Goal: Task Accomplishment & Management: Manage account settings

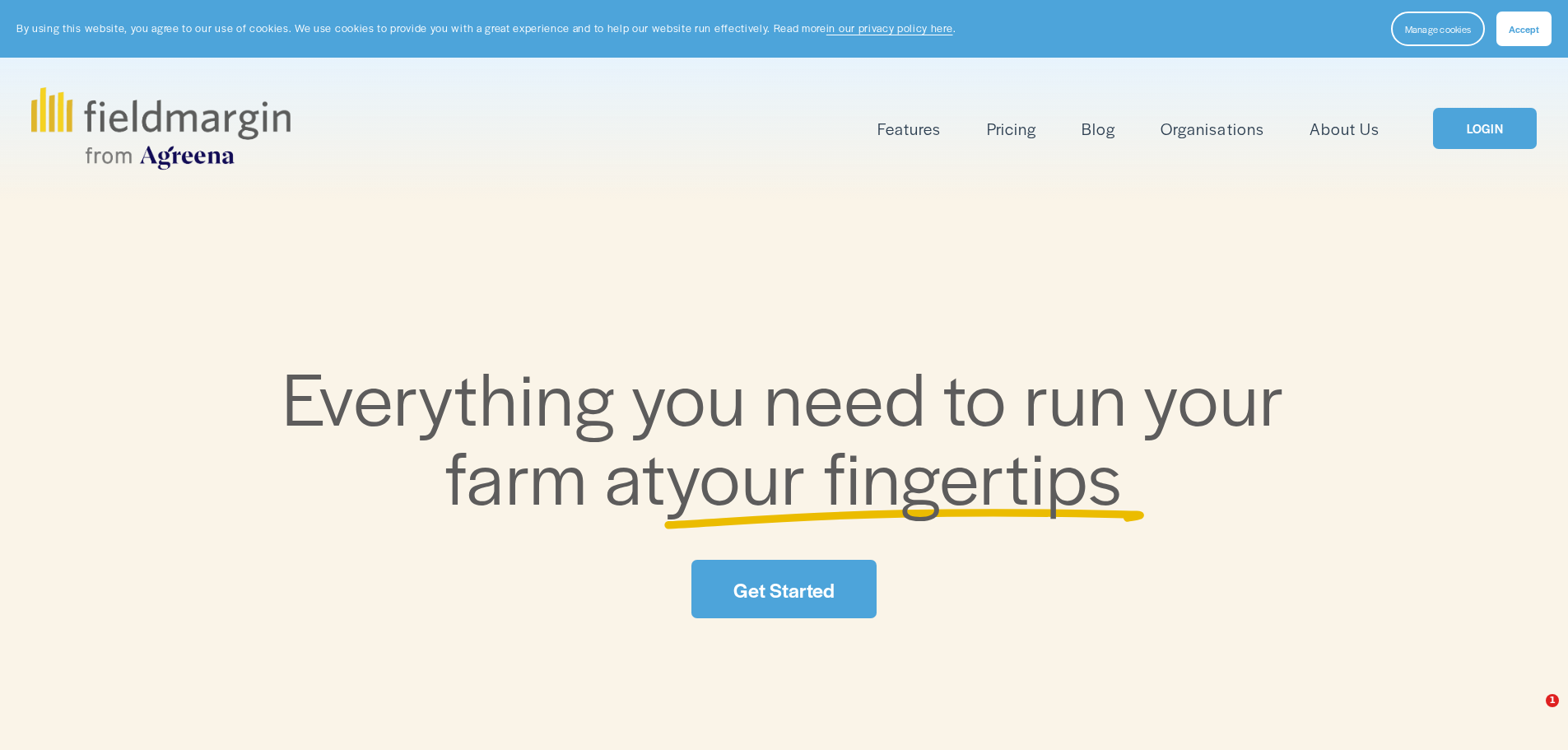
click at [1488, 125] on link "LOGIN" at bounding box center [1484, 128] width 103 height 42
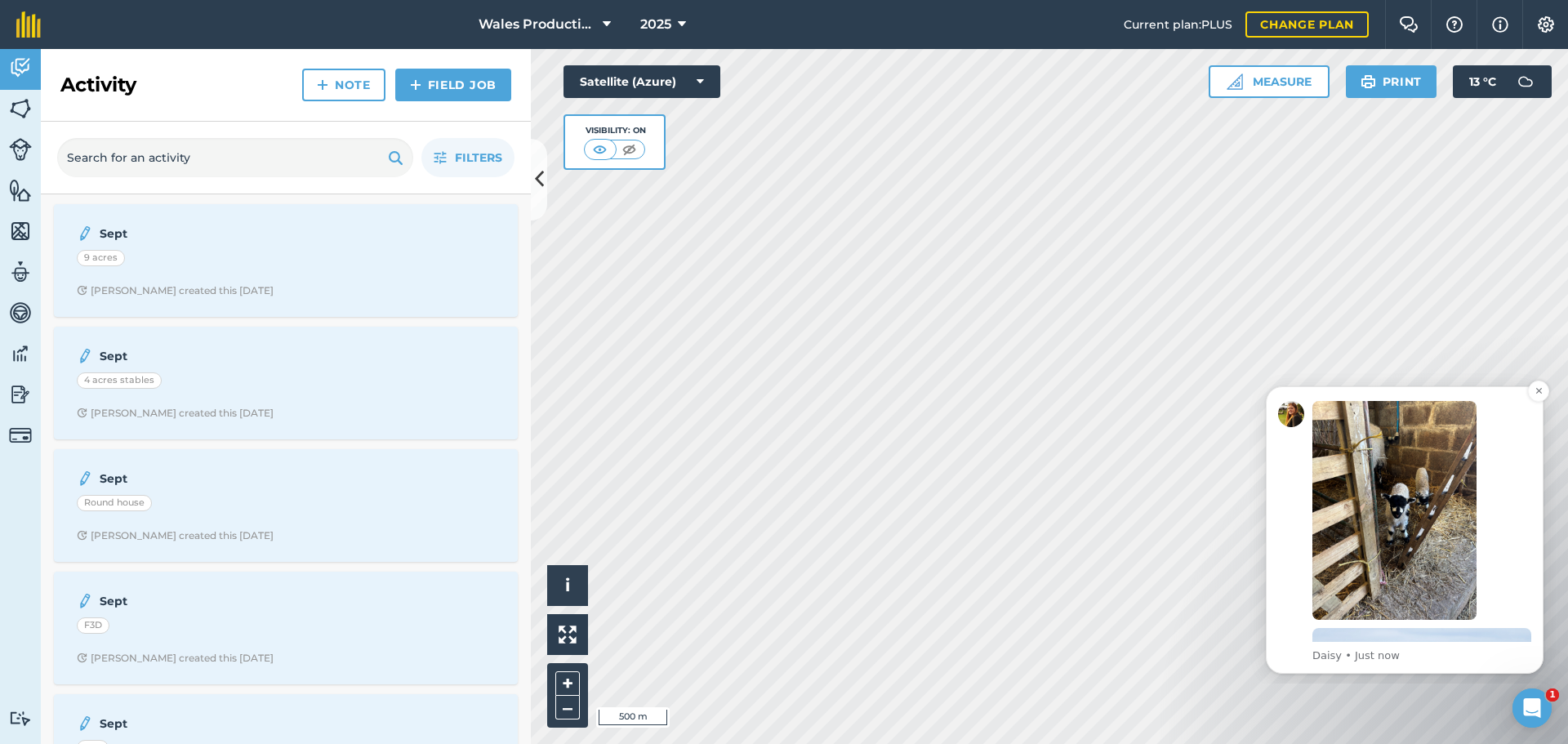
scroll to position [345, 0]
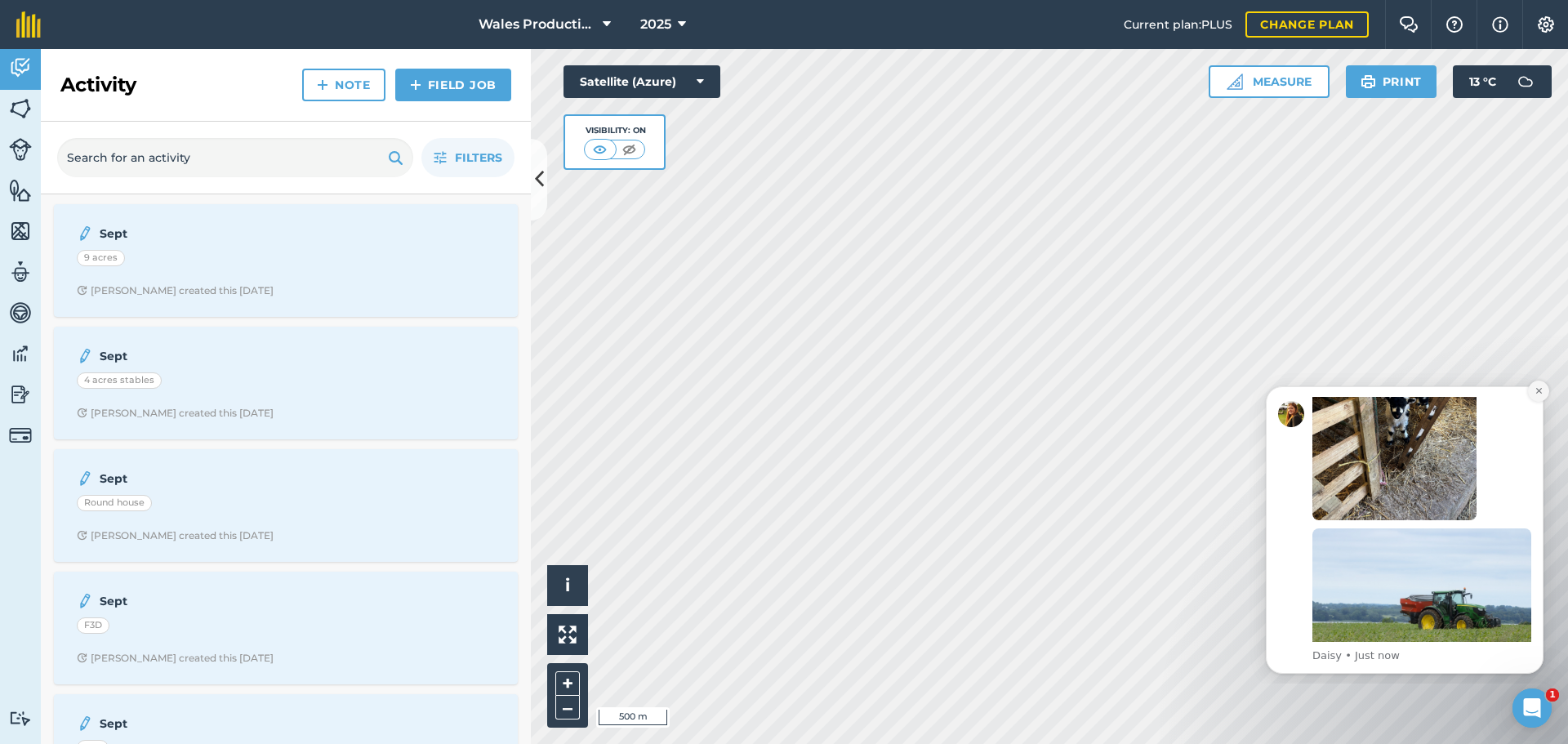
click at [1533, 397] on button "Dismiss notification" at bounding box center [1538, 391] width 21 height 21
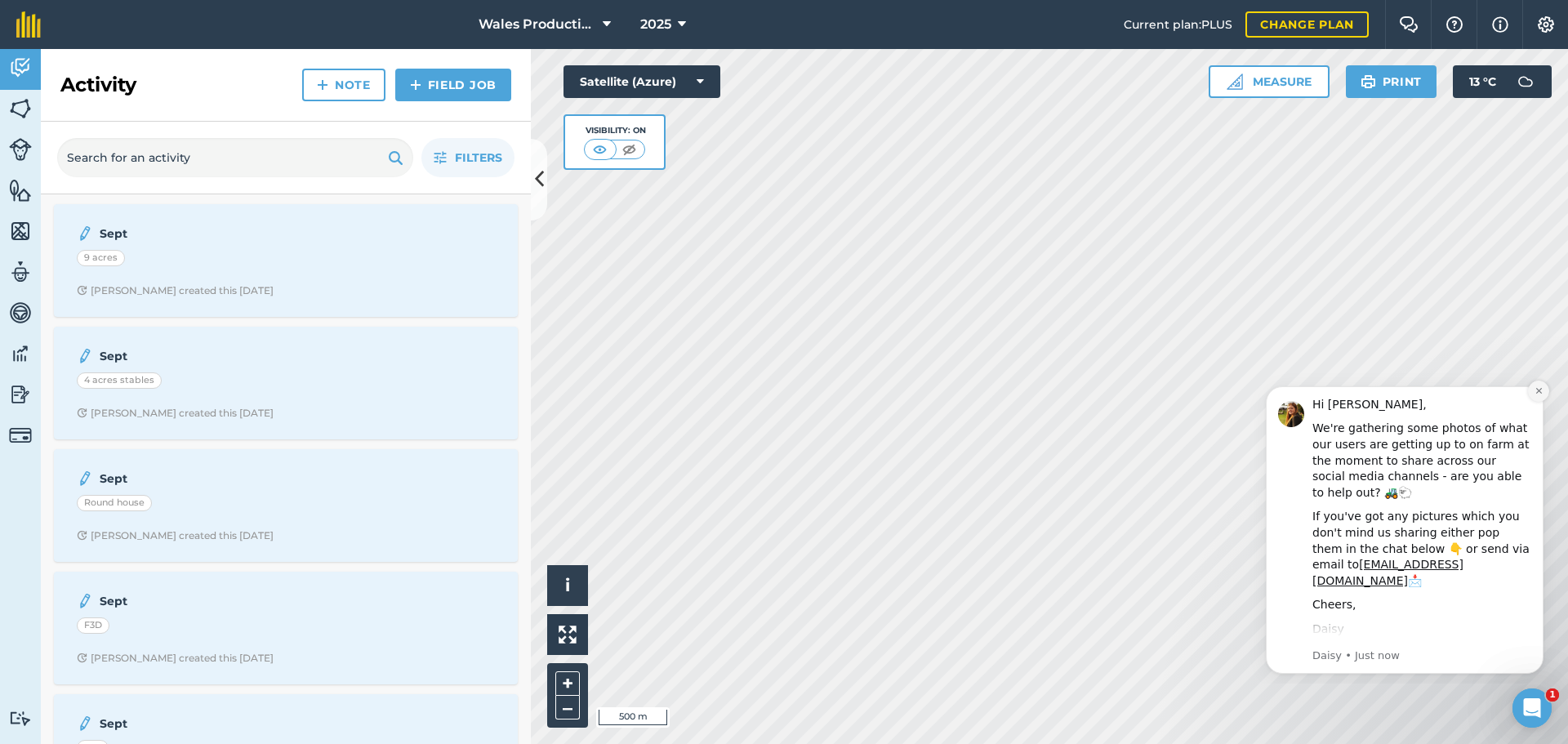
click at [1532, 388] on button "Dismiss notification" at bounding box center [1538, 391] width 21 height 21
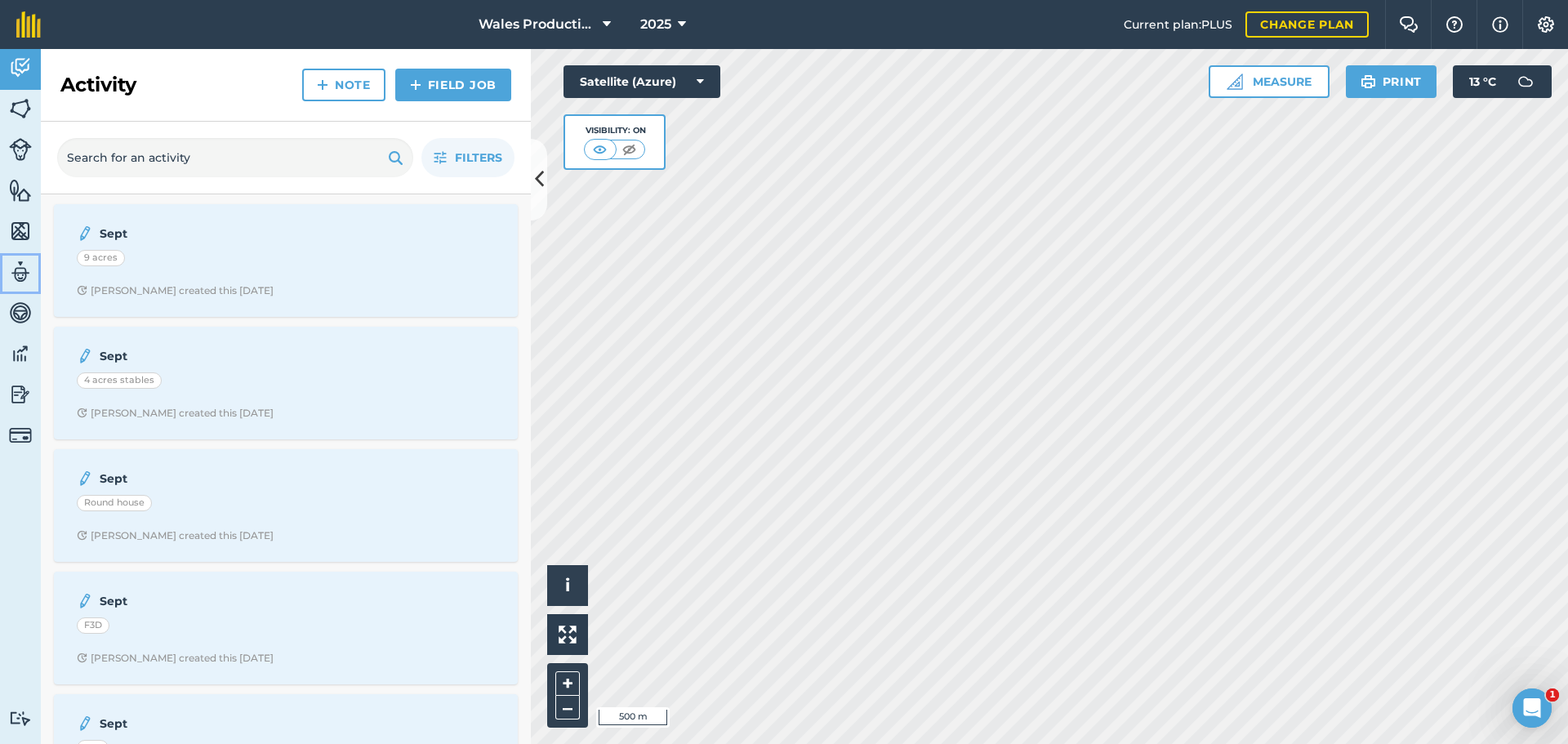
click at [25, 270] on img at bounding box center [20, 272] width 23 height 25
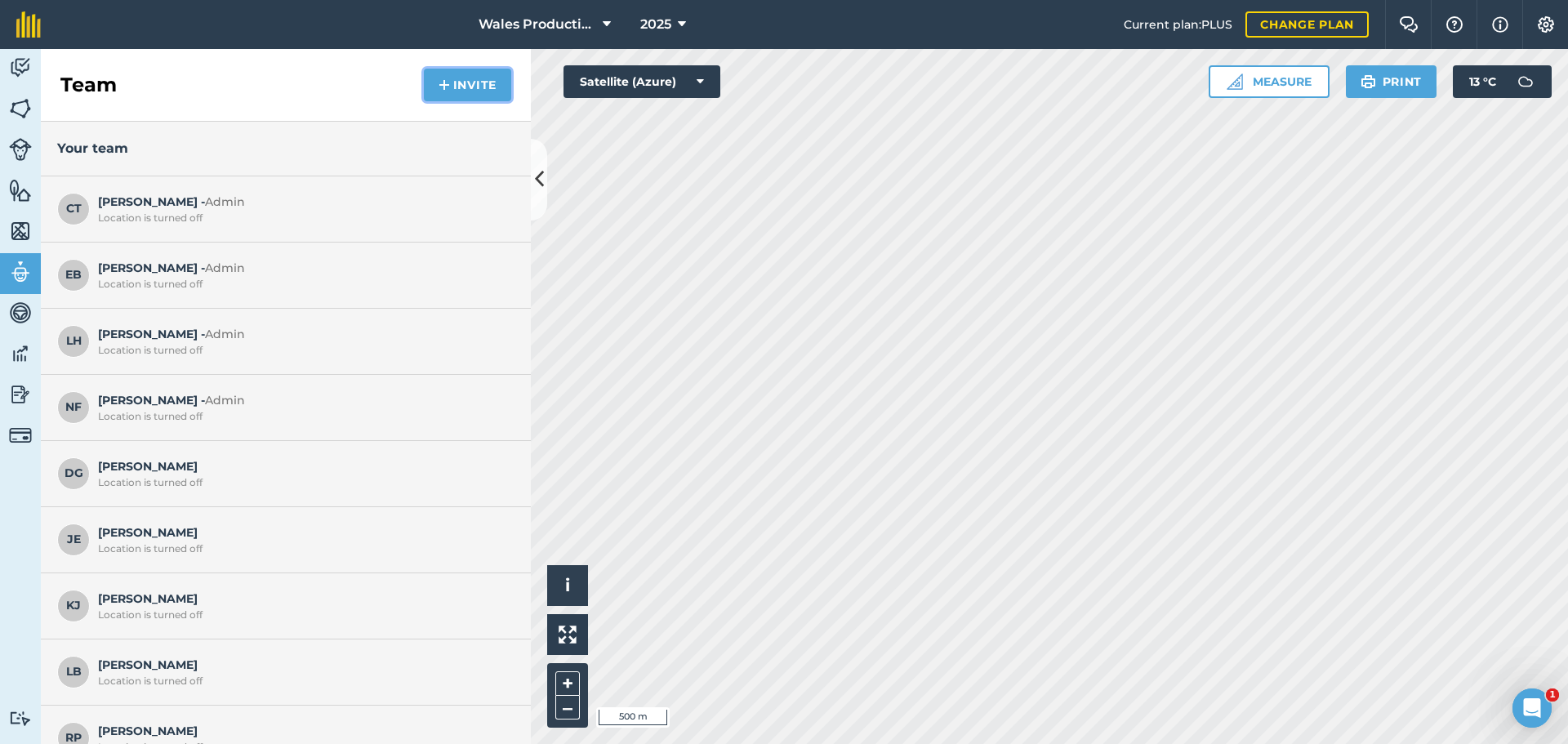
click at [455, 80] on button "Invite" at bounding box center [467, 85] width 88 height 33
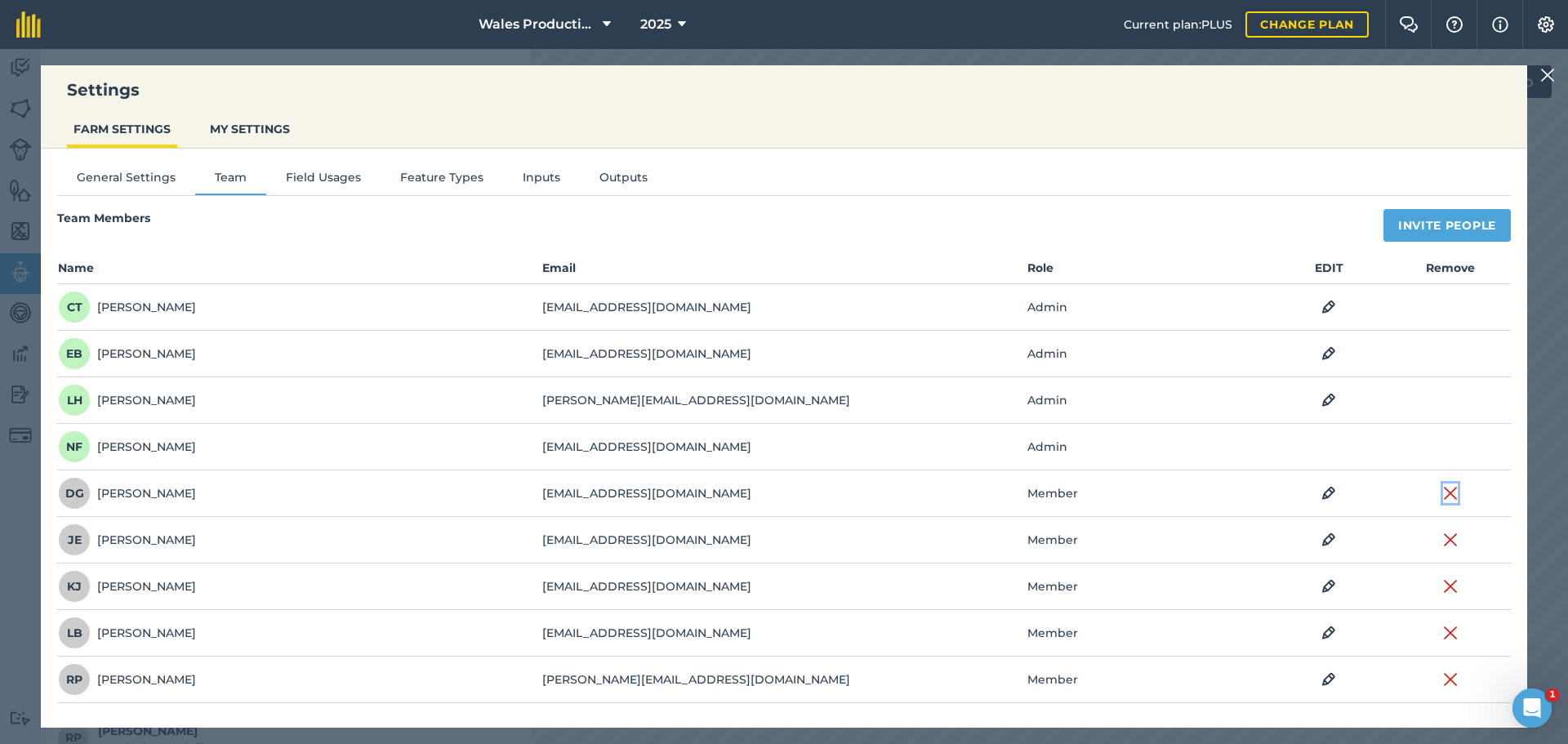
click at [1451, 490] on img at bounding box center [1449, 494] width 15 height 19
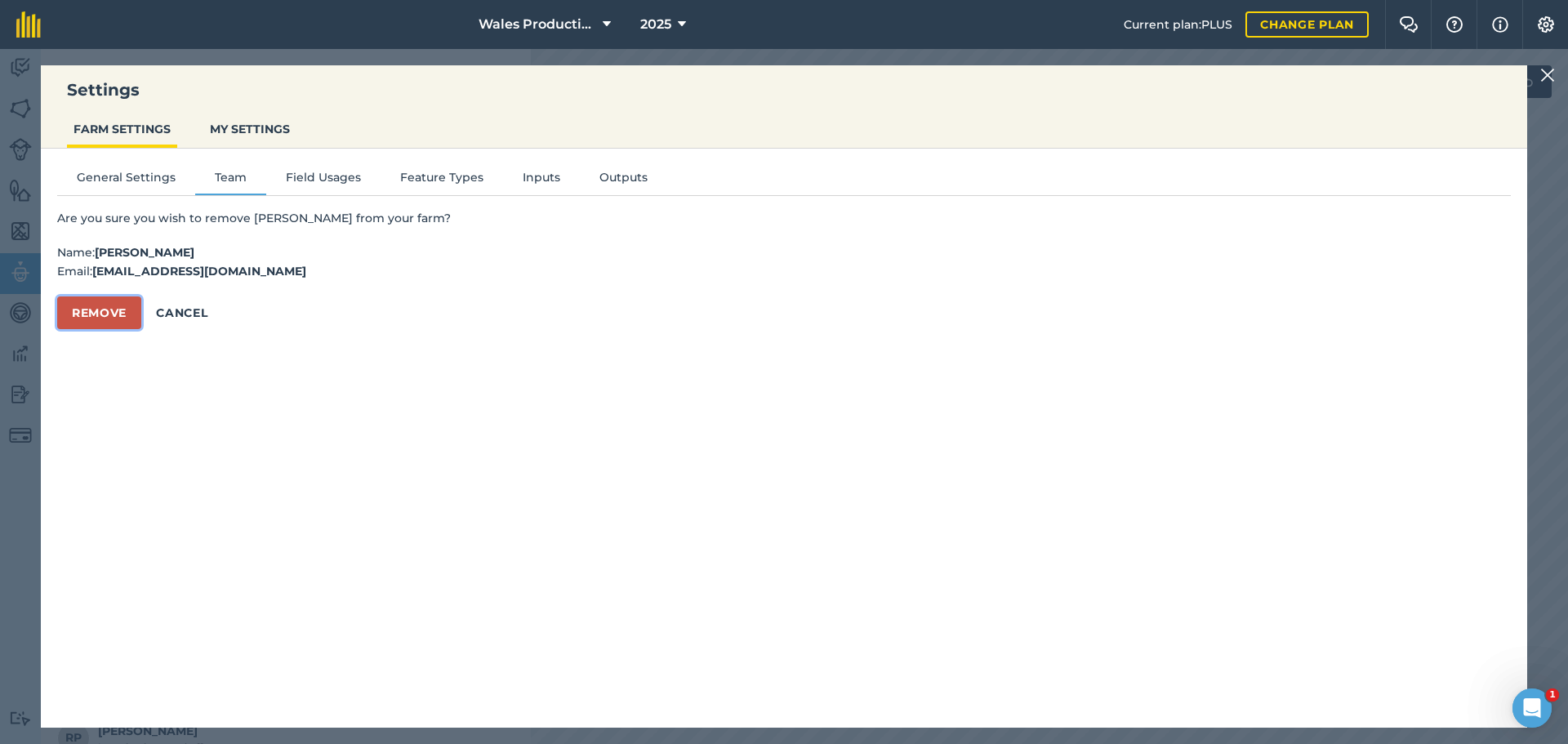
click at [114, 315] on button "Remove" at bounding box center [99, 312] width 84 height 33
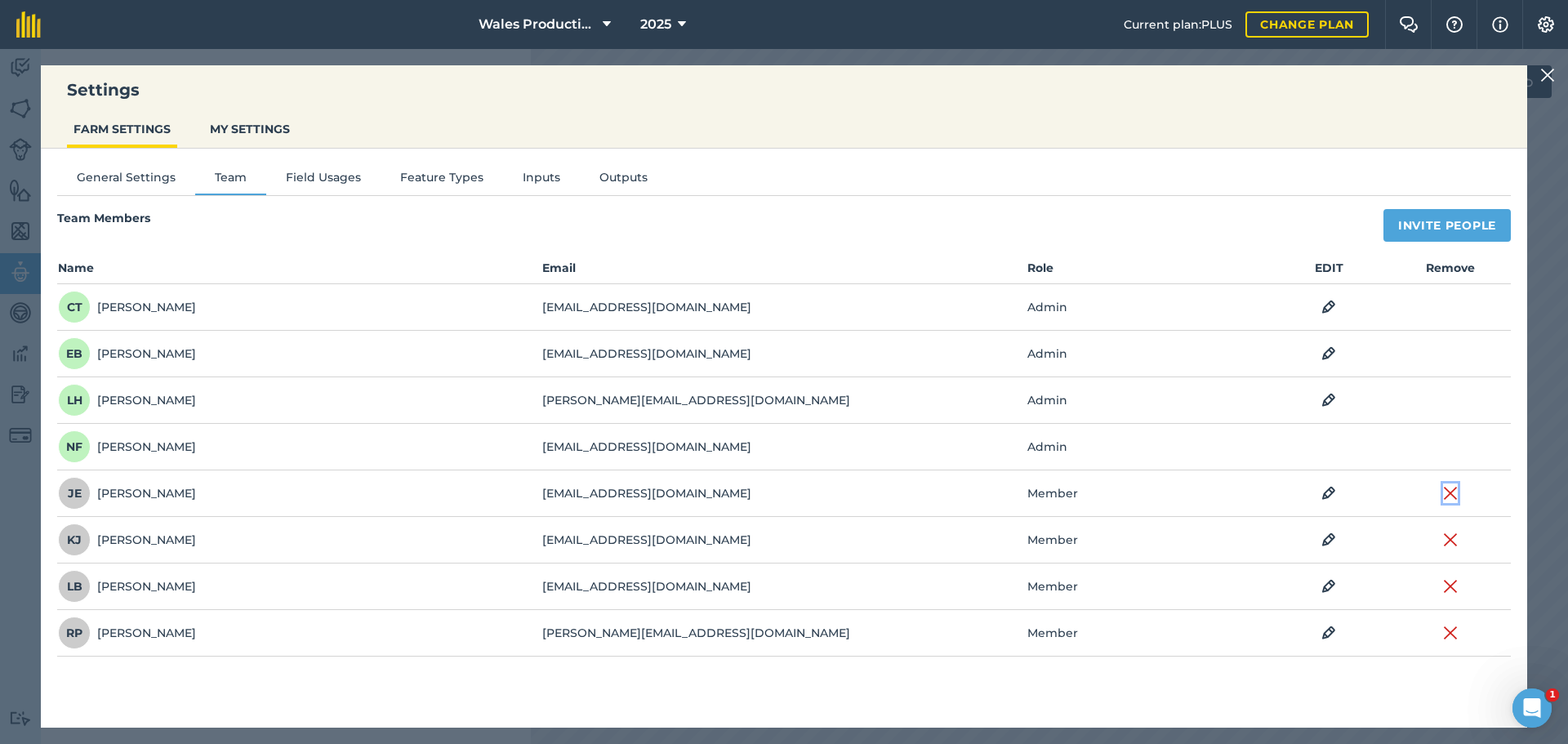
click at [1451, 495] on img at bounding box center [1449, 494] width 15 height 19
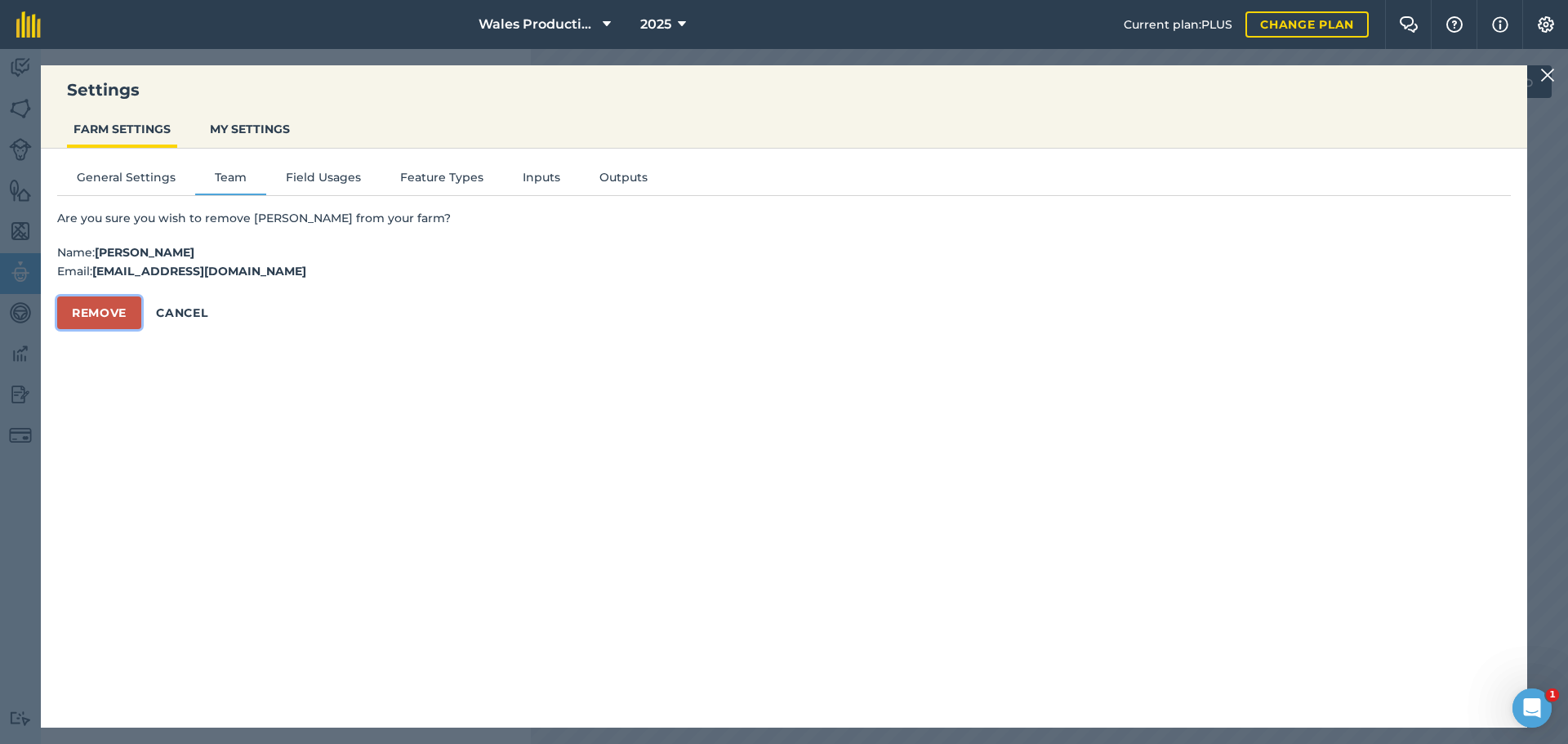
click at [105, 311] on button "Remove" at bounding box center [99, 312] width 84 height 33
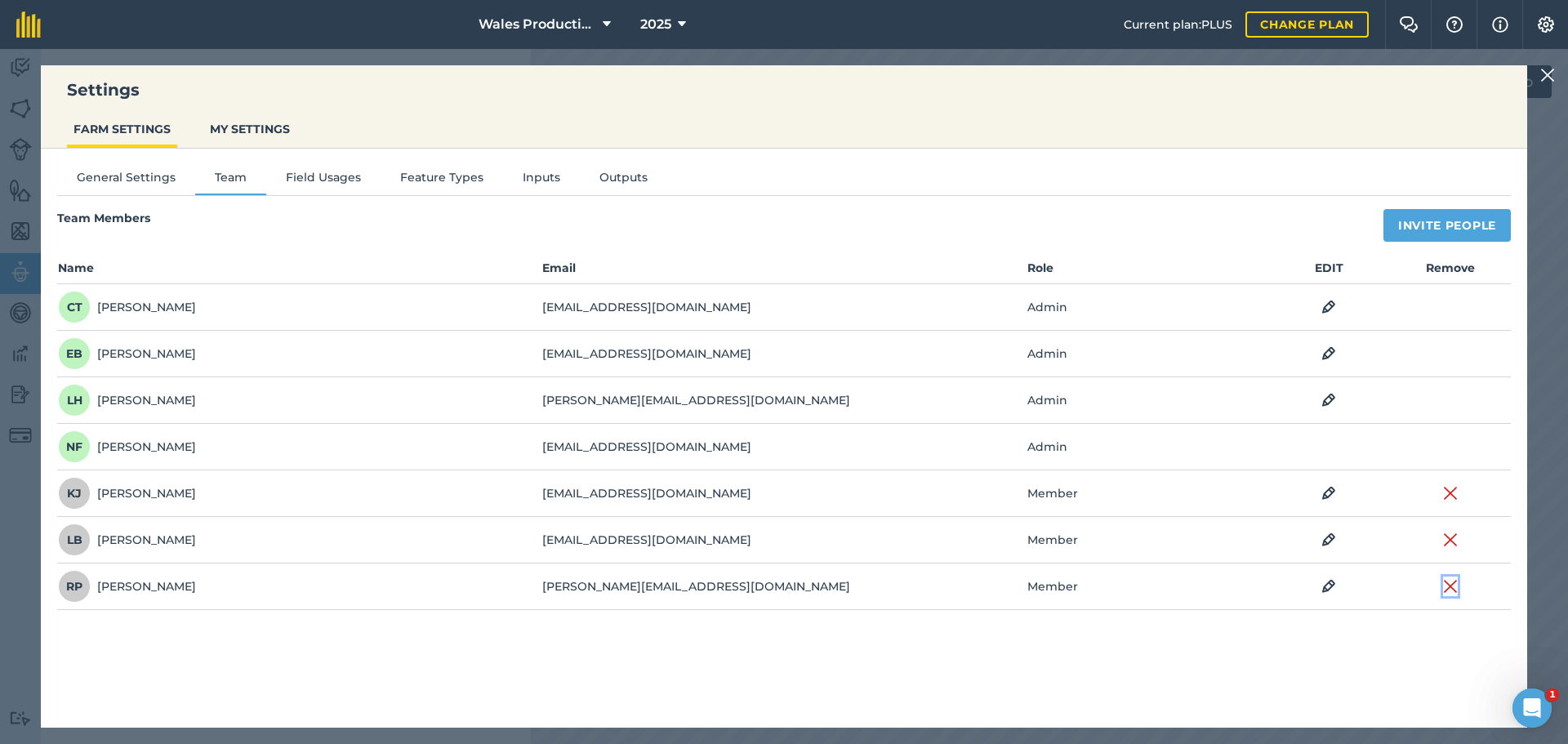
click at [1449, 579] on img at bounding box center [1449, 587] width 15 height 19
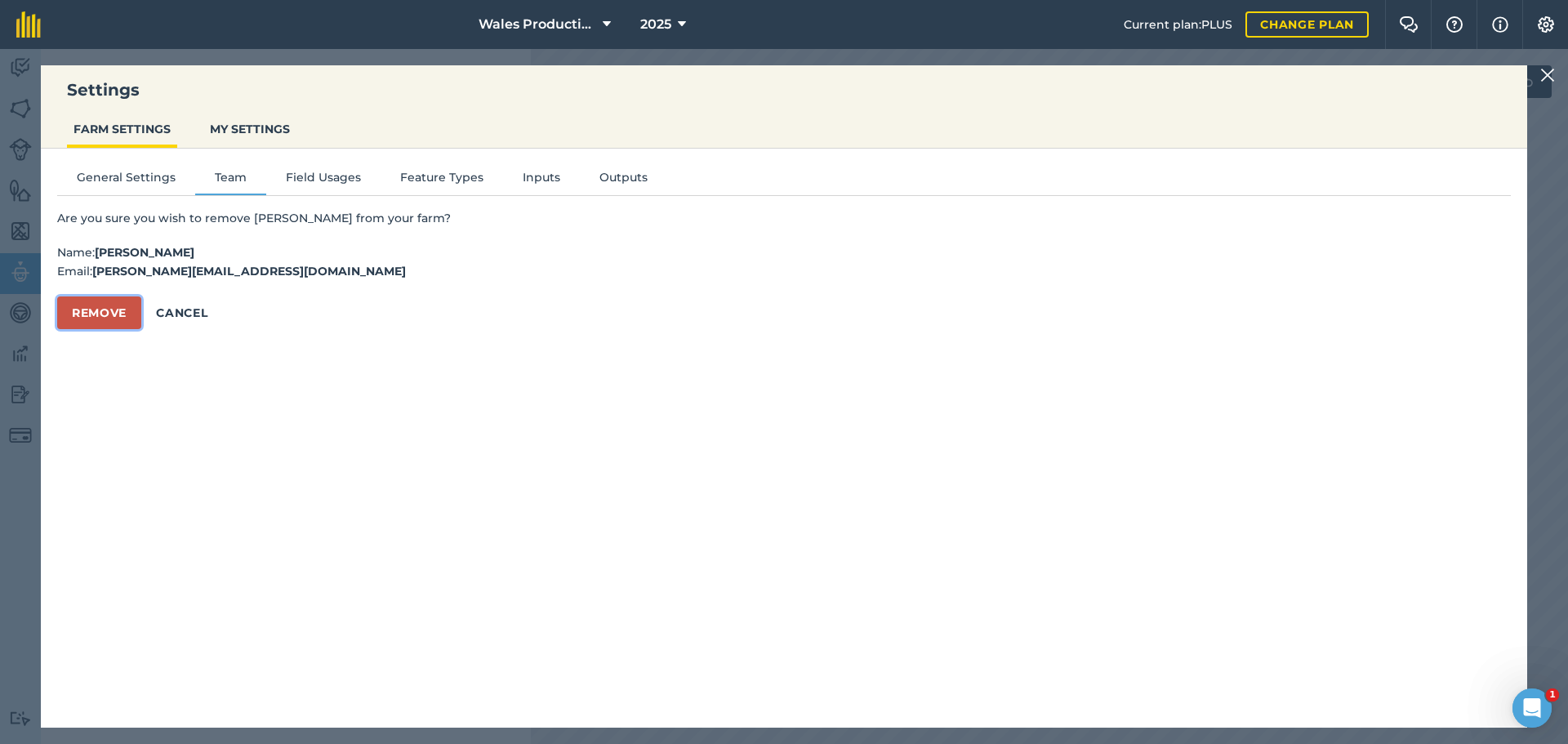
click at [88, 311] on button "Remove" at bounding box center [99, 312] width 84 height 33
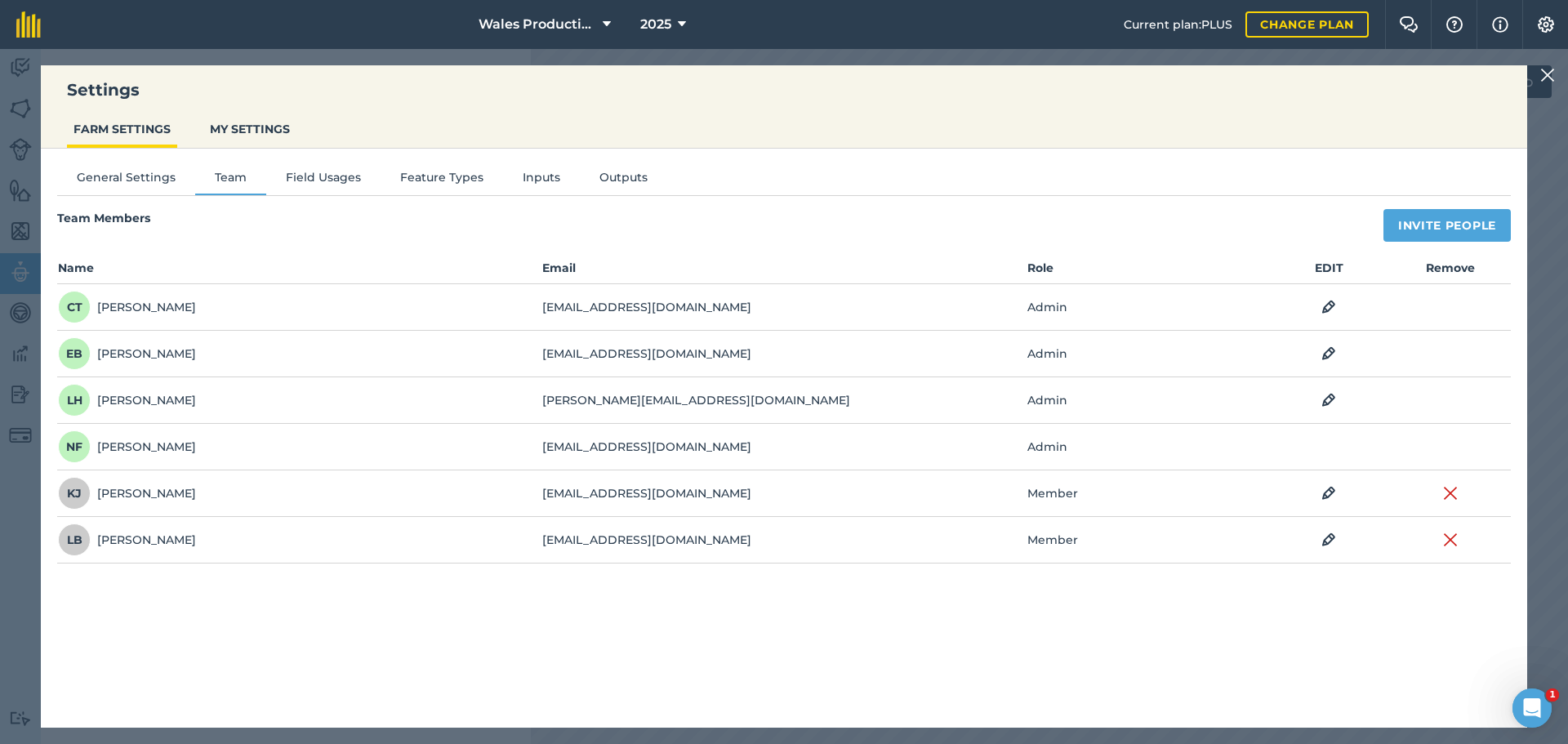
click at [1547, 73] on img at bounding box center [1547, 75] width 15 height 19
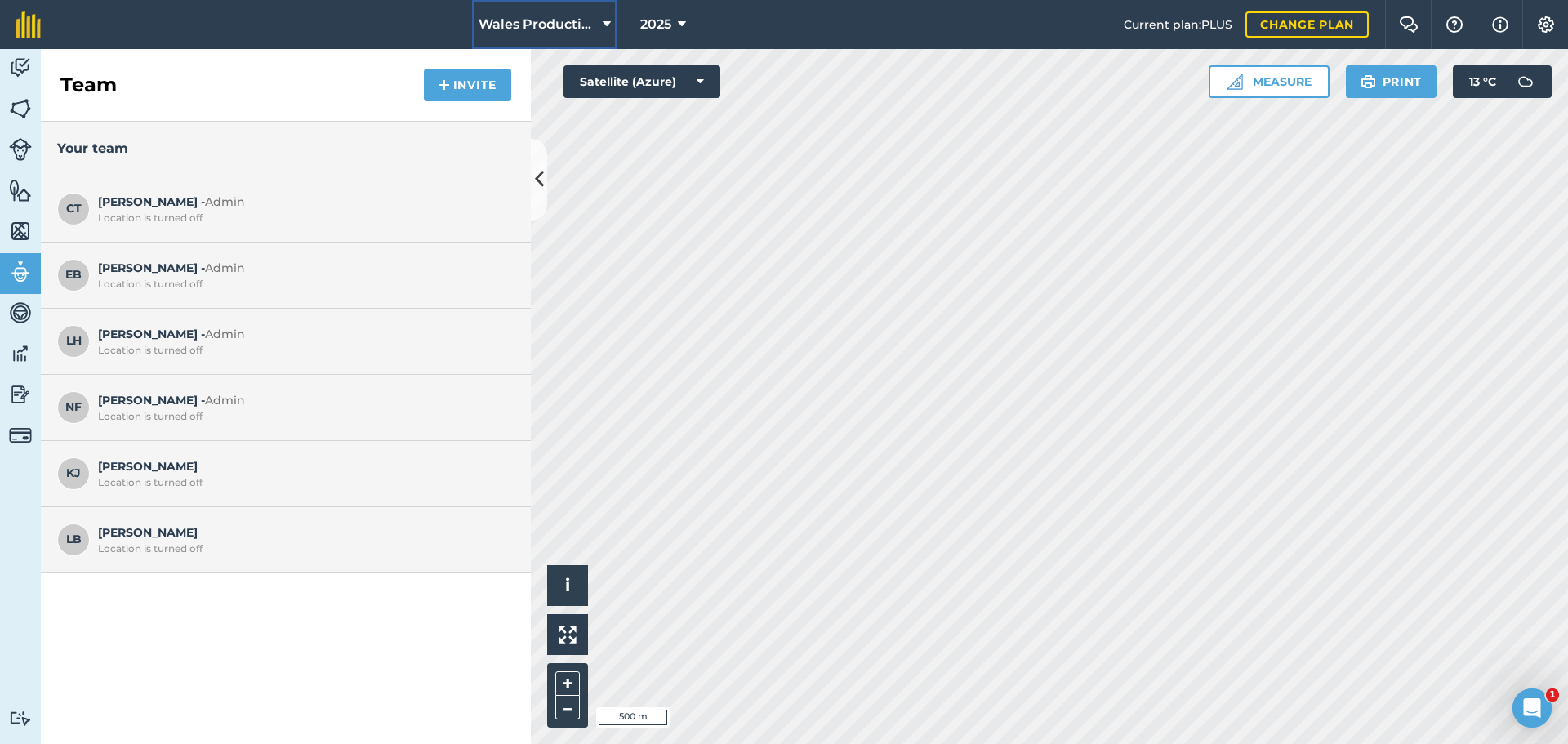
click at [519, 22] on span "Wales Production" at bounding box center [537, 25] width 118 height 19
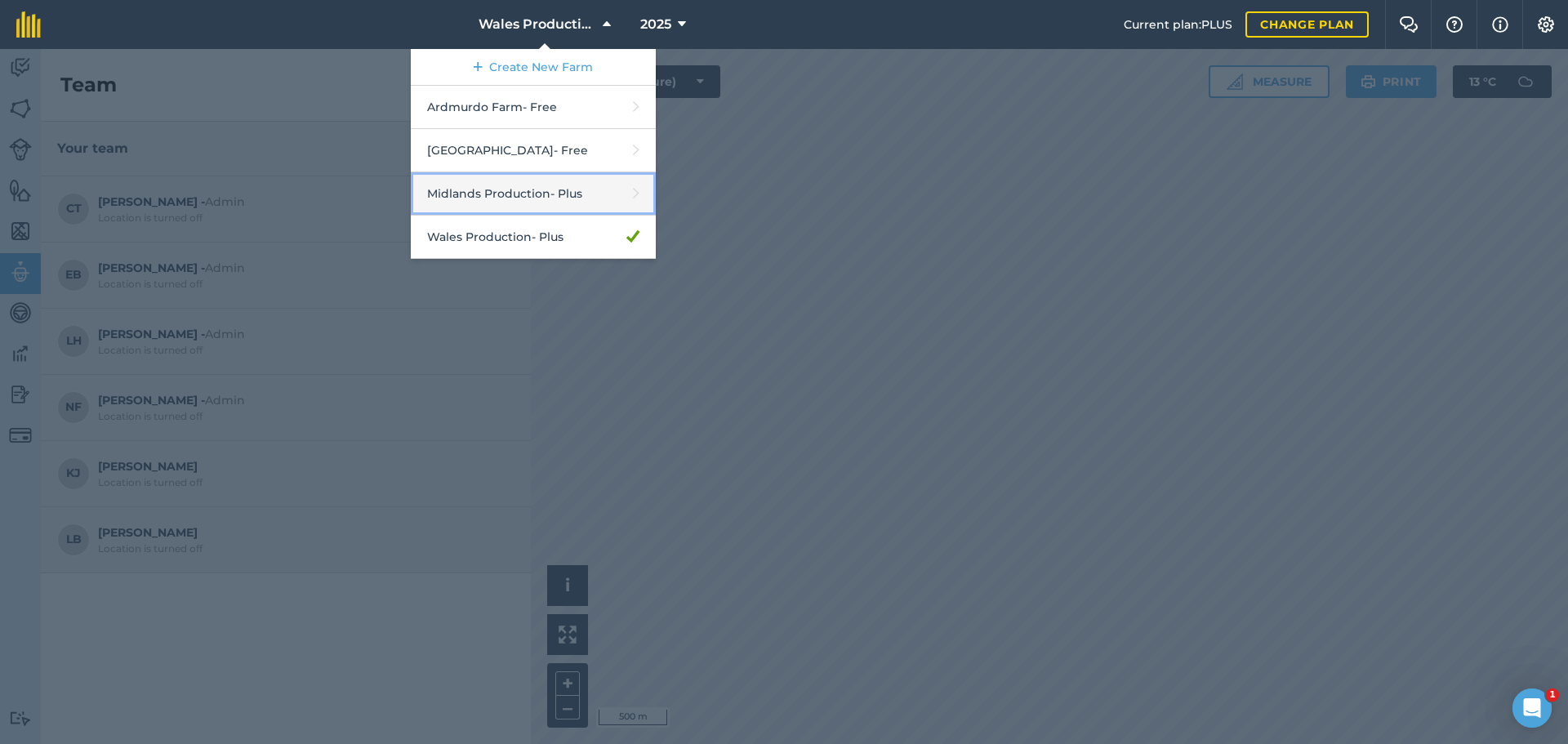
click at [502, 200] on link "Midlands Production - Plus" at bounding box center [532, 194] width 245 height 43
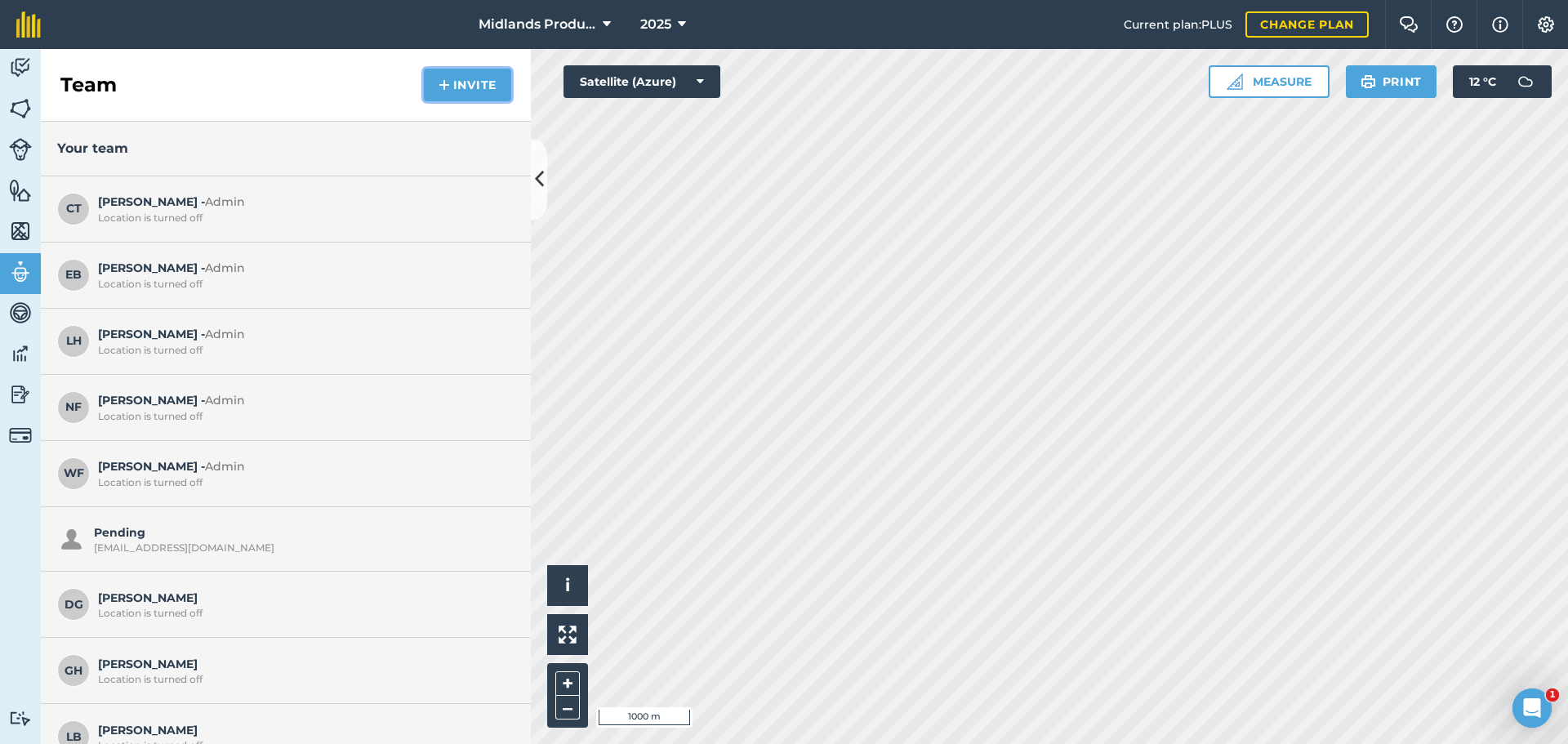
click at [465, 96] on button "Invite" at bounding box center [467, 85] width 88 height 33
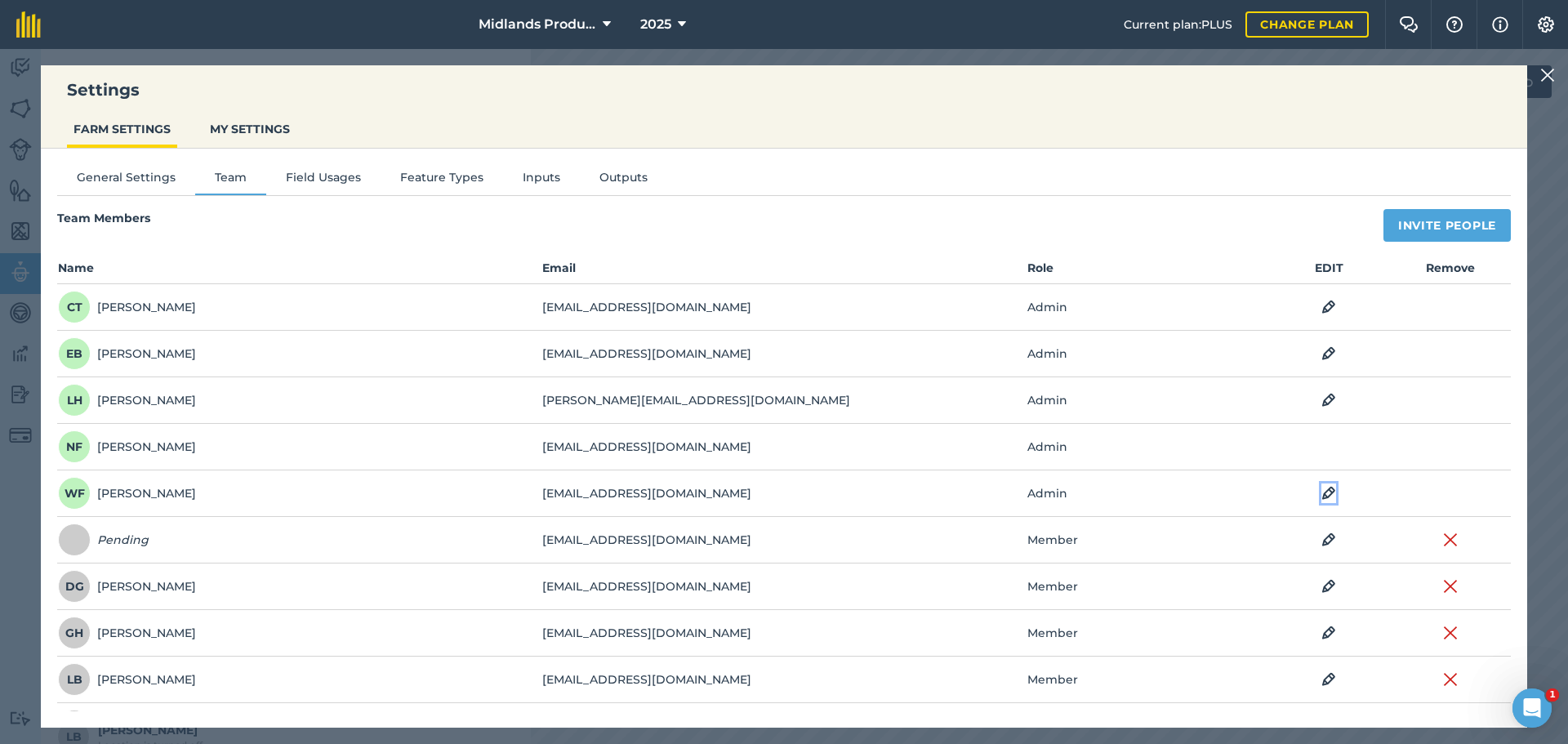
click at [1321, 489] on img at bounding box center [1328, 494] width 15 height 19
click at [1045, 496] on button "Admin" at bounding box center [1062, 494] width 71 height 35
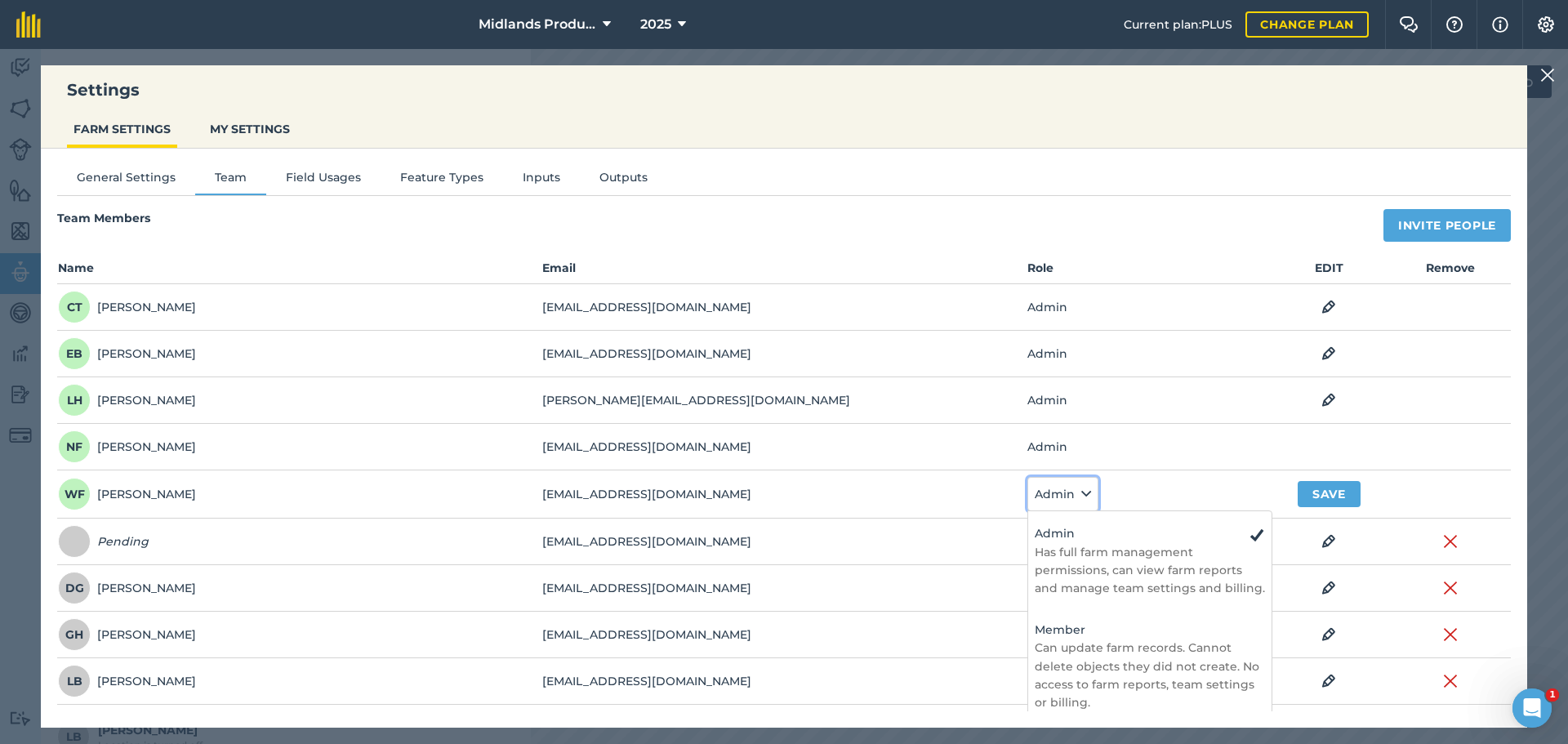
scroll to position [133, 0]
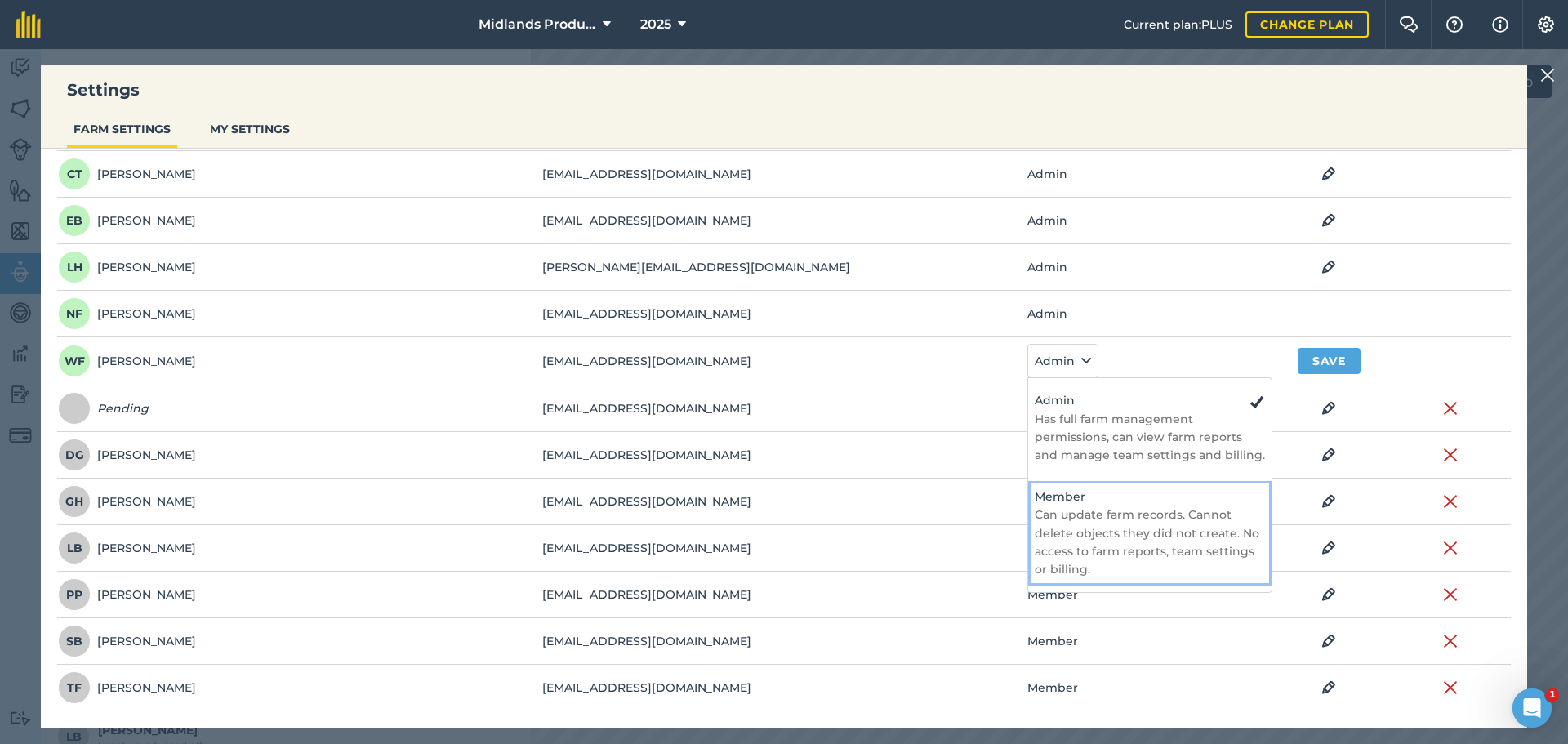
click at [1098, 527] on p "Can update farm records. Cannot delete objects they did not create. No access t…" at bounding box center [1150, 541] width 230 height 73
select select "MEMBER"
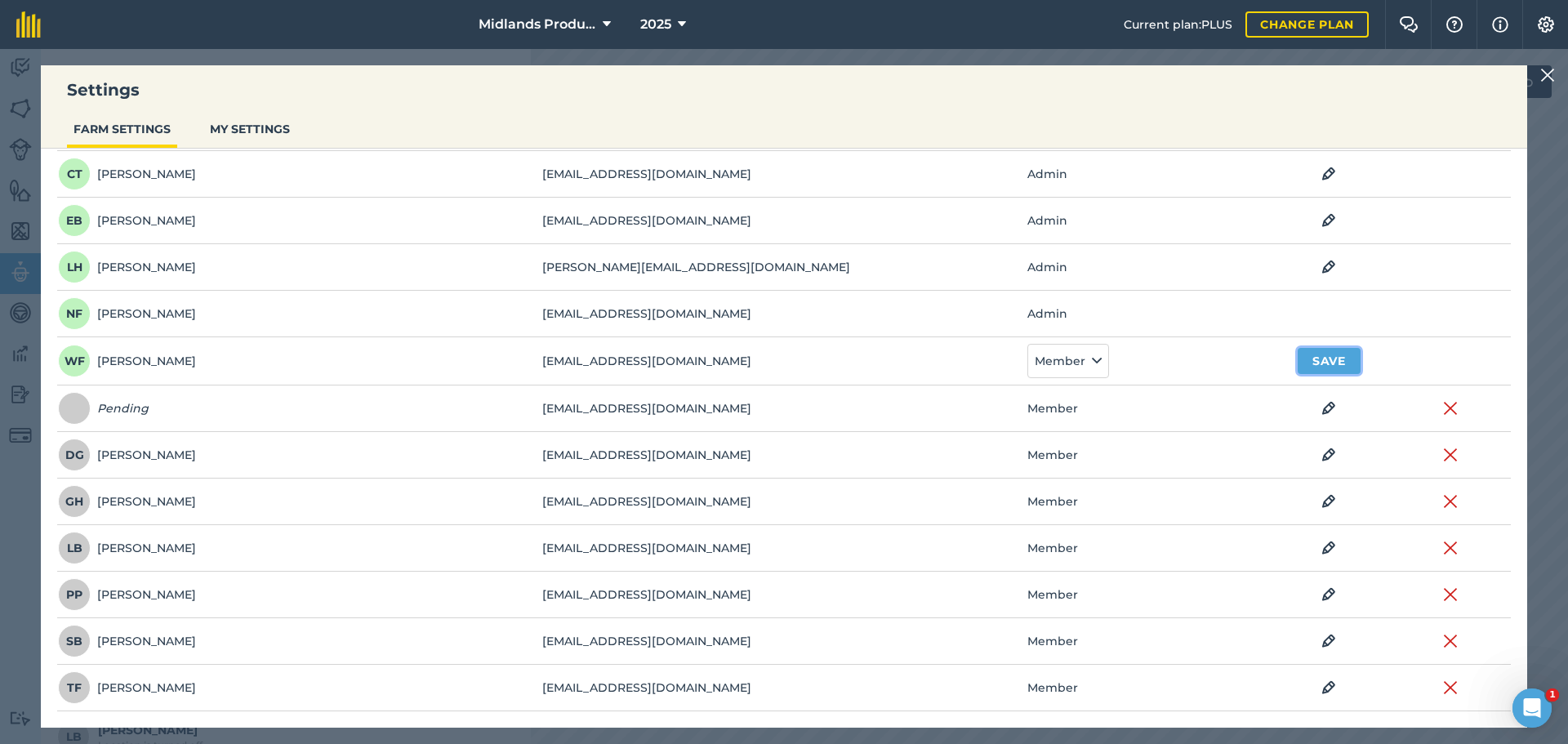
click at [1306, 364] on button "Save" at bounding box center [1328, 361] width 63 height 27
click at [1442, 359] on img at bounding box center [1449, 362] width 15 height 19
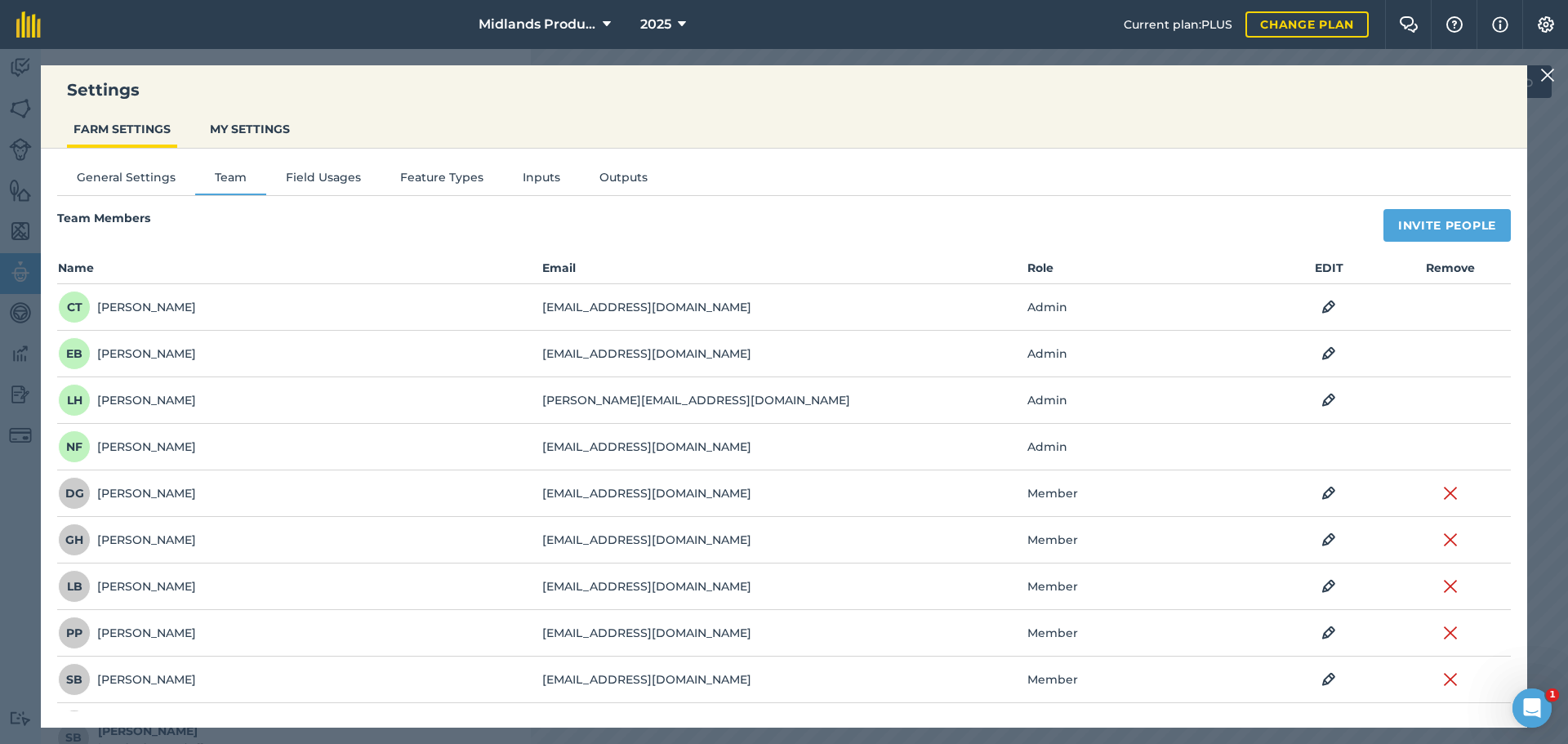
scroll to position [85, 0]
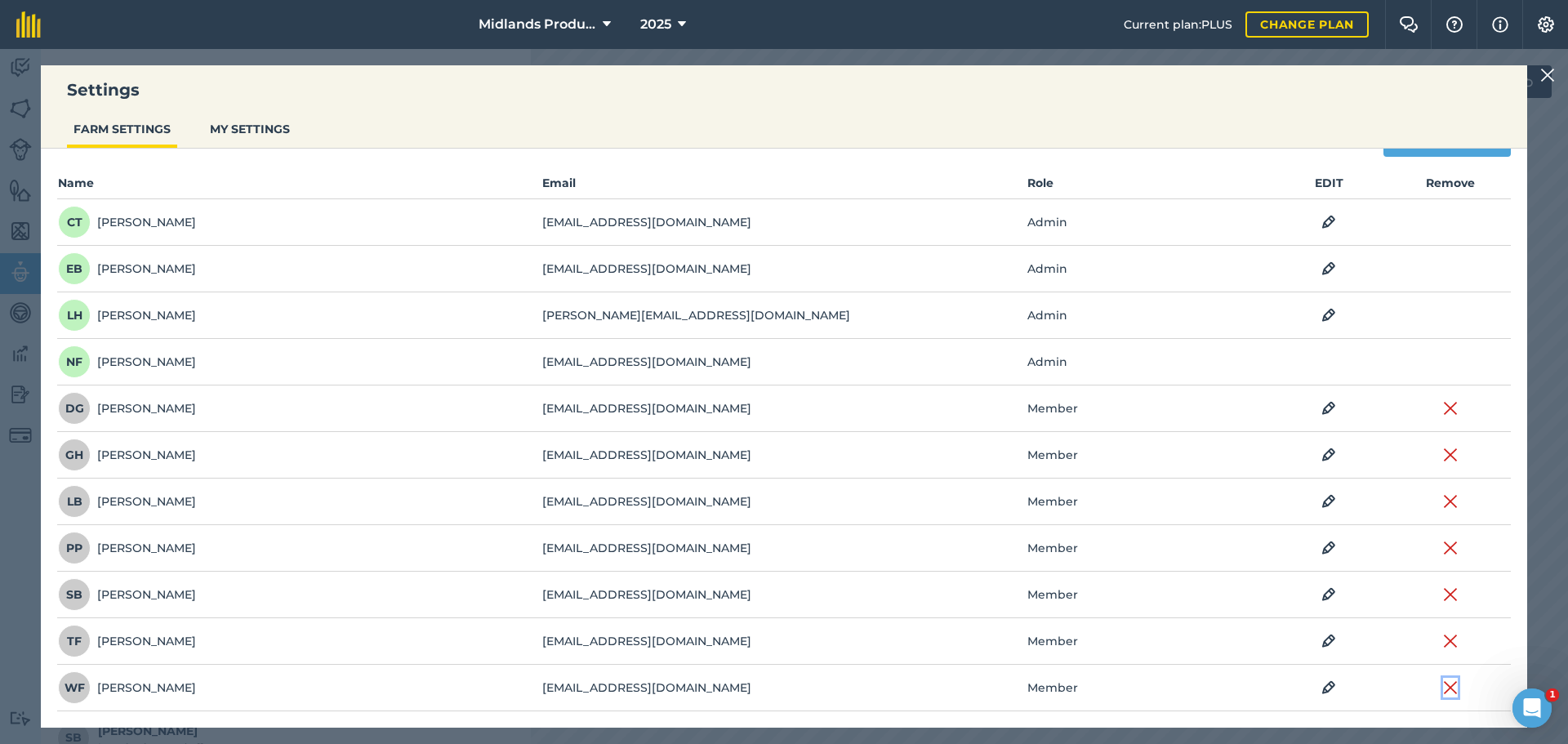
click at [1442, 686] on img at bounding box center [1449, 687] width 15 height 19
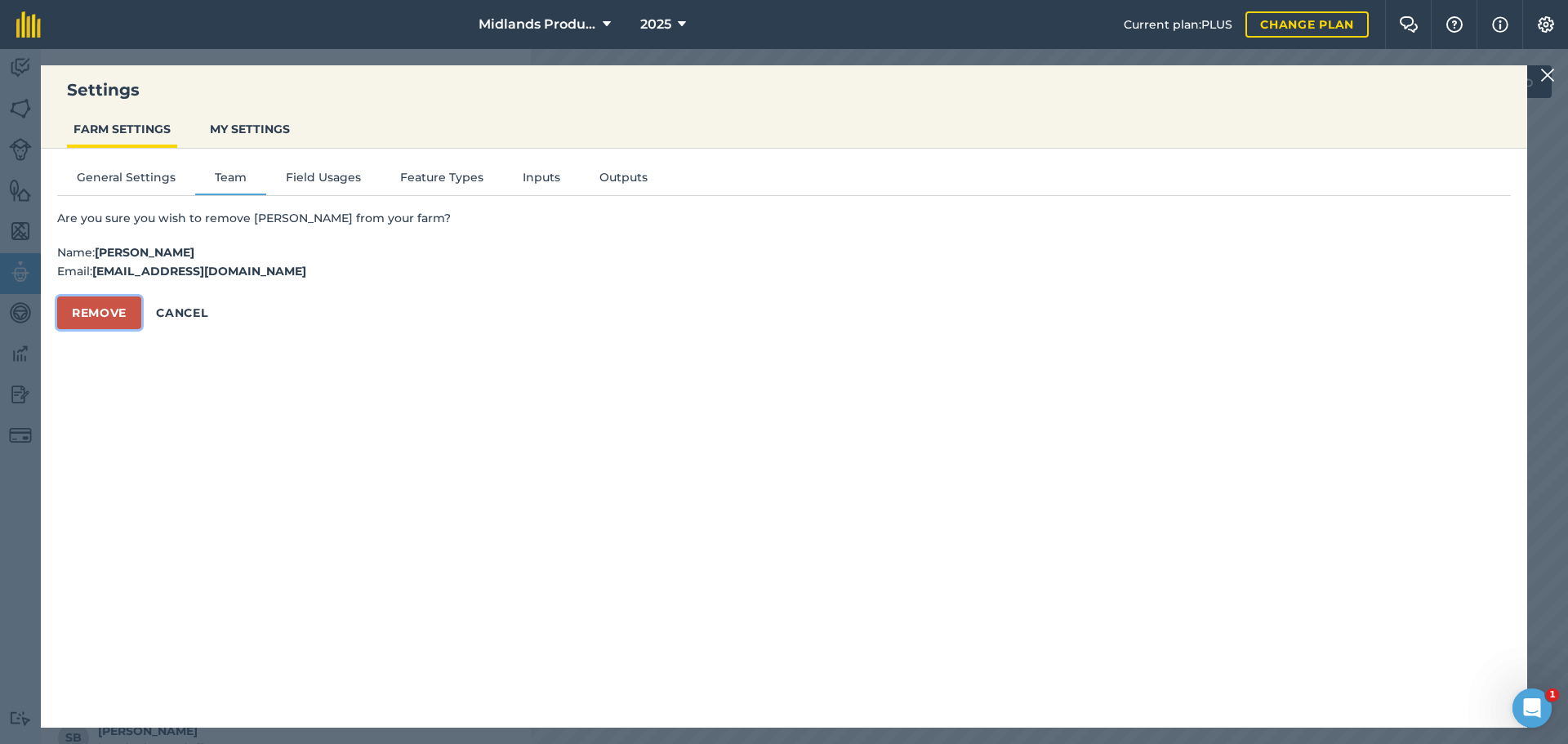
click at [106, 308] on button "Remove" at bounding box center [99, 312] width 84 height 33
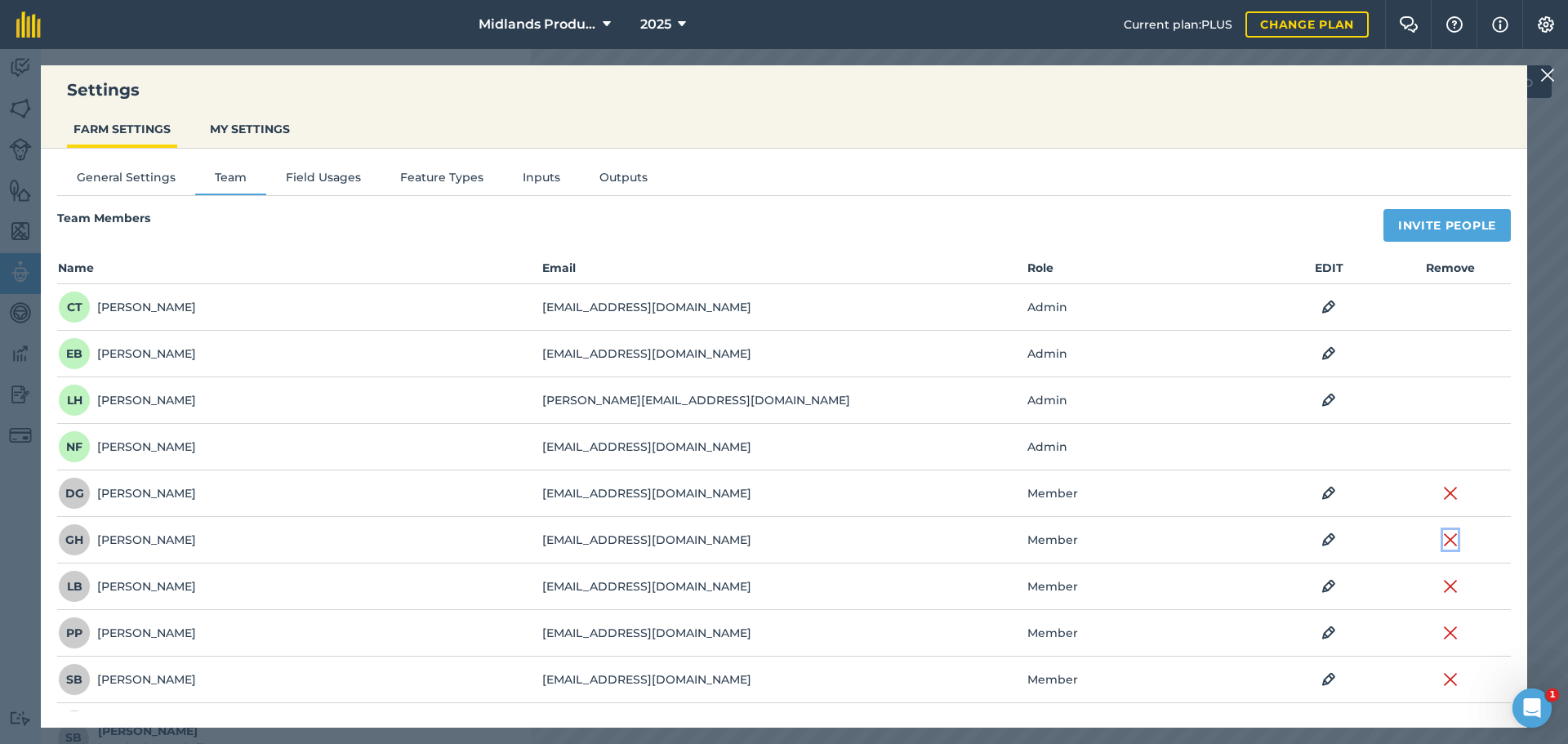
click at [1442, 546] on img at bounding box center [1449, 540] width 15 height 19
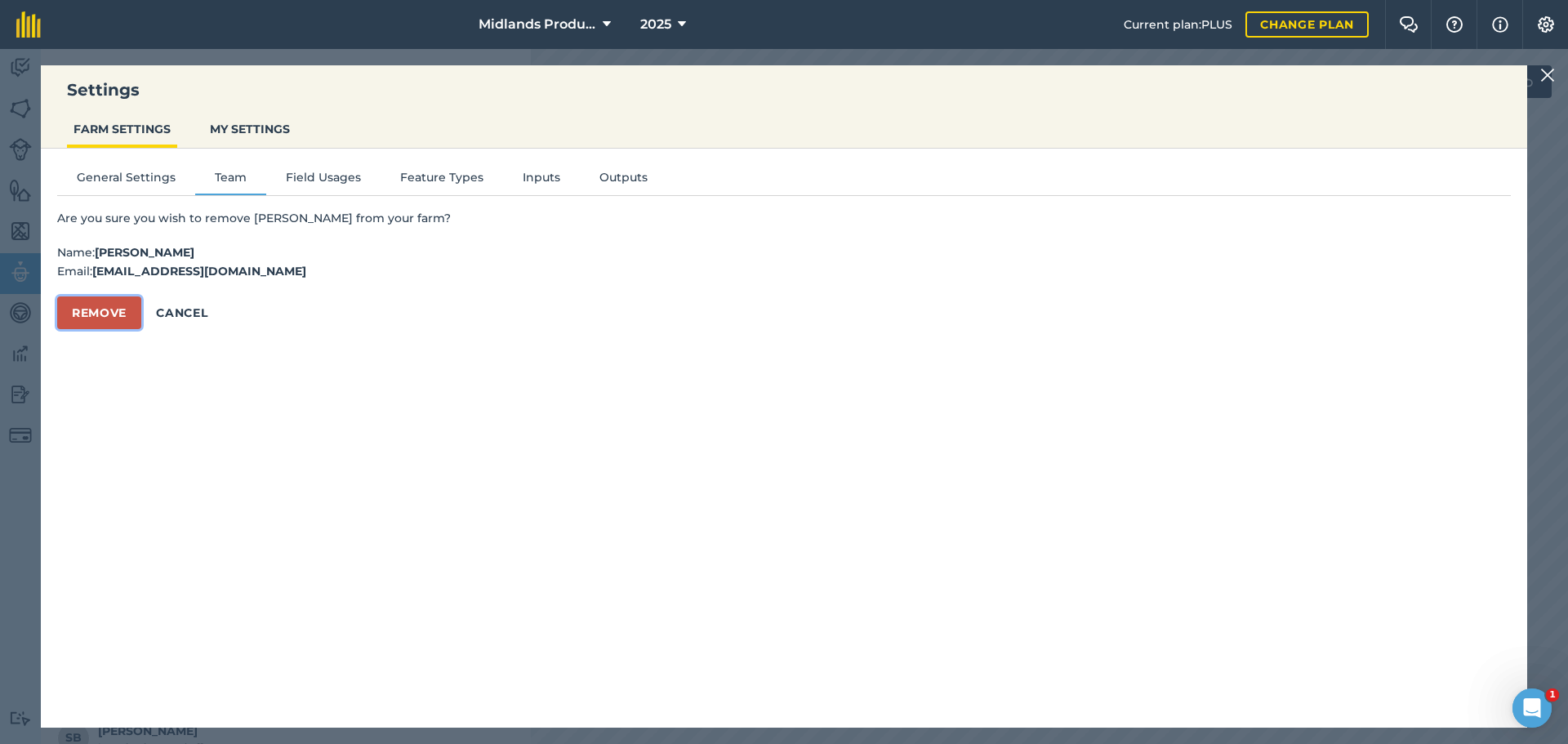
click at [80, 306] on button "Remove" at bounding box center [99, 312] width 84 height 33
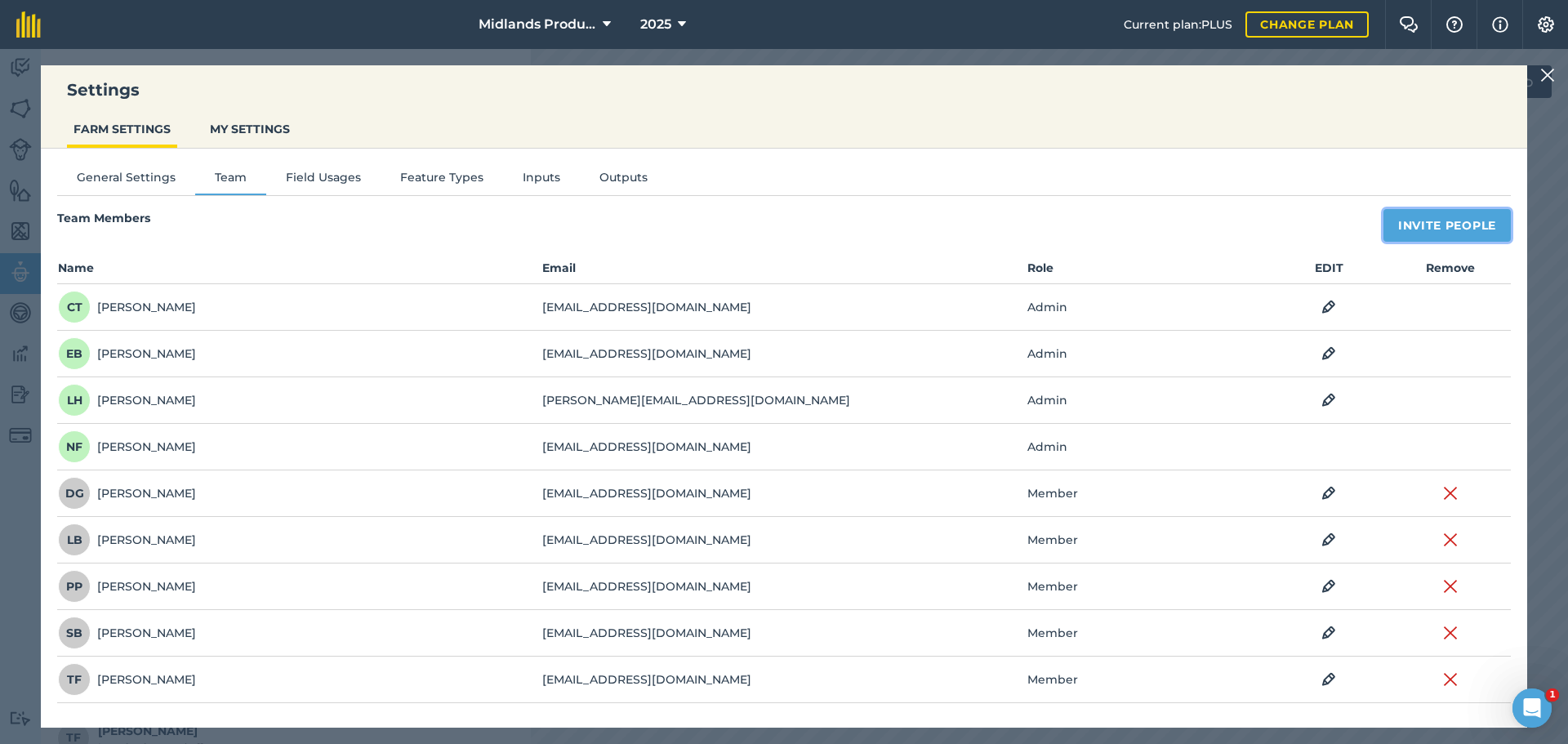
click at [1440, 227] on button "Invite People" at bounding box center [1447, 225] width 127 height 33
select select "MEMBER"
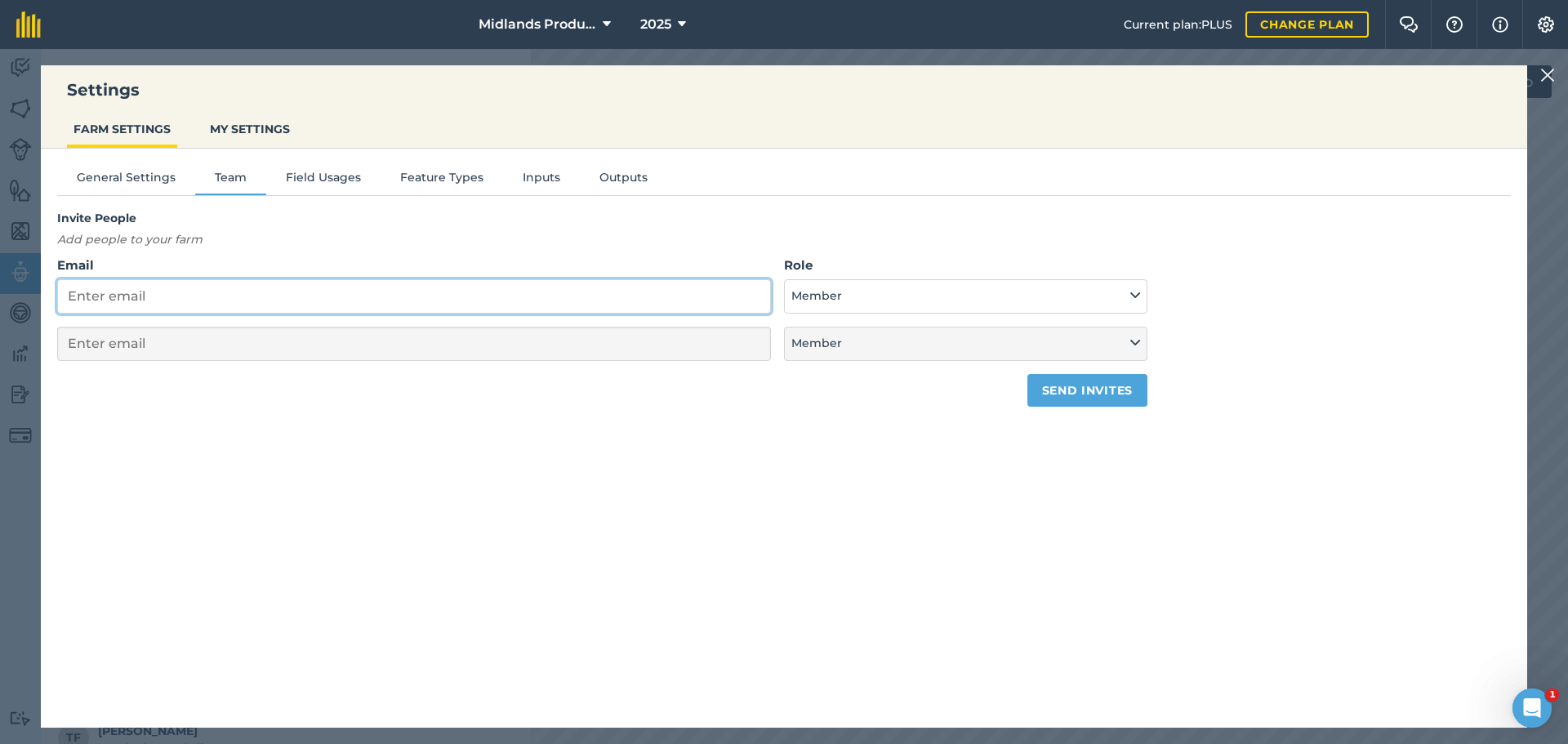
click at [164, 303] on input "Email" at bounding box center [414, 296] width 714 height 35
paste input "<austinbritnell@allthingsruralltd.co.uk>"
type input "<austinbritnell@allthingsruralltd.co.uk>"
select select "MEMBER"
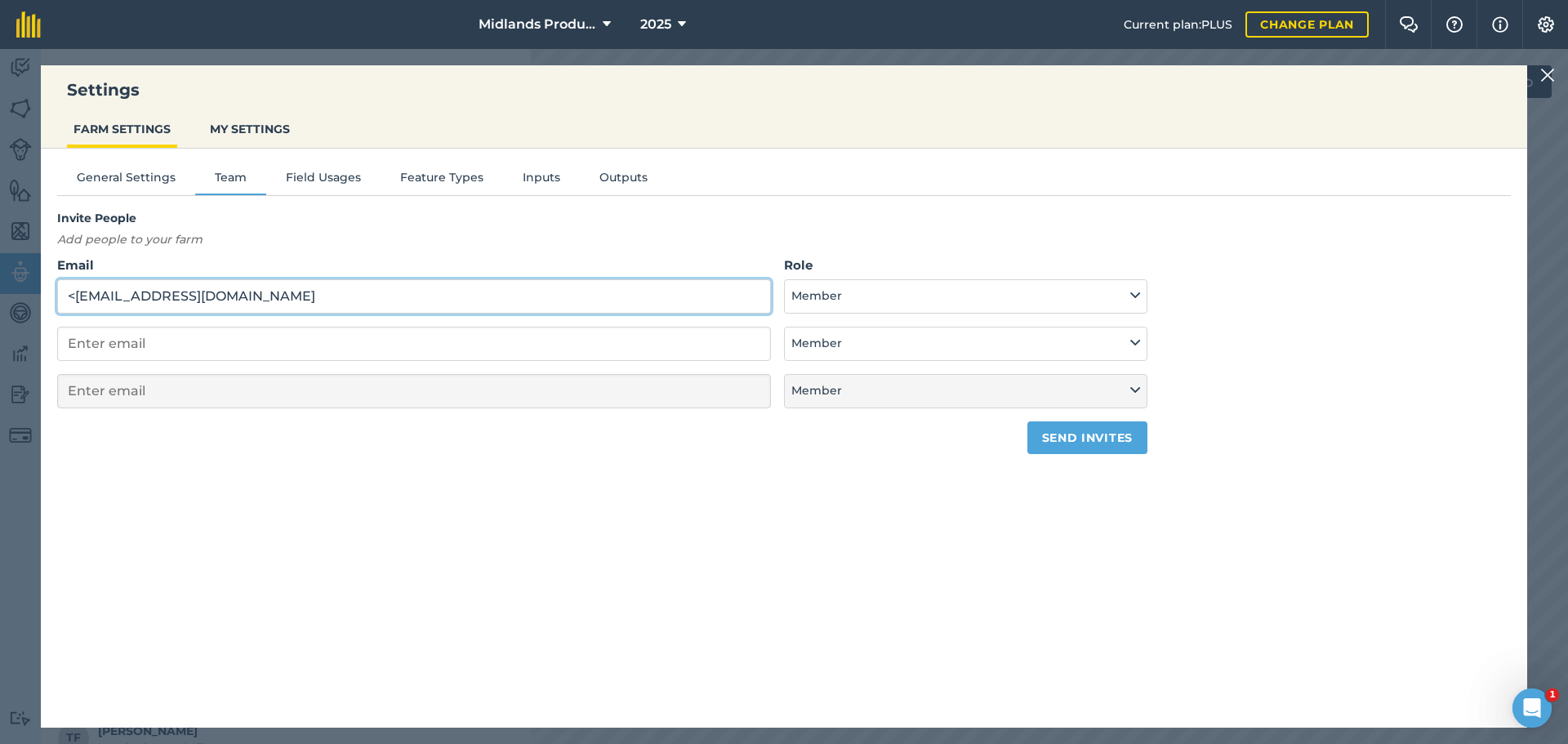
click at [73, 293] on input "<austinbritnell@allthingsruralltd.co.uk" at bounding box center [414, 296] width 714 height 35
type input "austinbritnell@allthingsruralltd.co.uk"
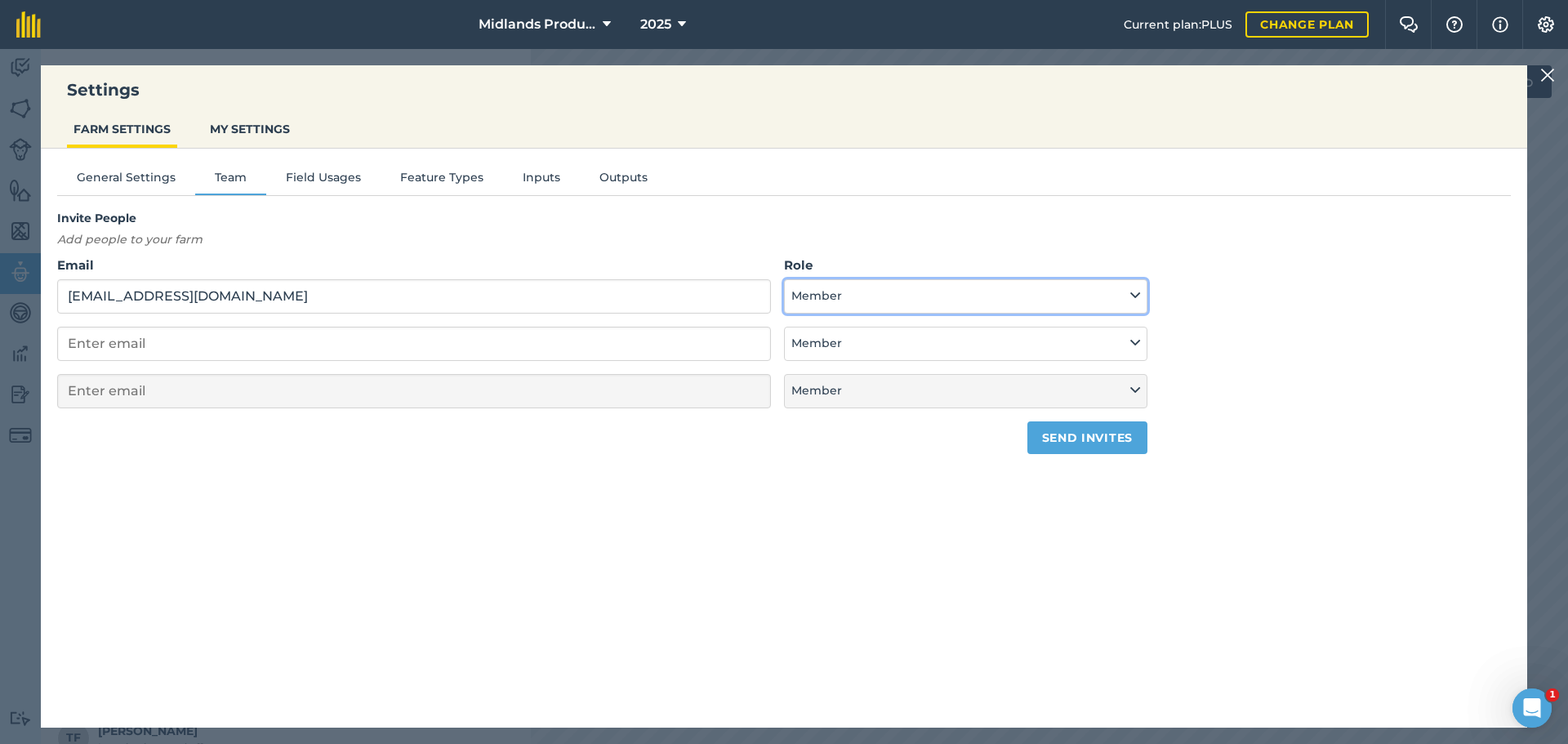
click at [963, 294] on button "Member" at bounding box center [965, 296] width 363 height 35
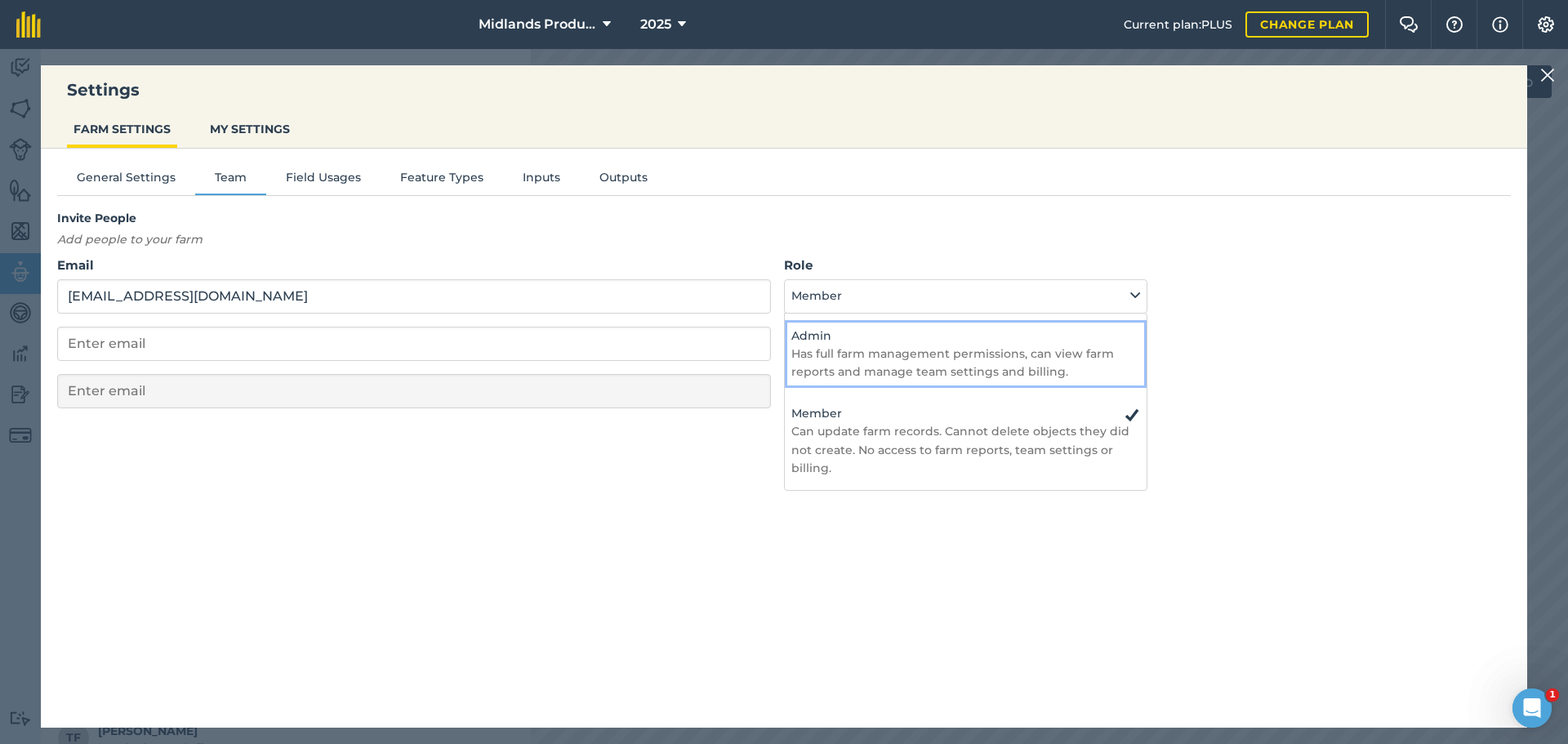
click at [830, 355] on p "Has full farm management permissions, can view farm reports and manage team set…" at bounding box center [966, 364] width 348 height 37
select select "ADMIN"
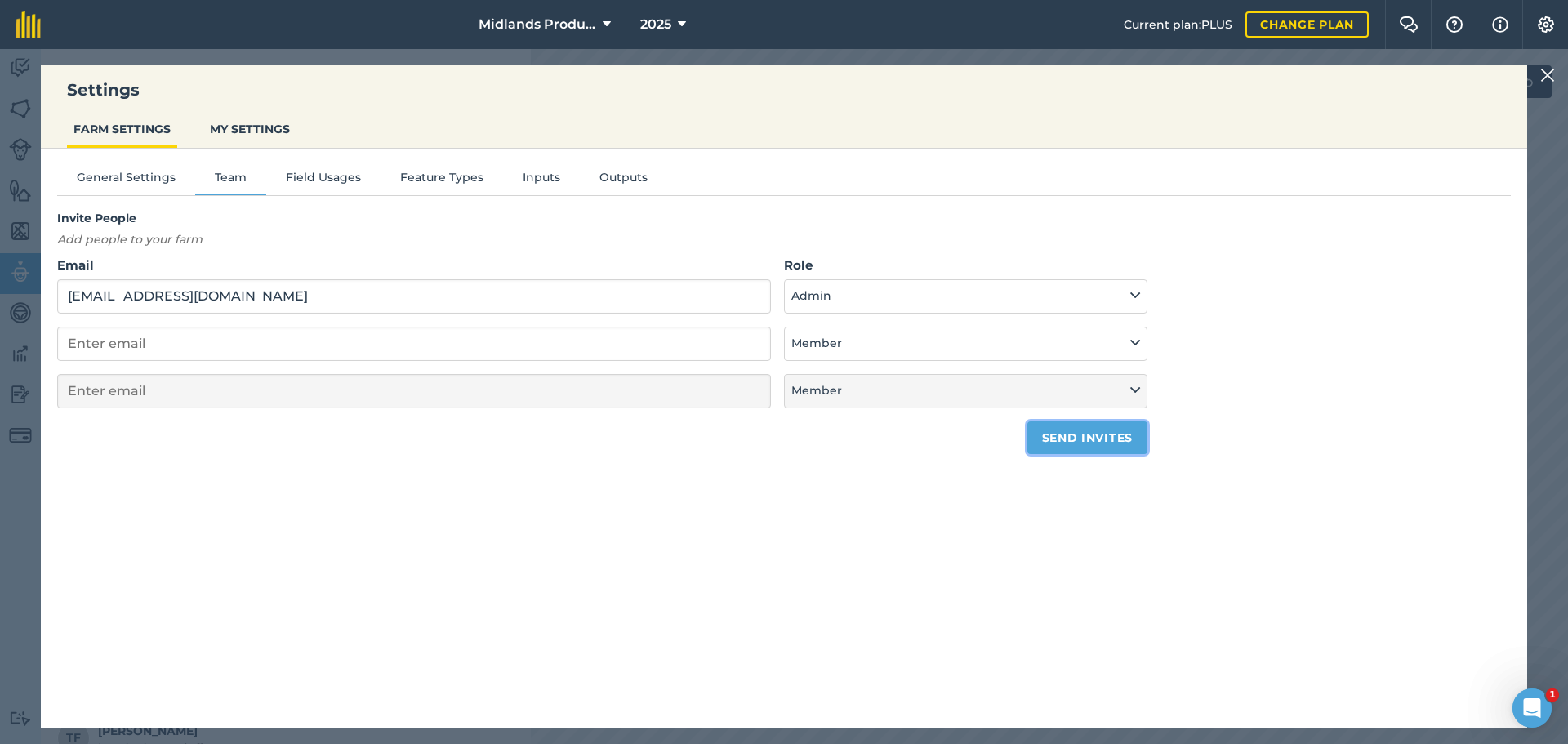
click at [1103, 439] on button "Send invites" at bounding box center [1087, 437] width 120 height 33
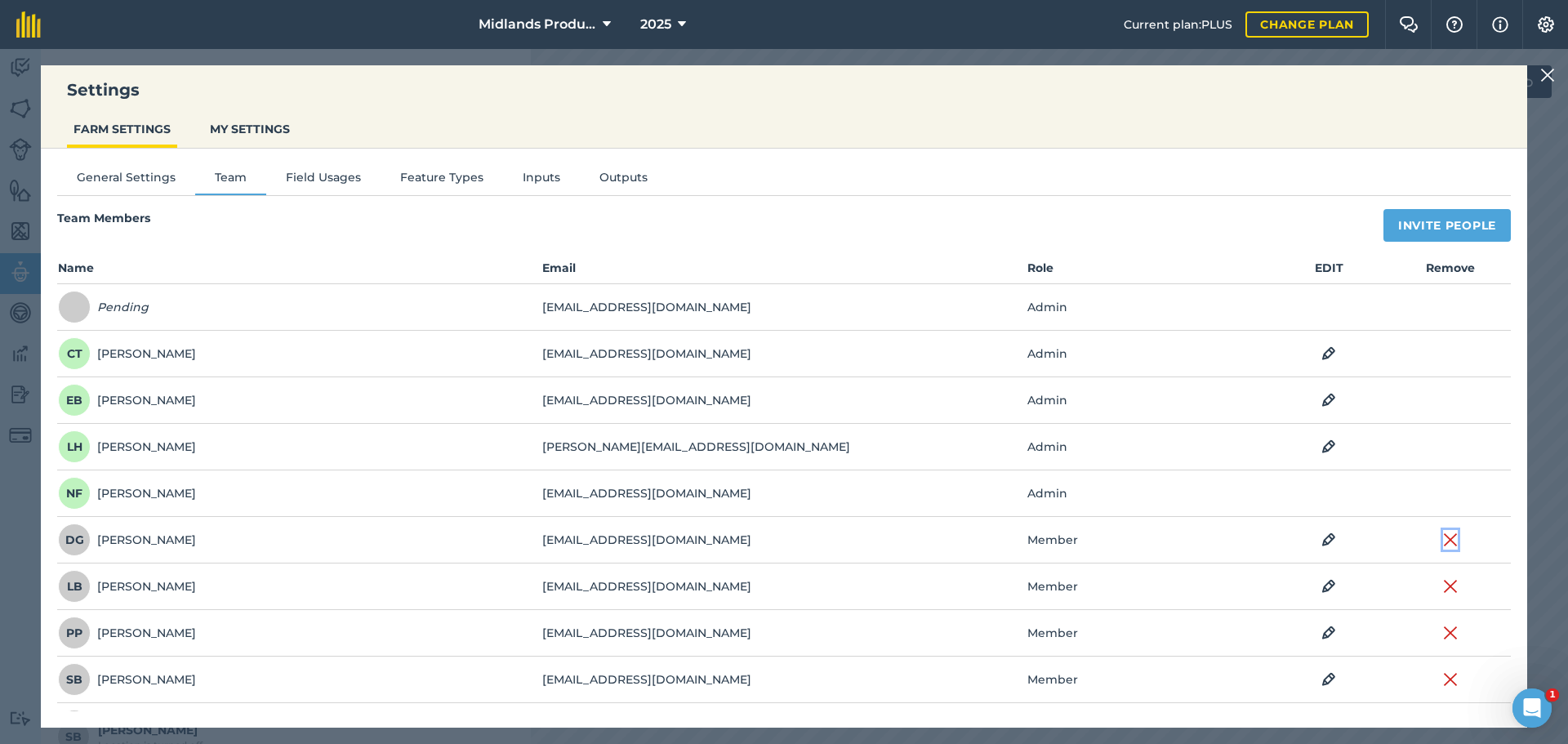
click at [1442, 546] on img at bounding box center [1449, 540] width 15 height 19
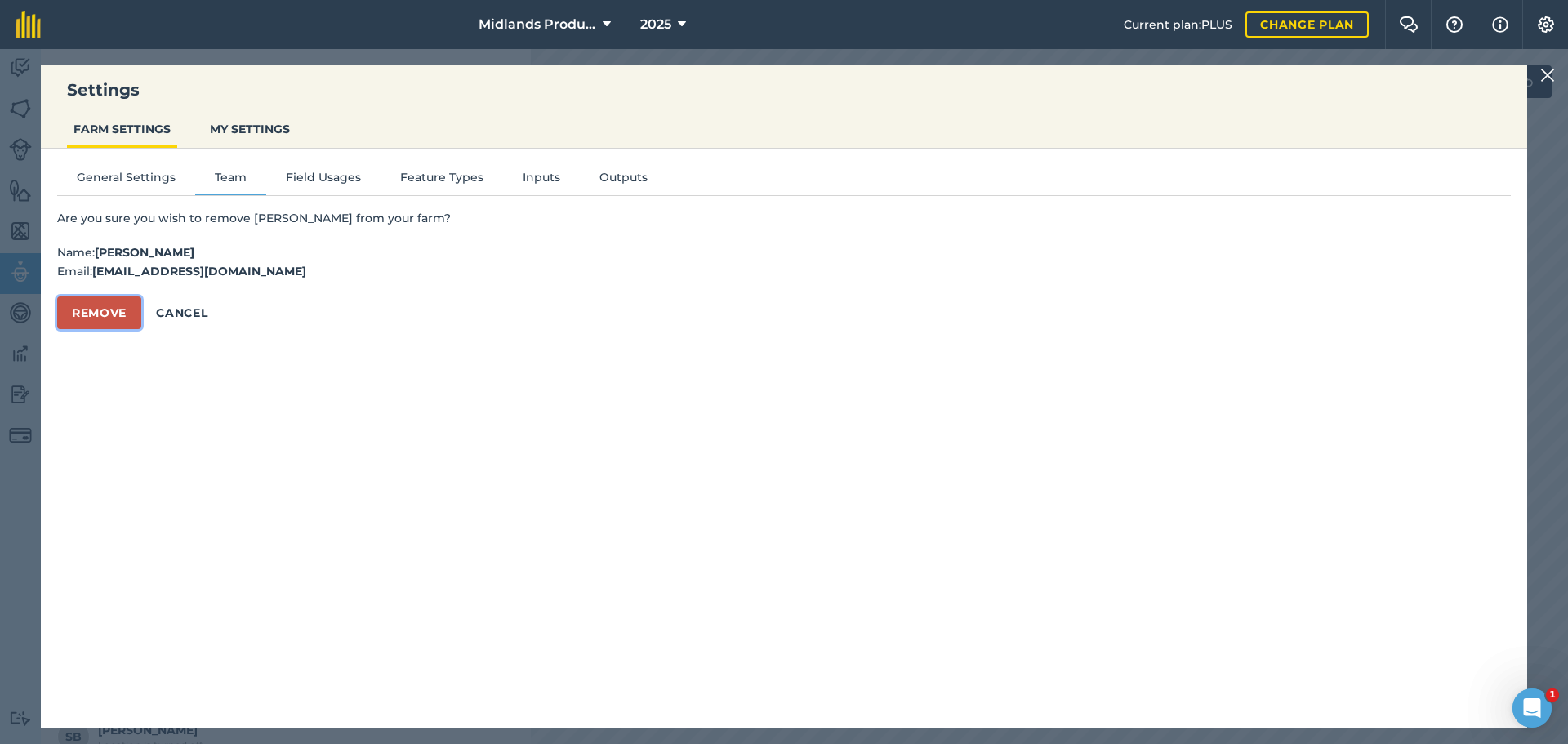
click at [103, 309] on button "Remove" at bounding box center [99, 312] width 84 height 33
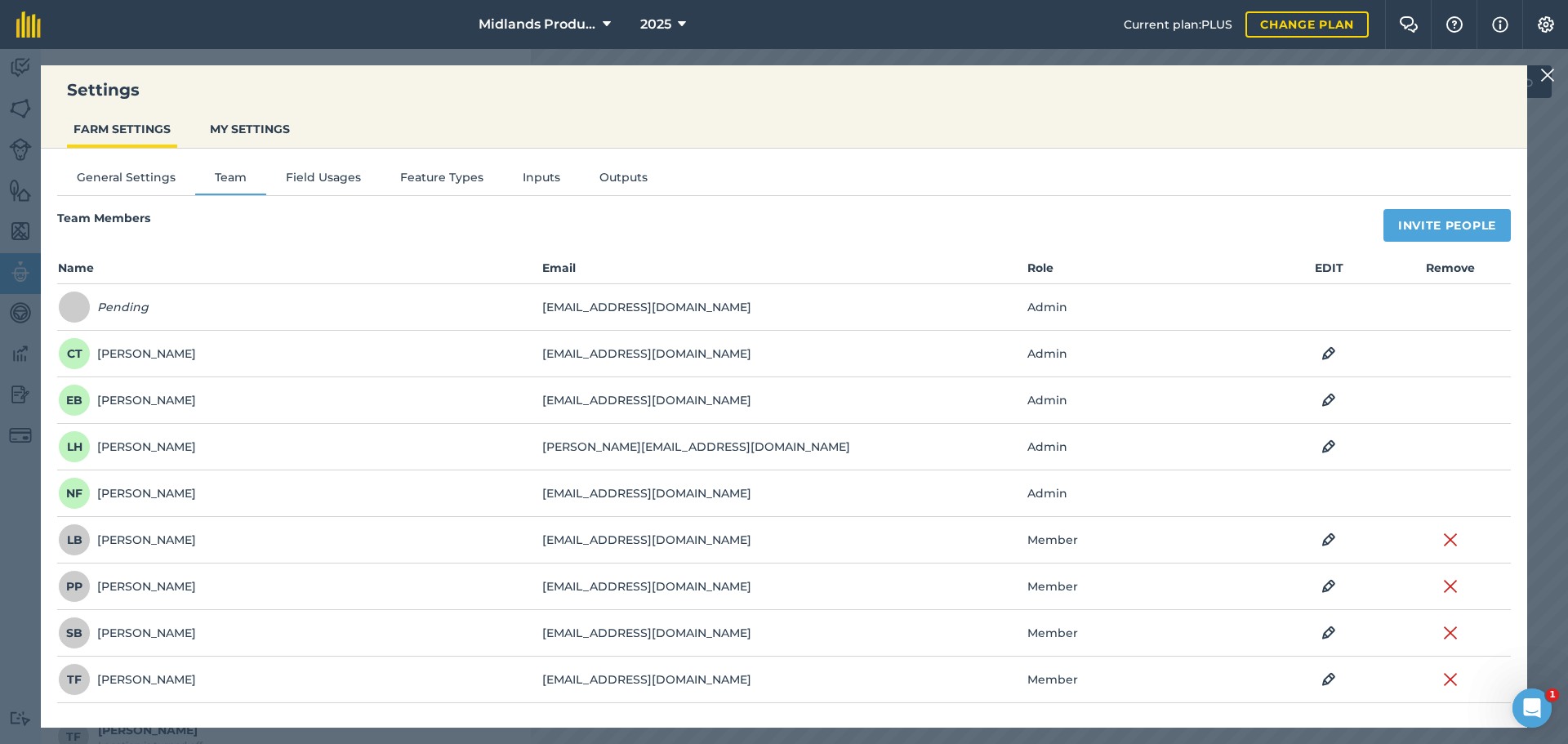
click at [1552, 75] on img at bounding box center [1547, 75] width 15 height 19
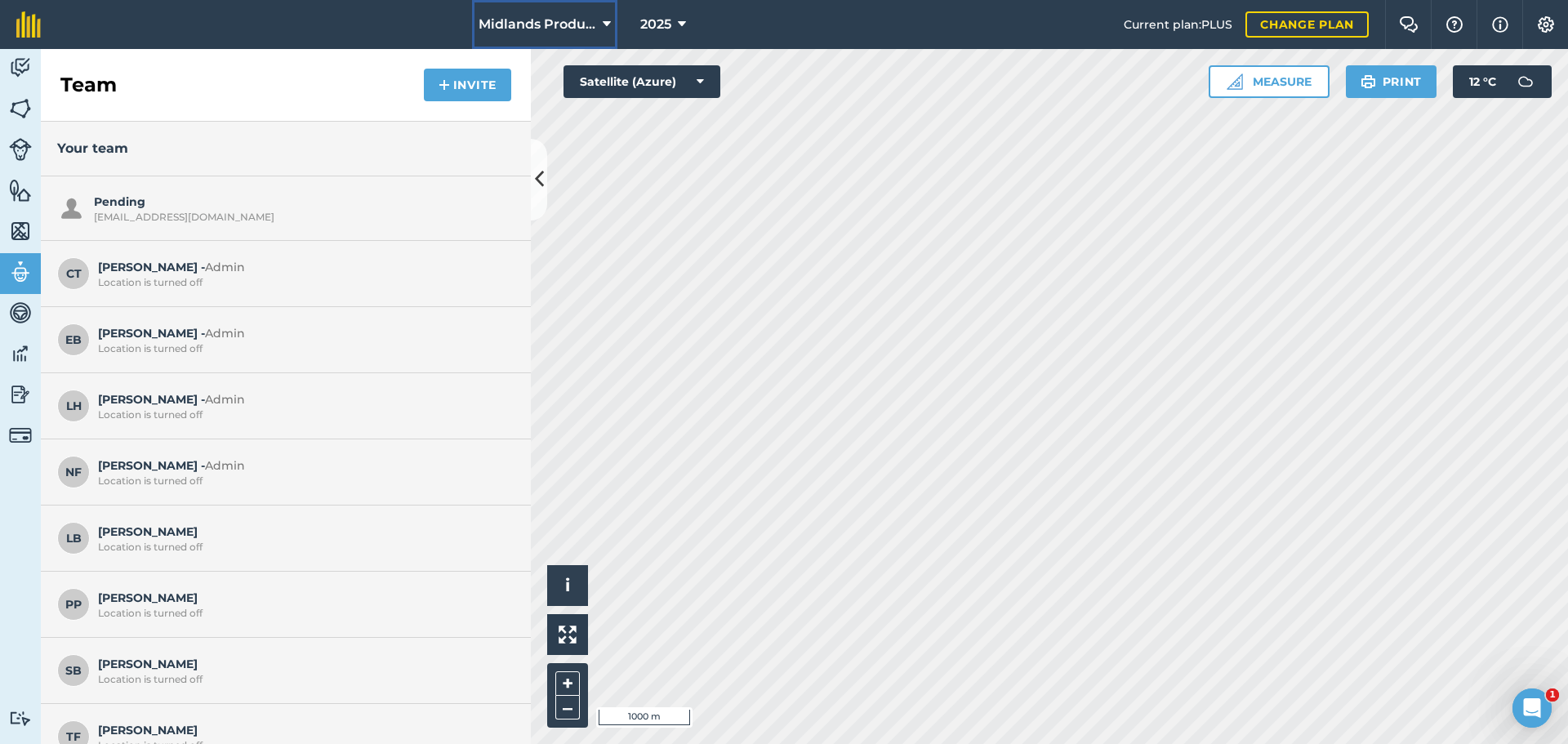
click at [573, 31] on span "Midlands Production" at bounding box center [537, 25] width 118 height 19
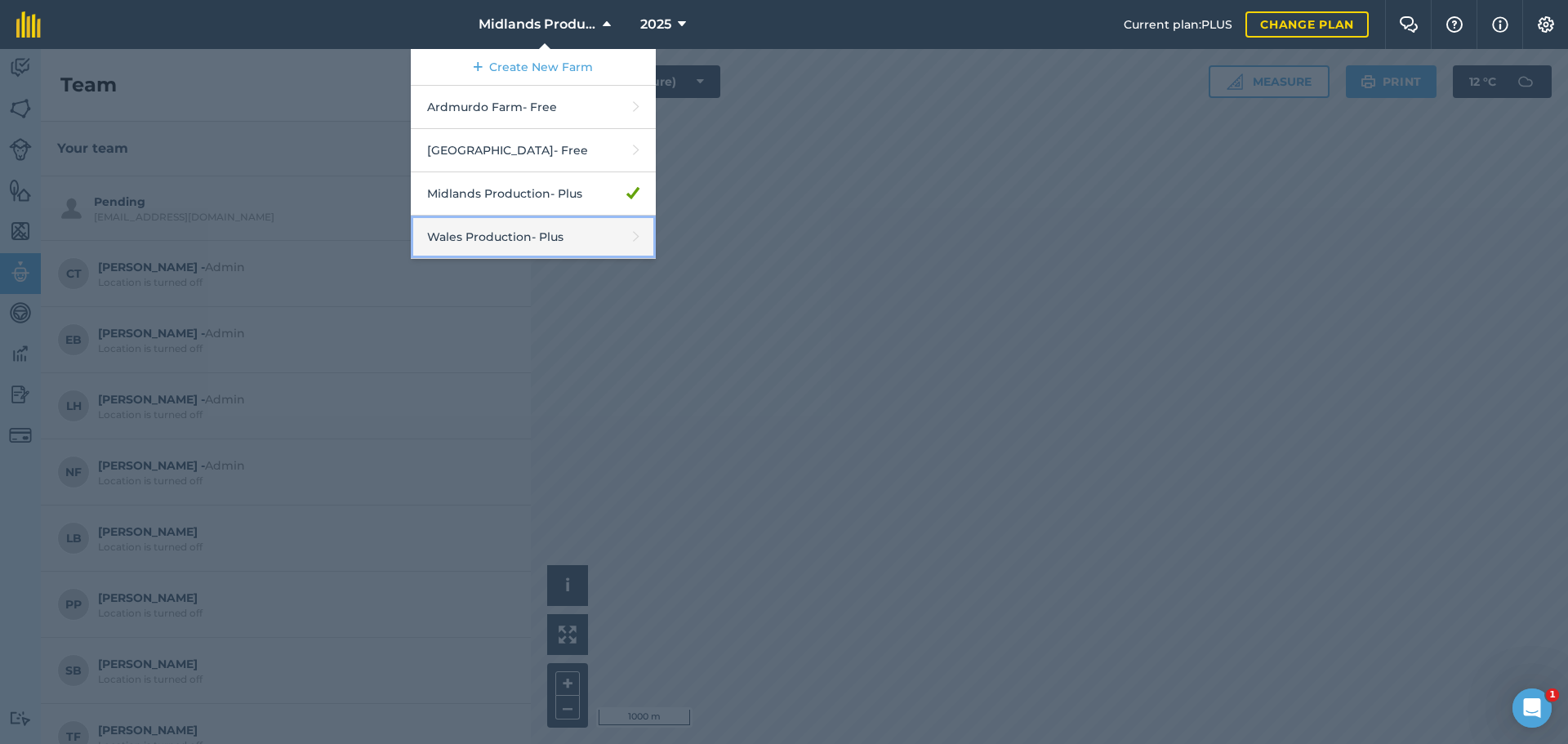
click at [487, 231] on link "Wales Production - Plus" at bounding box center [532, 237] width 245 height 43
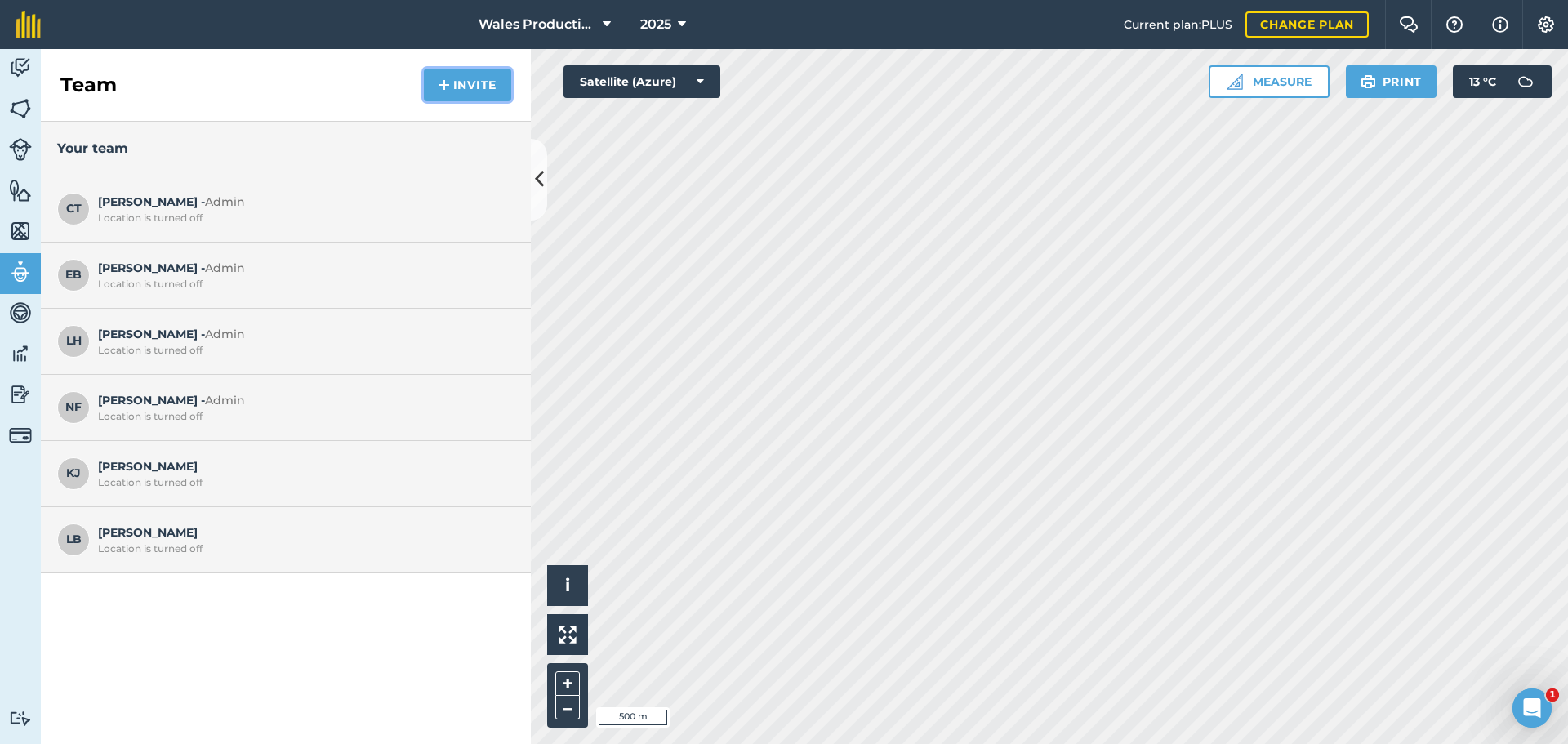
click at [493, 85] on button "Invite" at bounding box center [467, 85] width 88 height 33
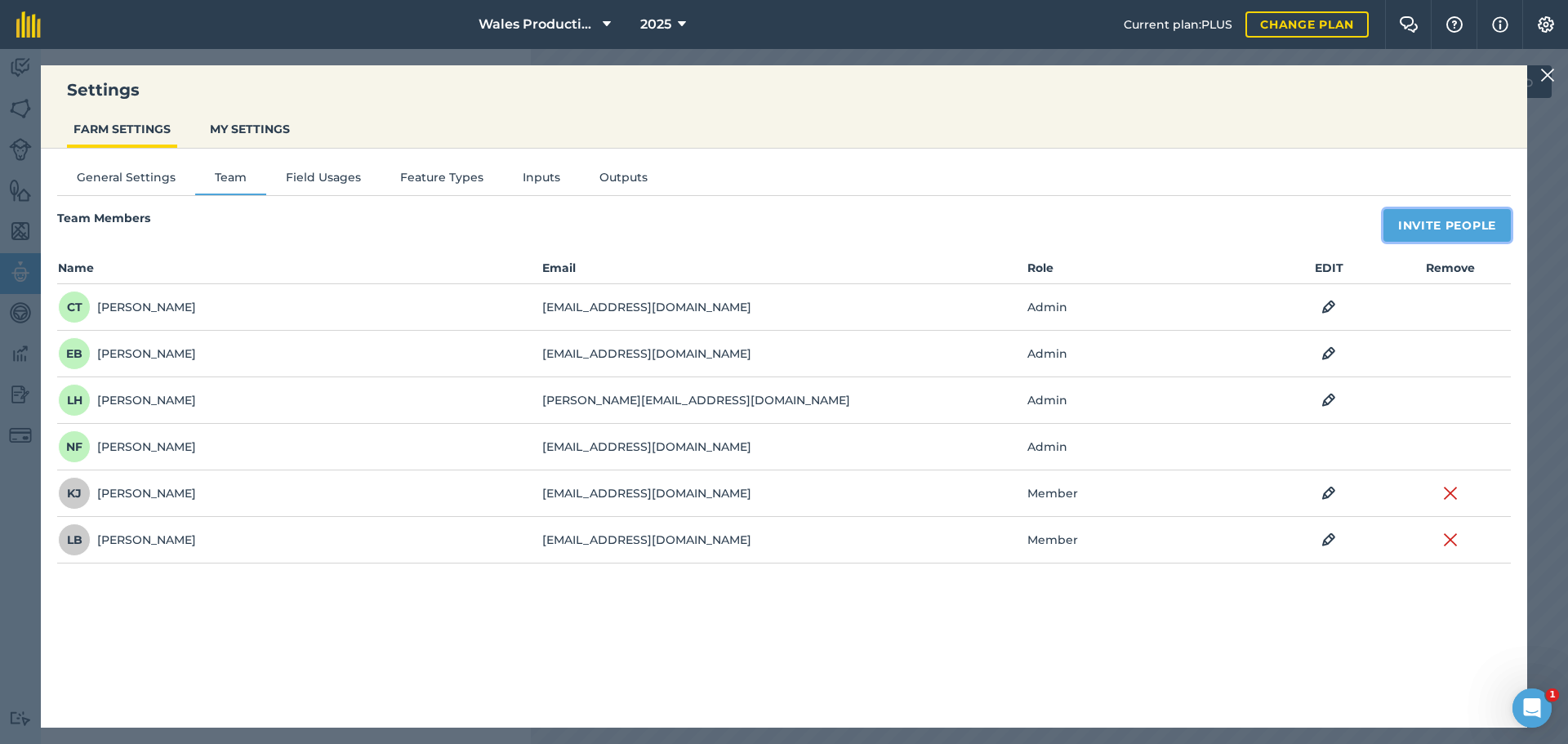
click at [1415, 223] on button "Invite People" at bounding box center [1447, 225] width 127 height 33
select select "MEMBER"
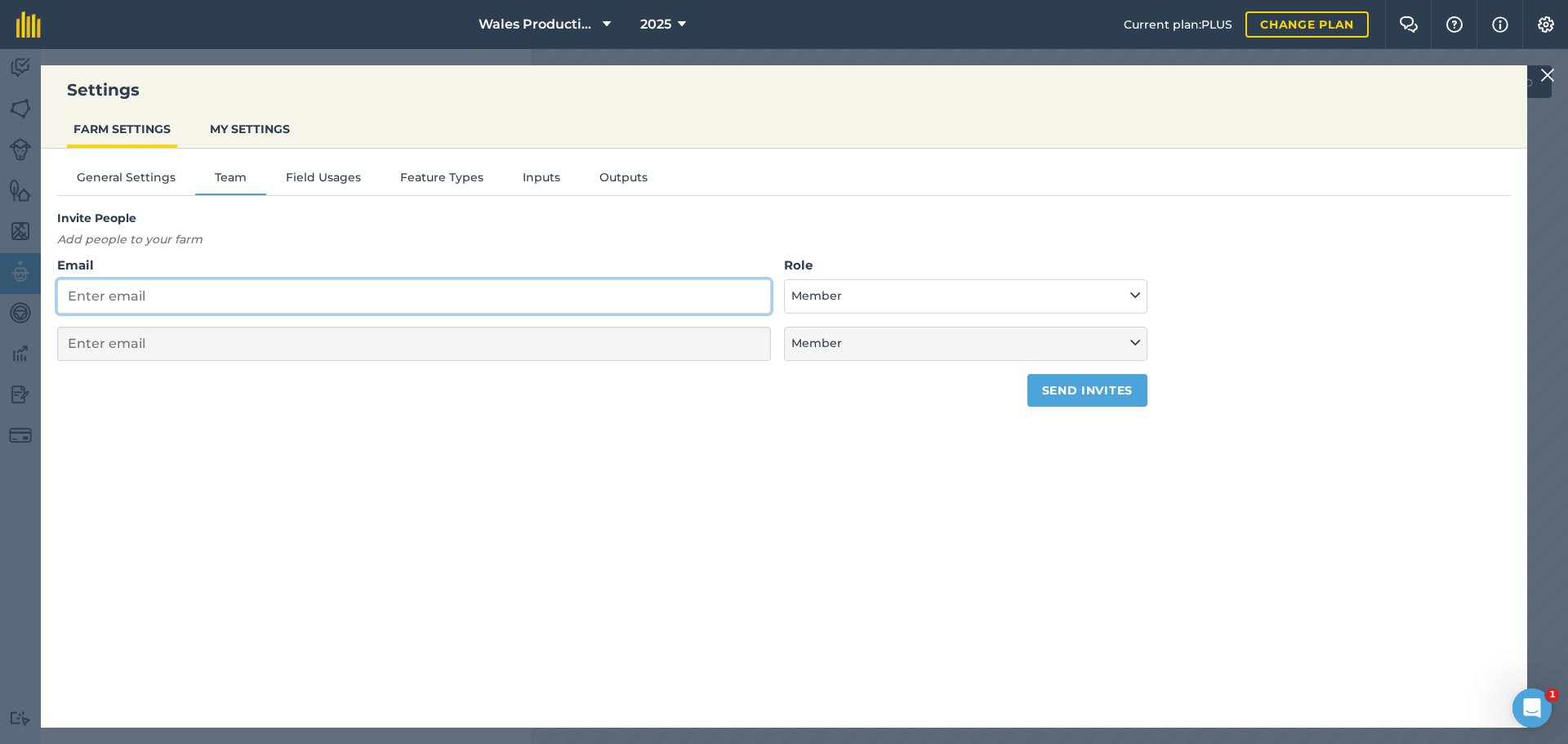
click at [299, 307] on input "Email" at bounding box center [414, 296] width 714 height 35
paste input "<austinbritnell@allthingsruralltd.co.uk>"
type input "<austinbritnell@allthingsruralltd.co.uk>"
select select "MEMBER"
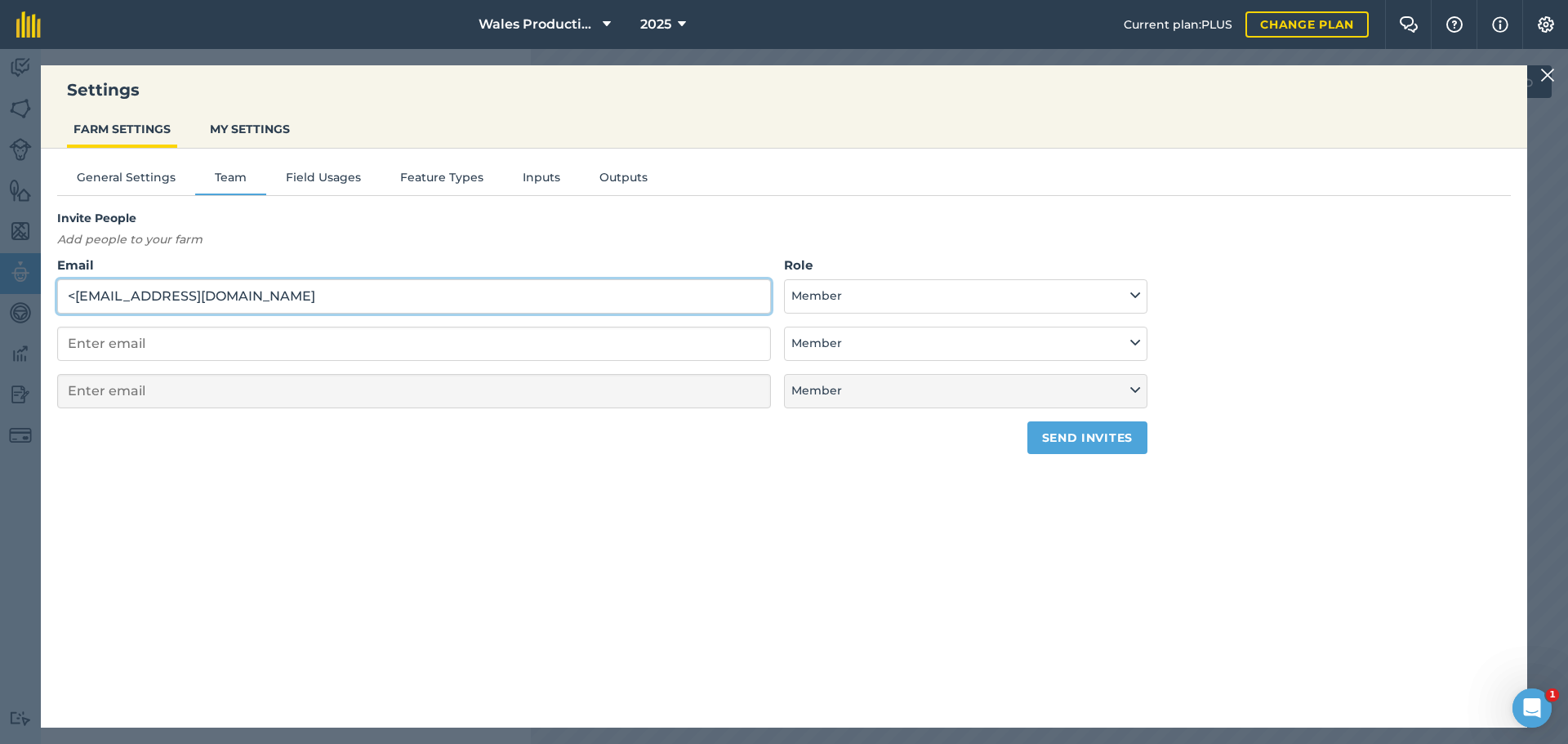
click at [72, 297] on input "<austinbritnell@allthingsruralltd.co.uk" at bounding box center [414, 296] width 714 height 35
type input "austinbritnell@allthingsruralltd.co.uk"
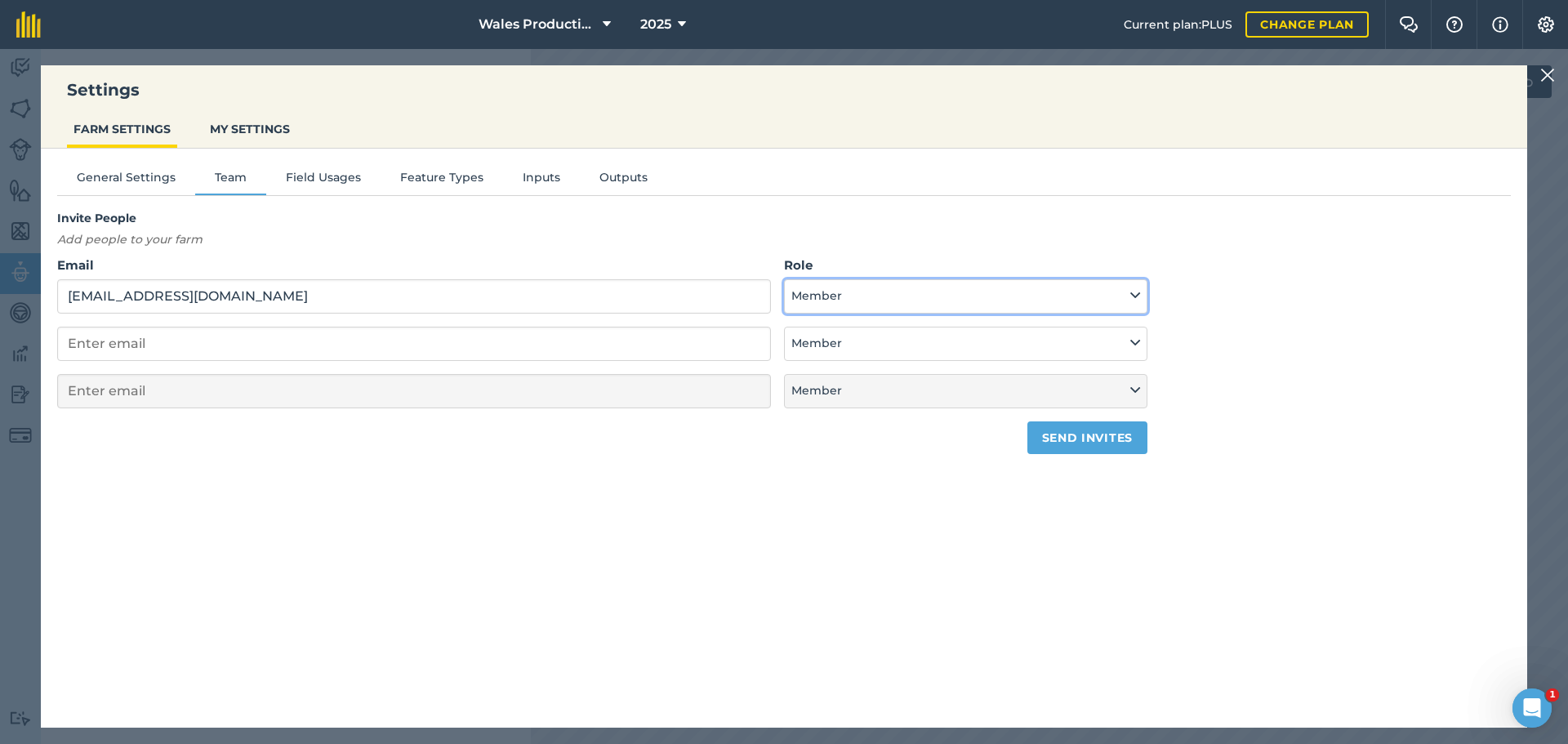
click at [873, 285] on button "Member" at bounding box center [965, 296] width 363 height 35
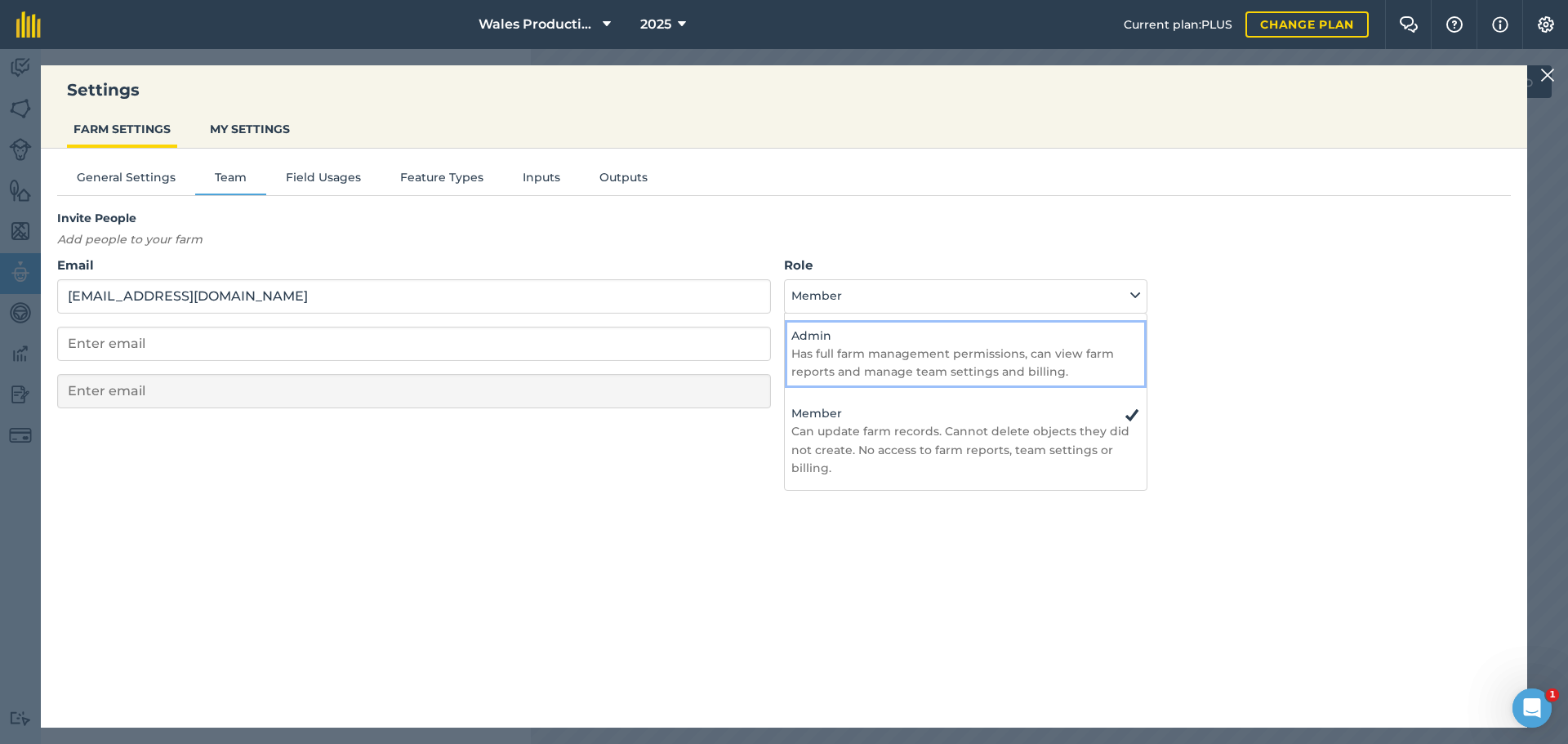
click at [837, 346] on p "Has full farm management permissions, can view farm reports and manage team set…" at bounding box center [966, 364] width 348 height 37
select select "ADMIN"
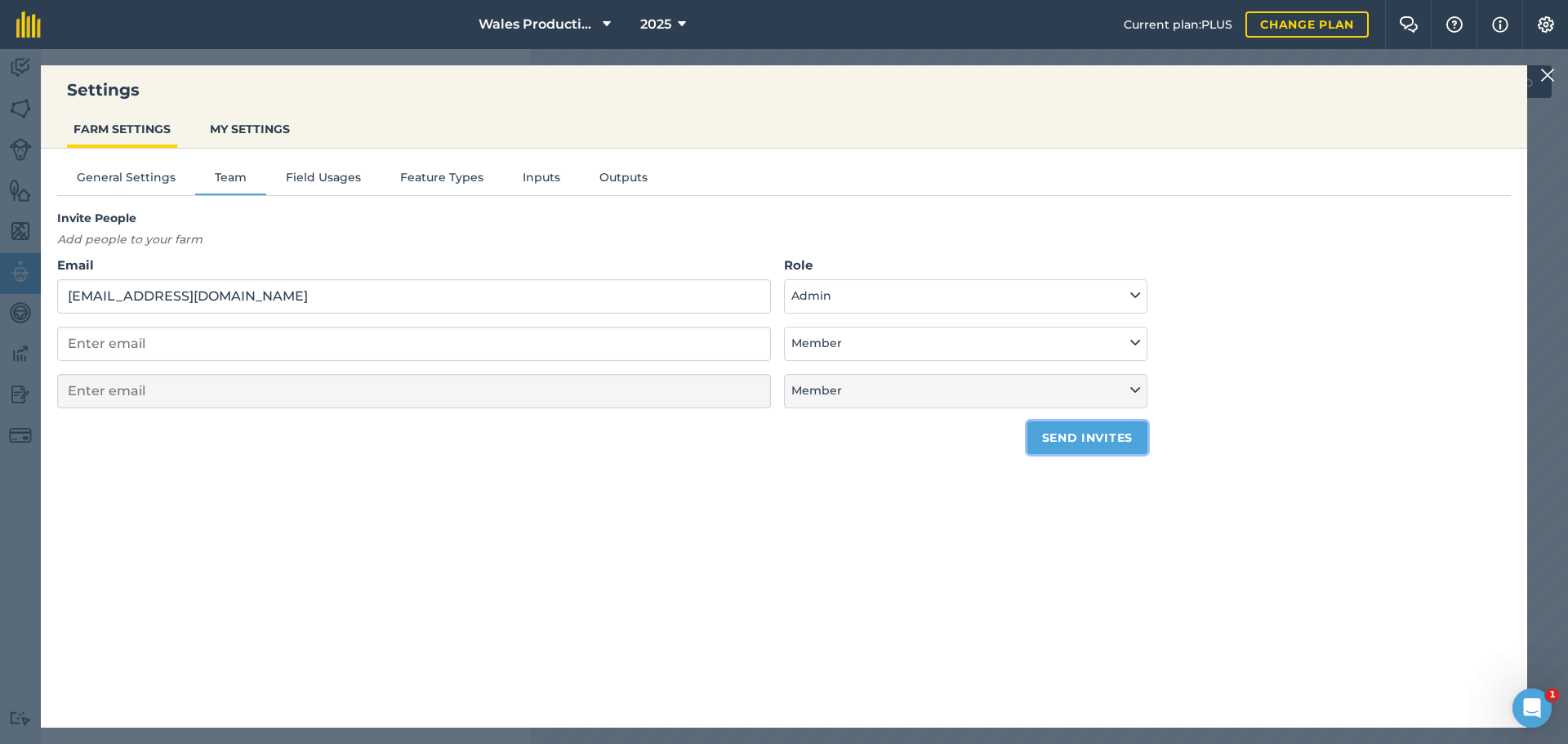
click at [1112, 439] on button "Send invites" at bounding box center [1087, 437] width 120 height 33
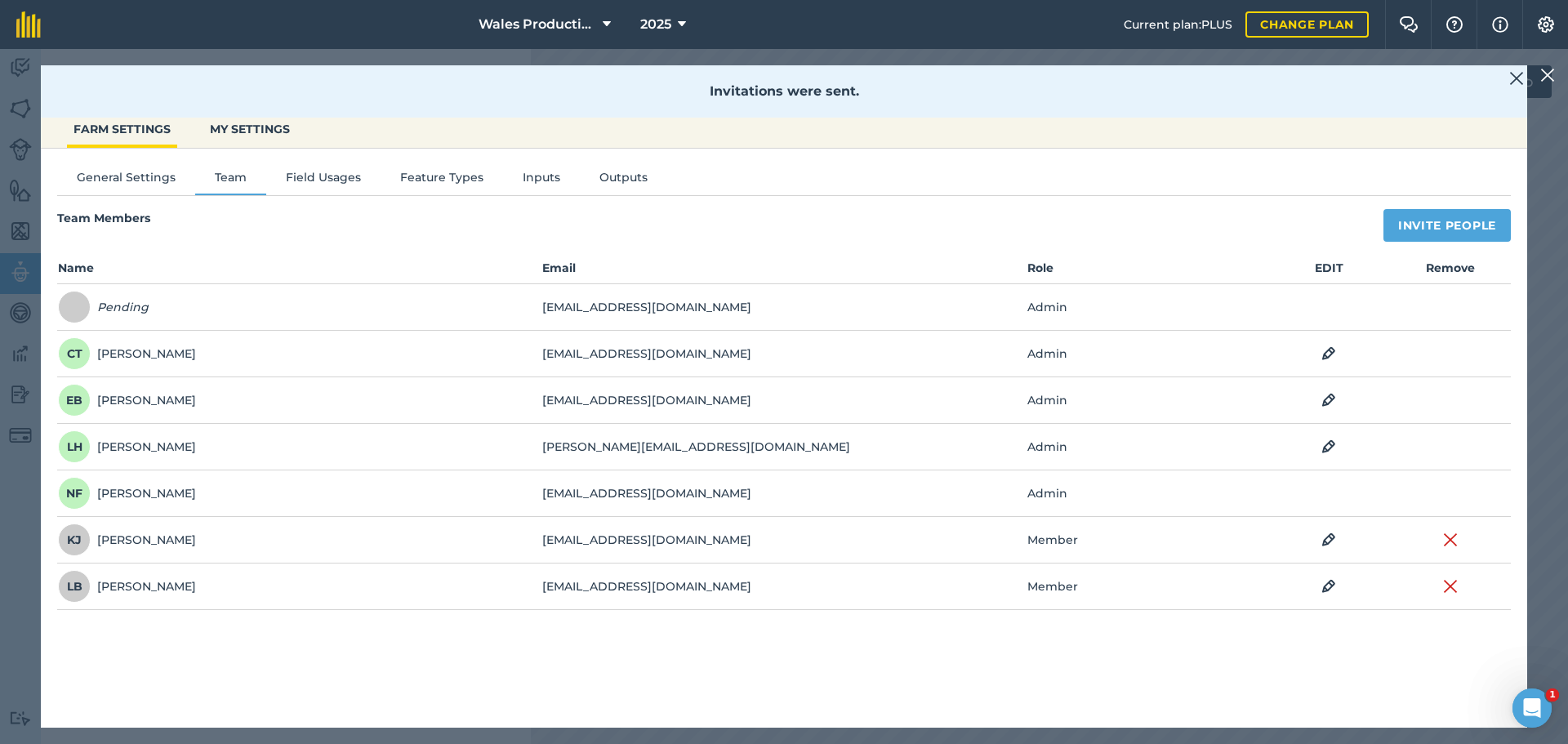
click at [1545, 75] on img at bounding box center [1547, 75] width 15 height 19
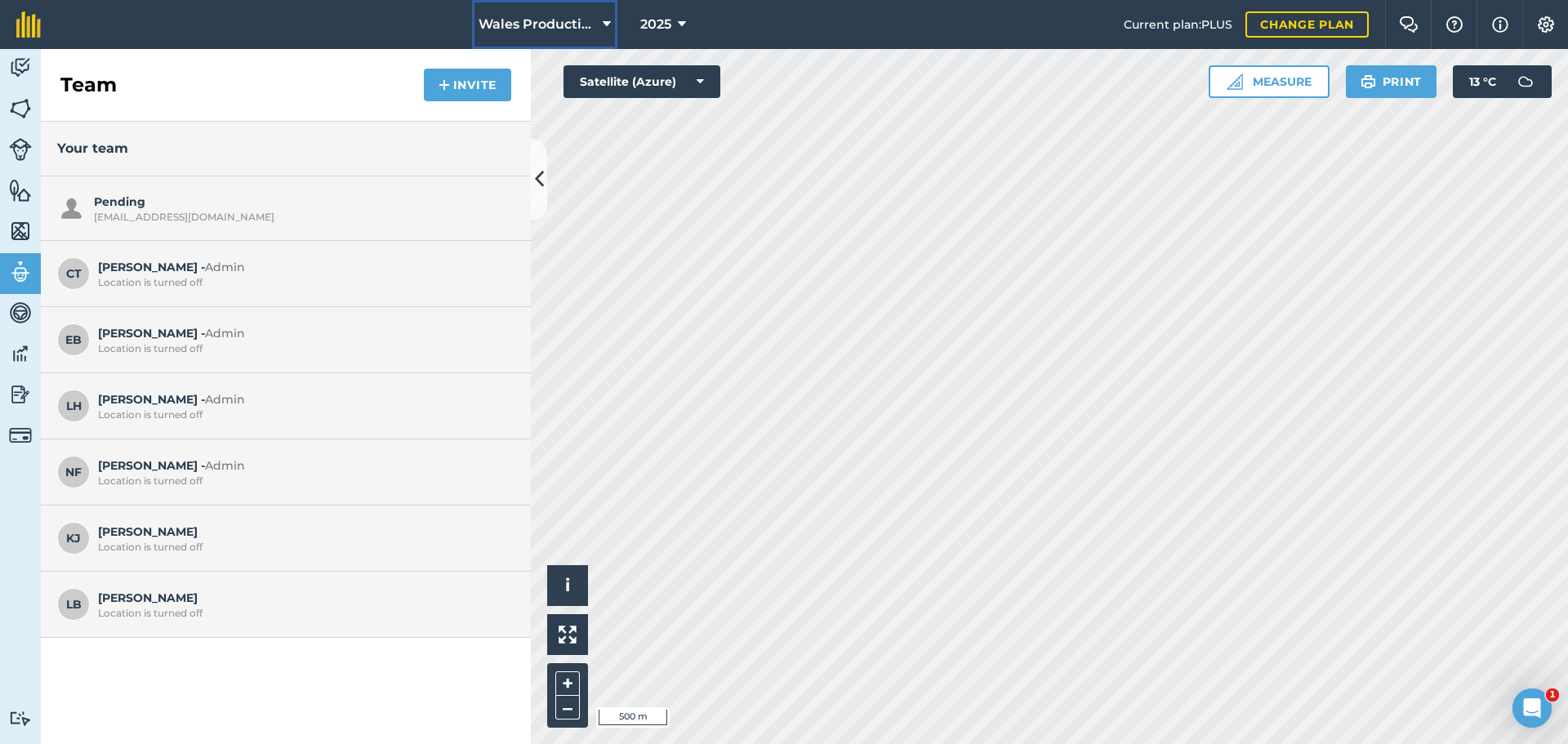
drag, startPoint x: 533, startPoint y: 2, endPoint x: 538, endPoint y: 25, distance: 23.5
click at [534, 2] on button "Wales Production" at bounding box center [545, 24] width 145 height 49
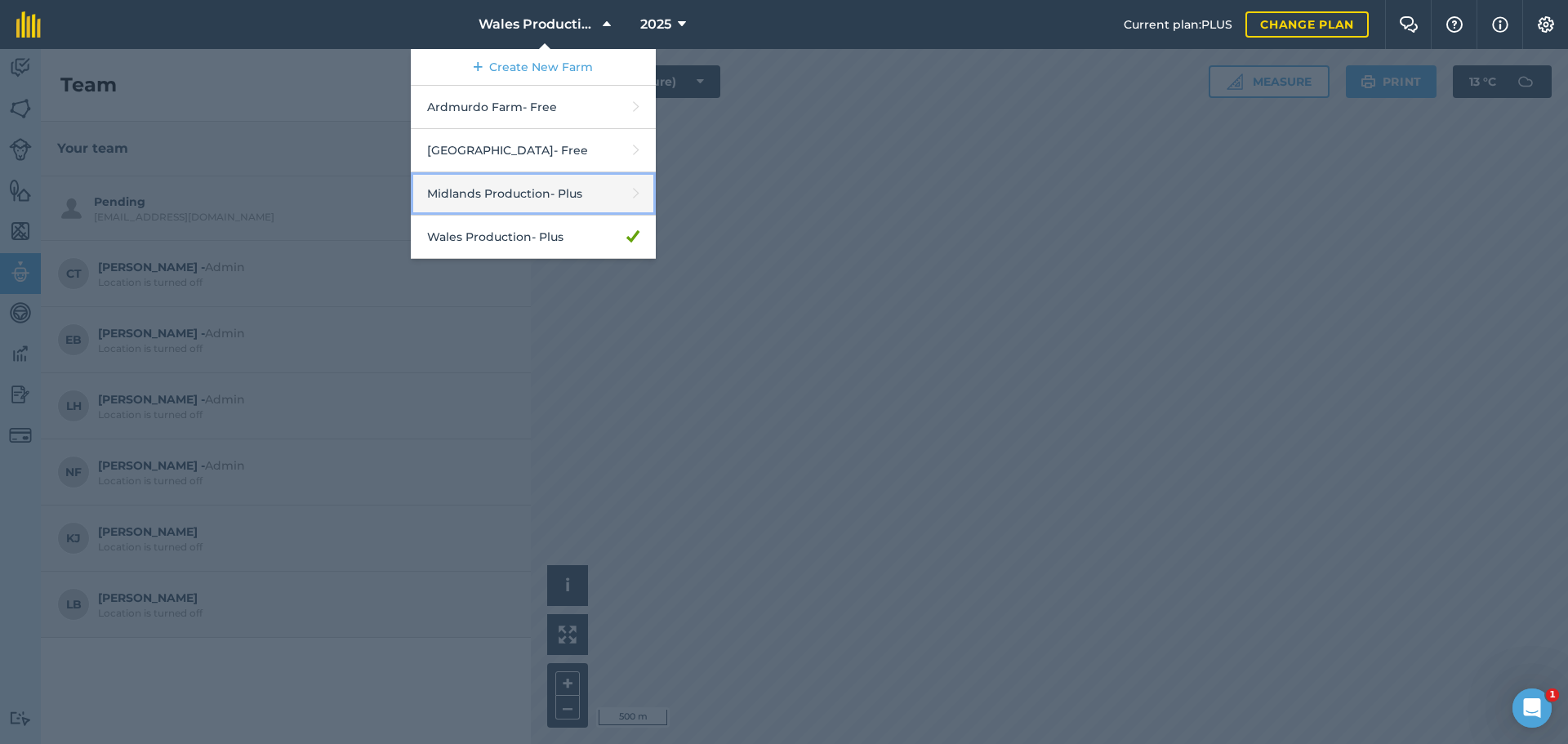
click at [492, 191] on link "Midlands Production - Plus" at bounding box center [532, 194] width 245 height 43
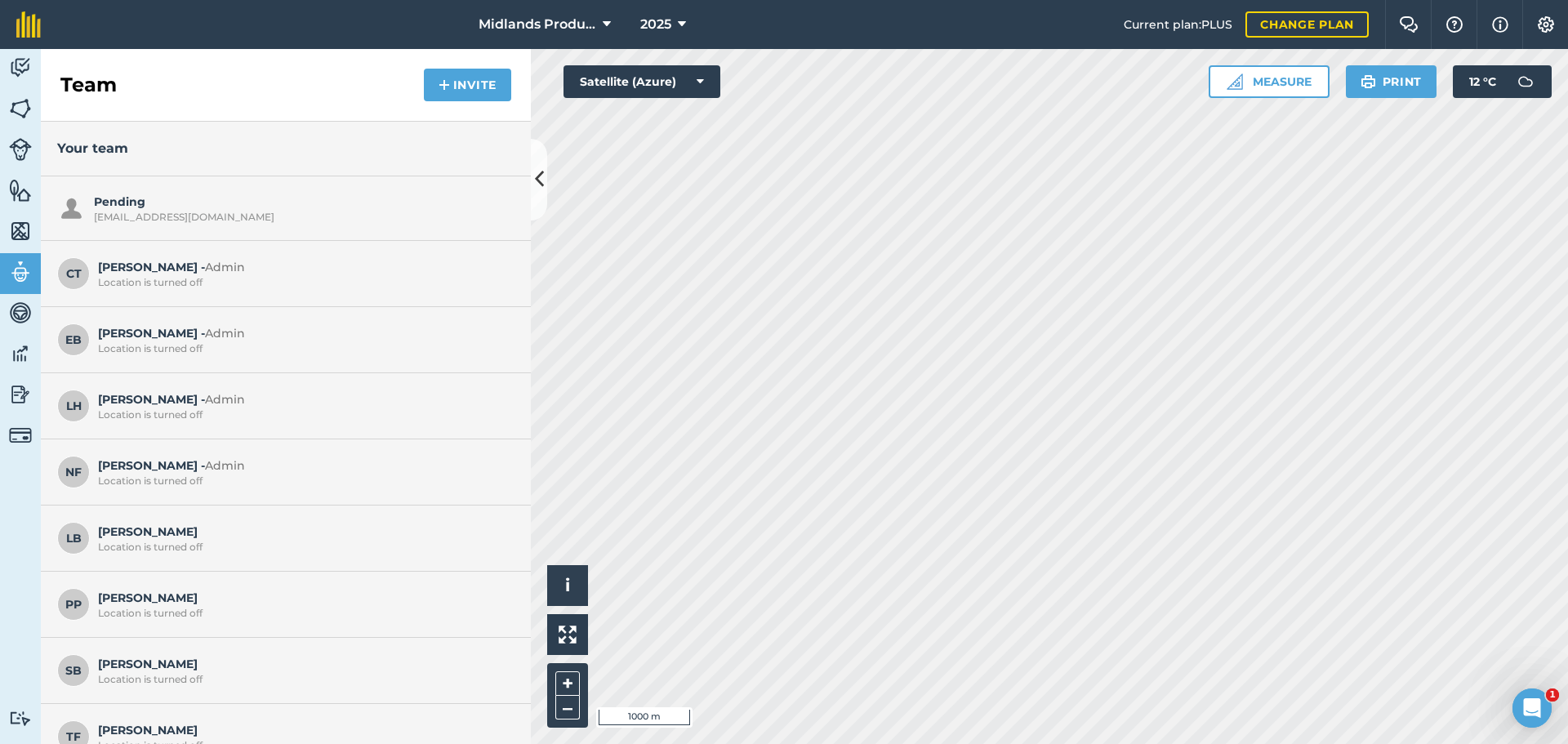
scroll to position [27, 0]
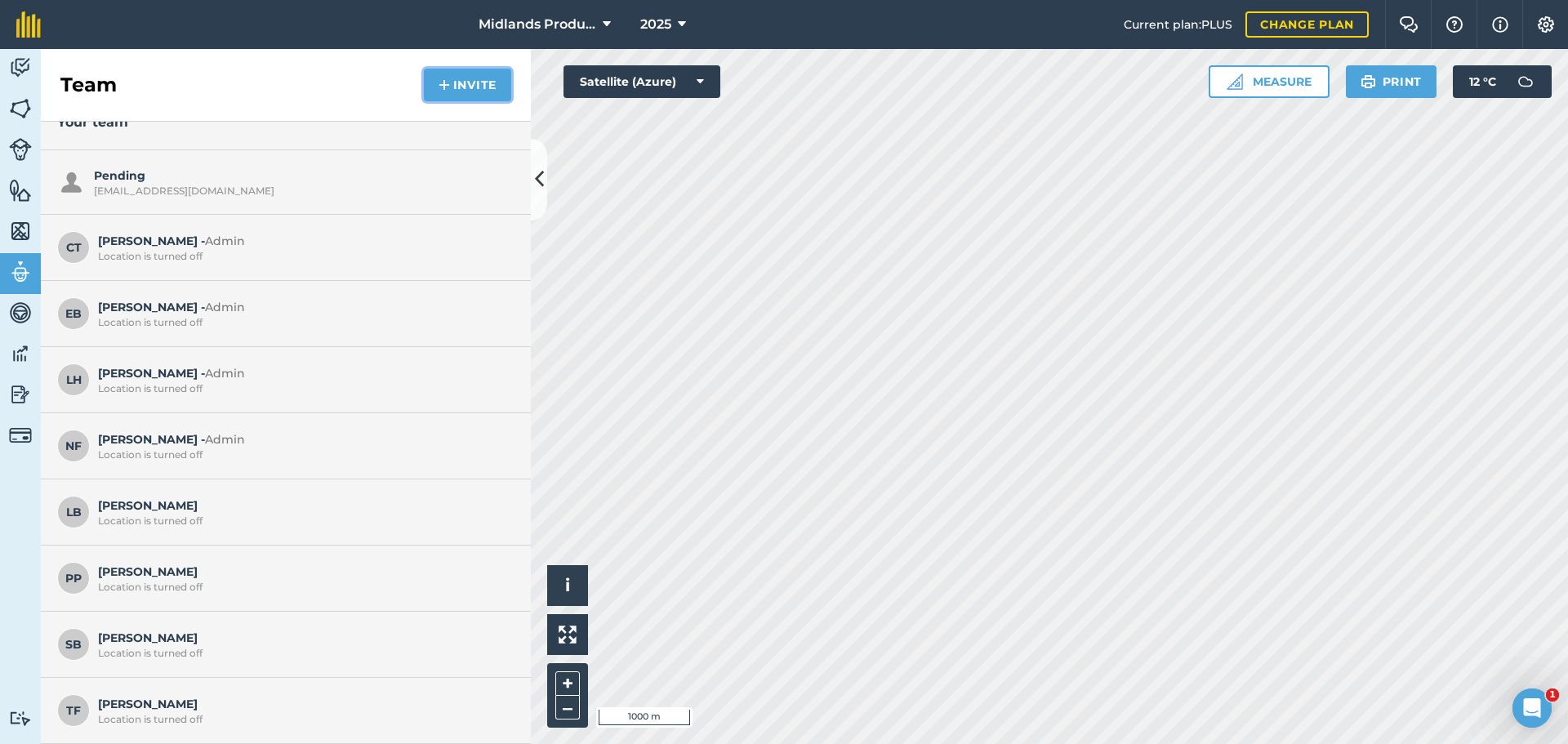
click at [468, 81] on button "Invite" at bounding box center [467, 85] width 88 height 33
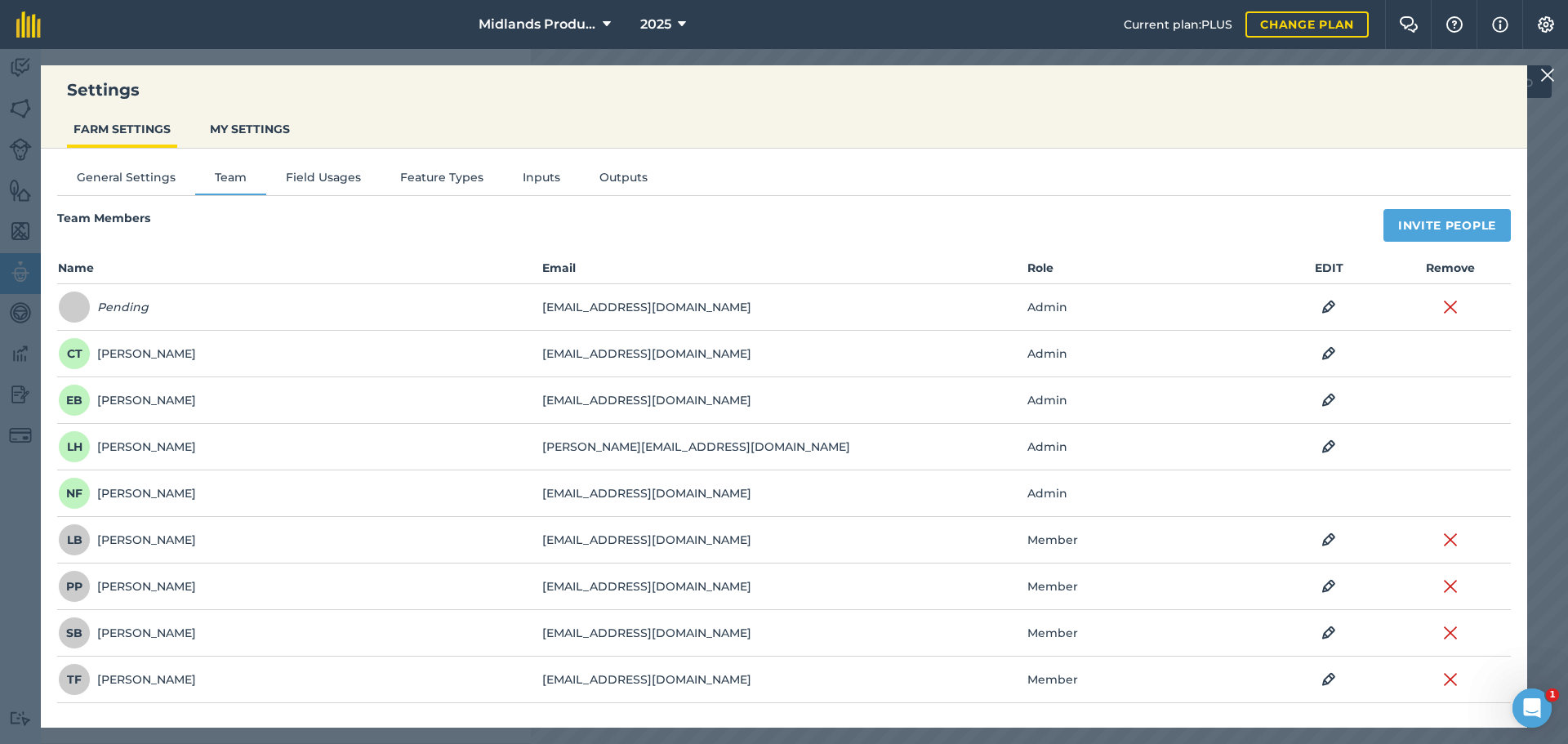
drag, startPoint x: 782, startPoint y: 581, endPoint x: 532, endPoint y: 586, distance: 250.0
click at [0, 0] on tr "PP Phil P philpearson@allthingsruralltd.co.uk Member EDIT Remove" at bounding box center [0, 0] width 0 height 0
click at [658, 587] on td "philpearson@allthingsruralltd.co.uk" at bounding box center [783, 587] width 484 height 47
drag, startPoint x: 777, startPoint y: 586, endPoint x: 533, endPoint y: 605, distance: 244.7
click at [0, 0] on tr "PP Phil P philpearson@allthingsruralltd.co.uk Member EDIT Remove" at bounding box center [0, 0] width 0 height 0
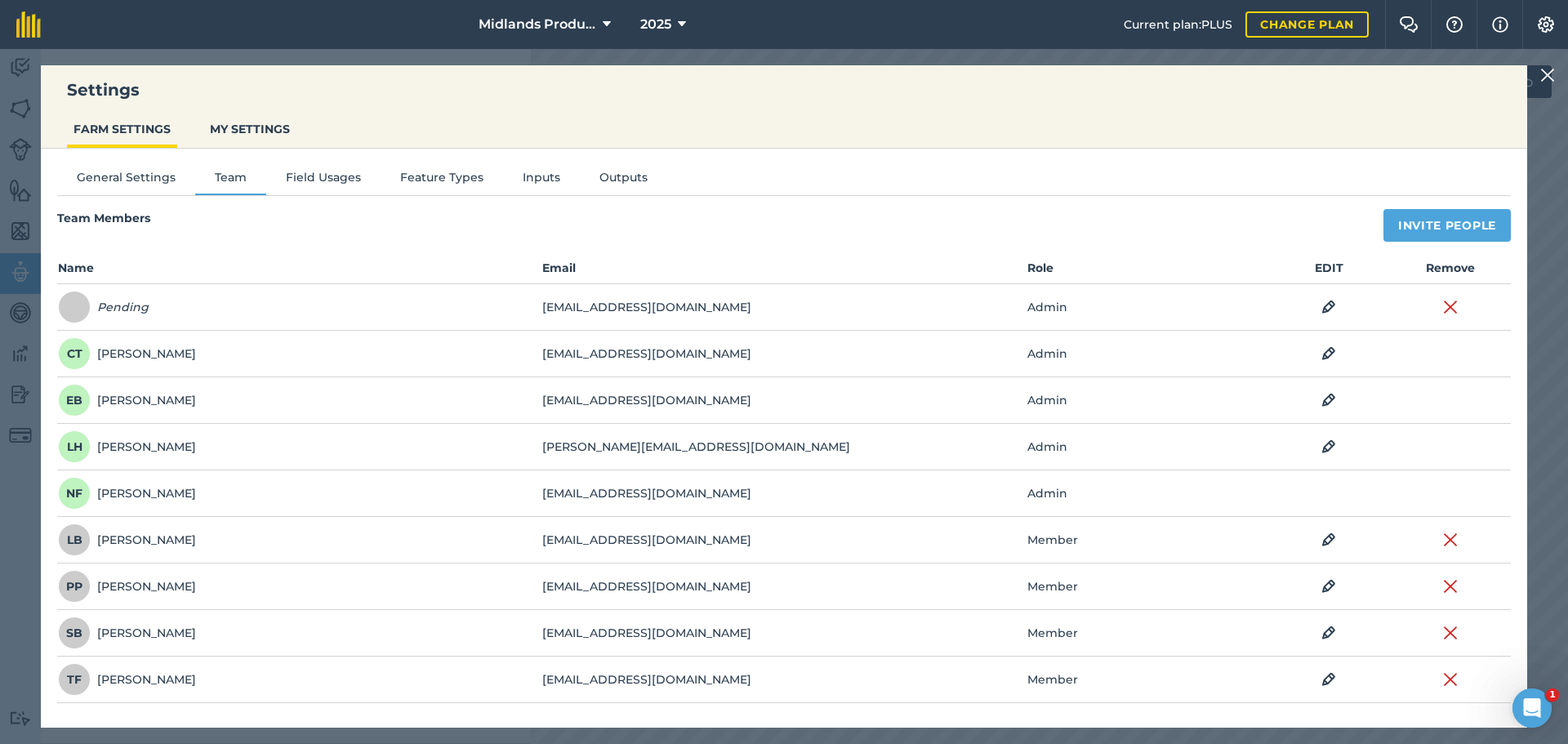
copy tr "philpearson@allthingsruralltd.co.uk"
click at [1540, 72] on img at bounding box center [1547, 75] width 15 height 19
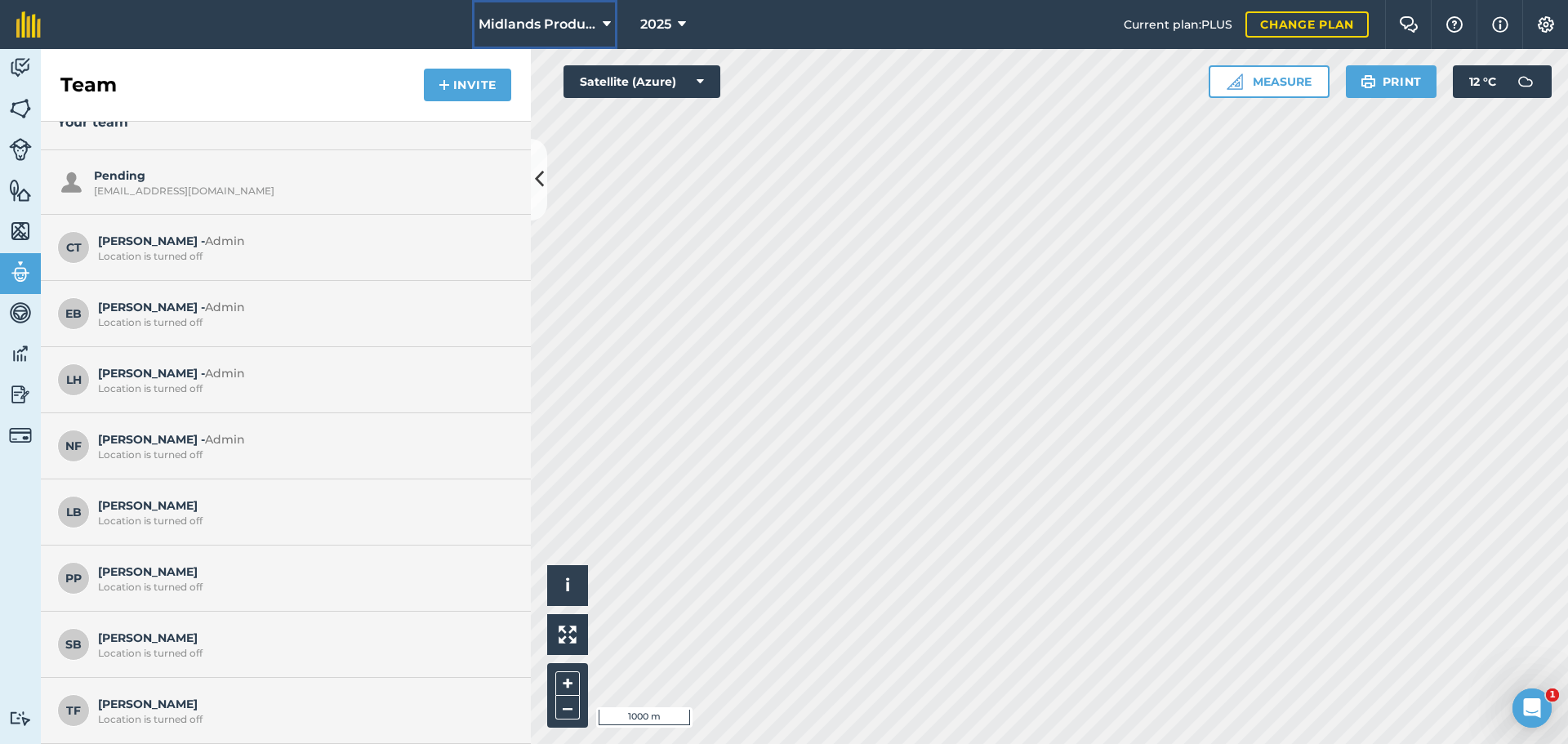
click at [520, 27] on span "Midlands Production" at bounding box center [537, 25] width 118 height 19
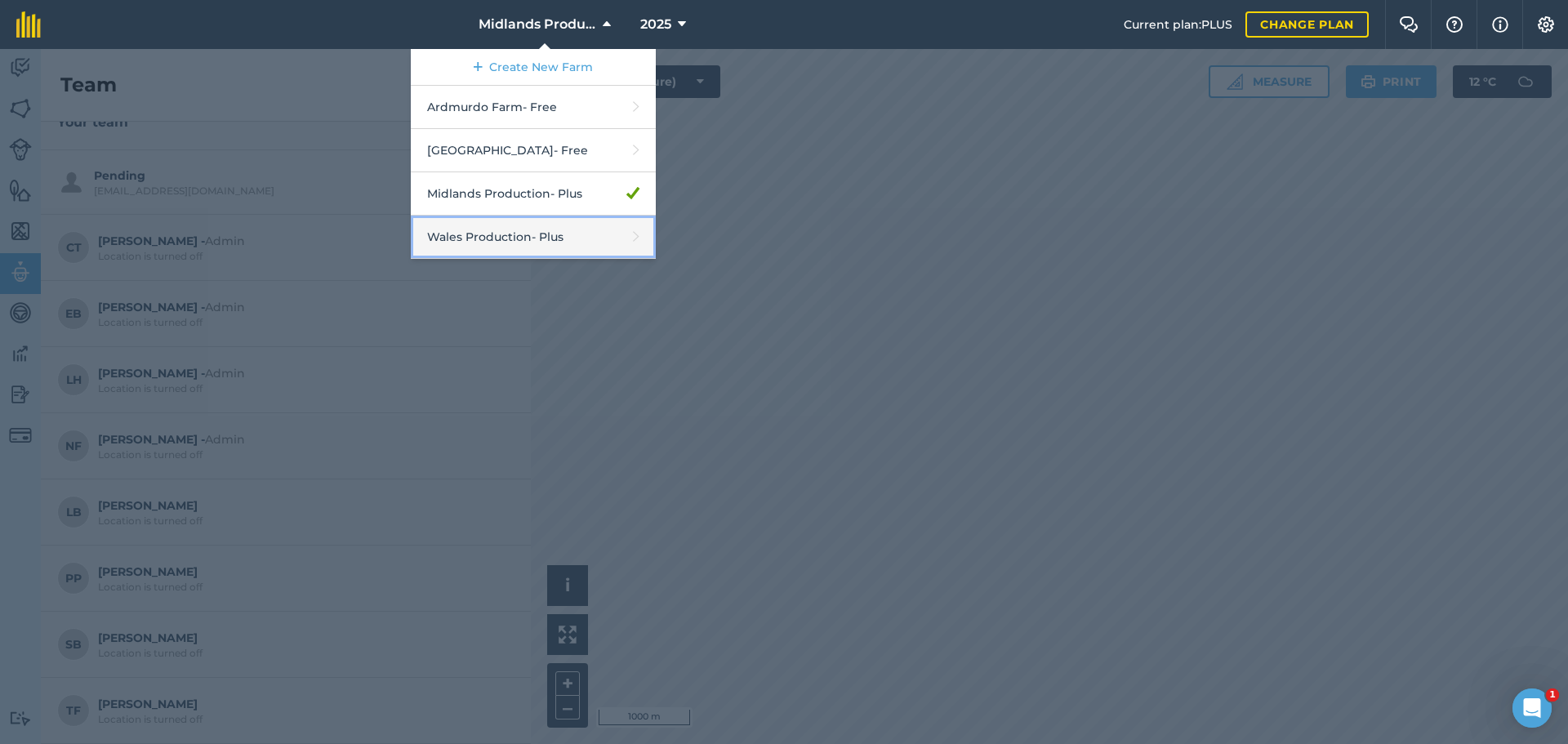
click at [489, 243] on link "Wales Production - Plus" at bounding box center [532, 237] width 245 height 43
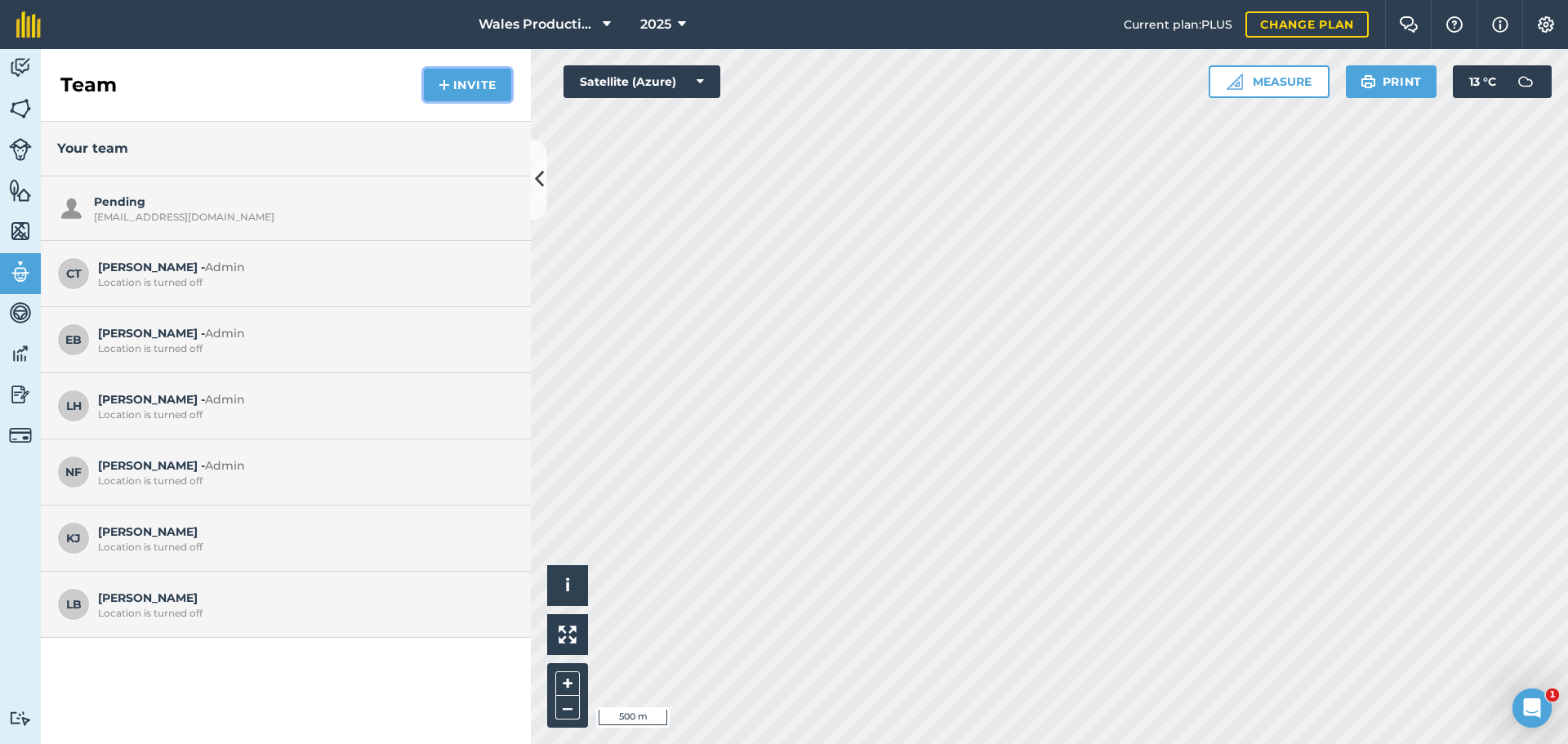
click at [483, 90] on button "Invite" at bounding box center [467, 85] width 88 height 33
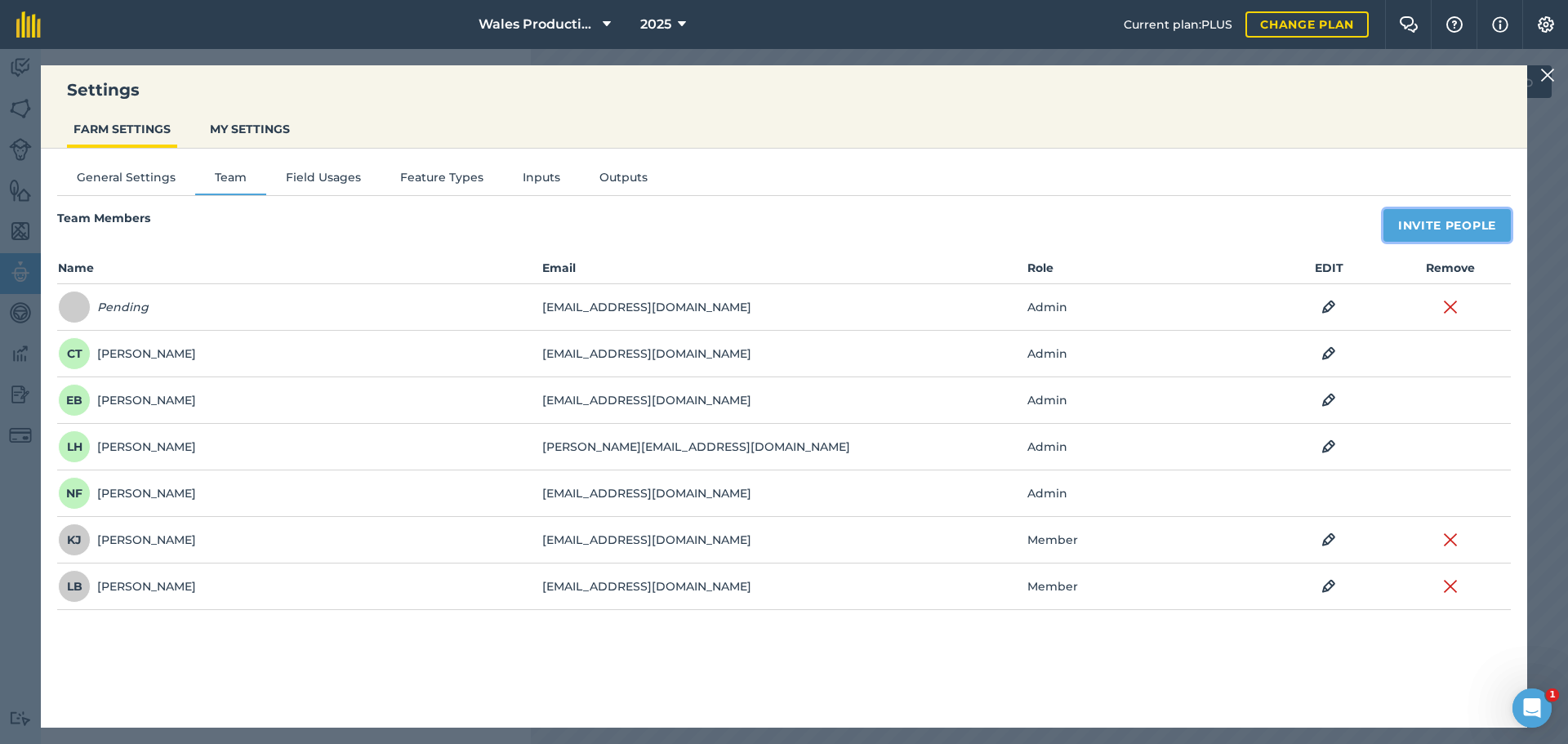
click at [1424, 219] on button "Invite People" at bounding box center [1447, 225] width 127 height 33
select select "MEMBER"
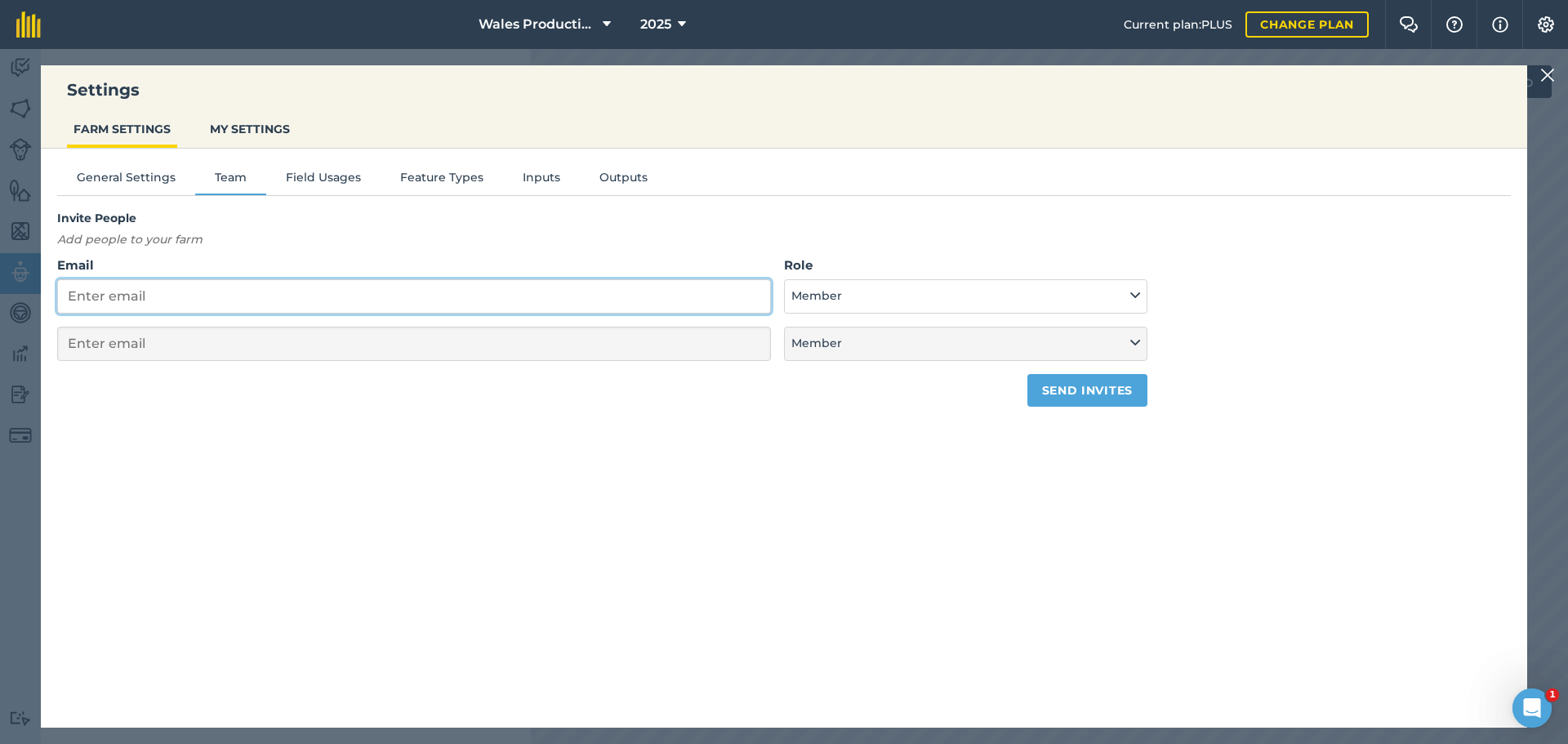
click at [317, 295] on input "Email" at bounding box center [414, 296] width 714 height 35
paste input "philpearson@allthingsruralltd.co.uk"
type input "philpearson@allthingsruralltd.co.uk"
select select "MEMBER"
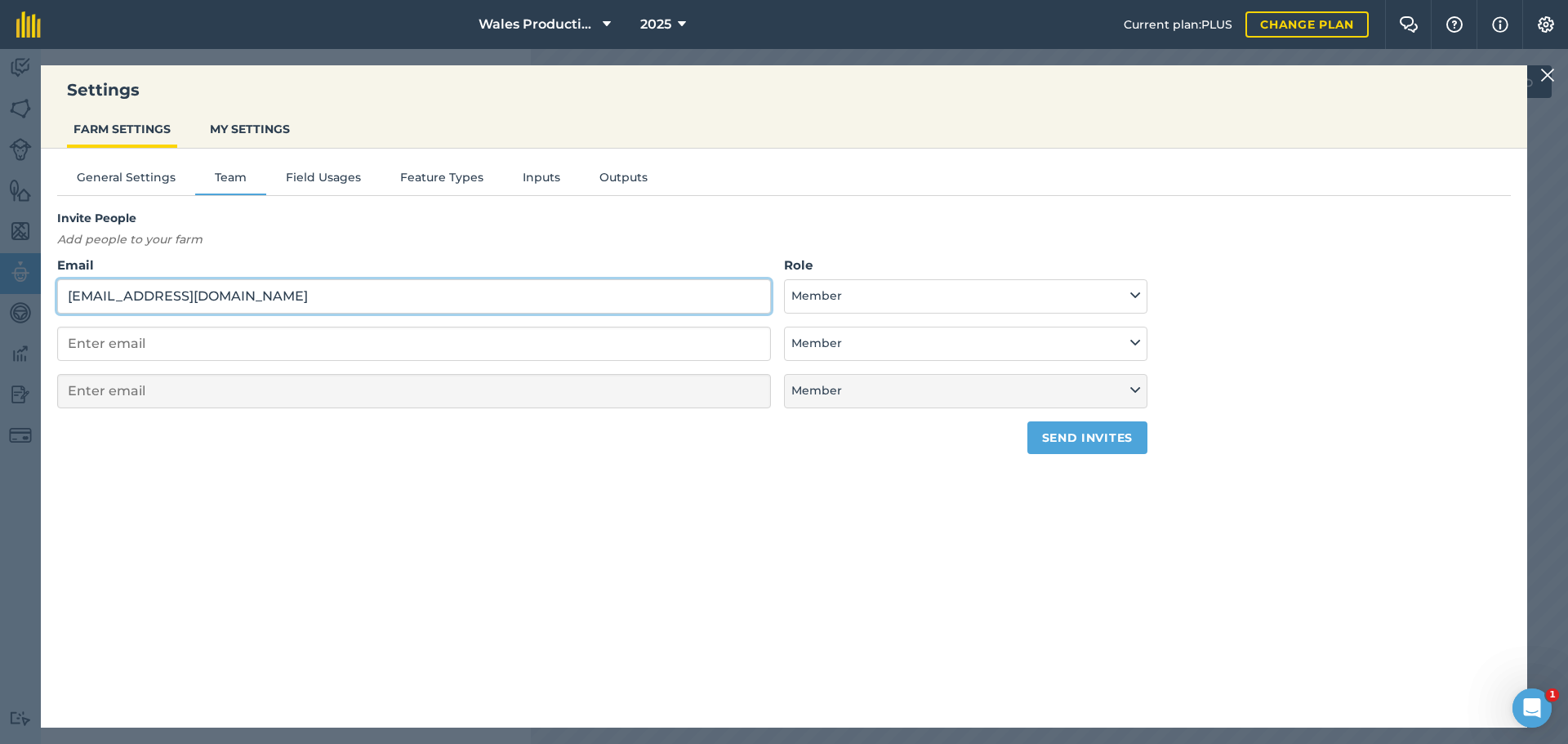
type input "philpearson@allthingsruralltd.co.uk"
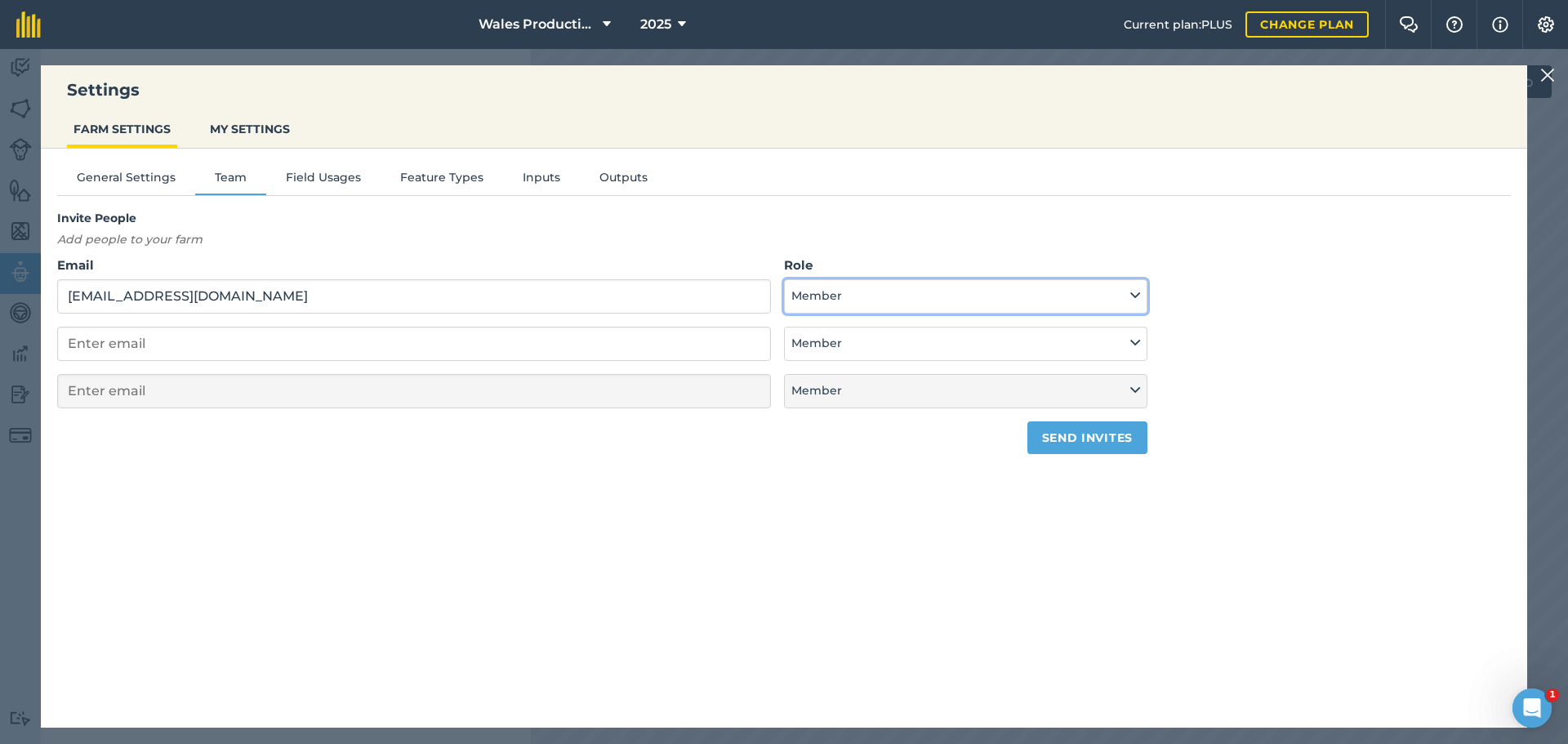
click at [935, 300] on button "Member" at bounding box center [965, 296] width 363 height 35
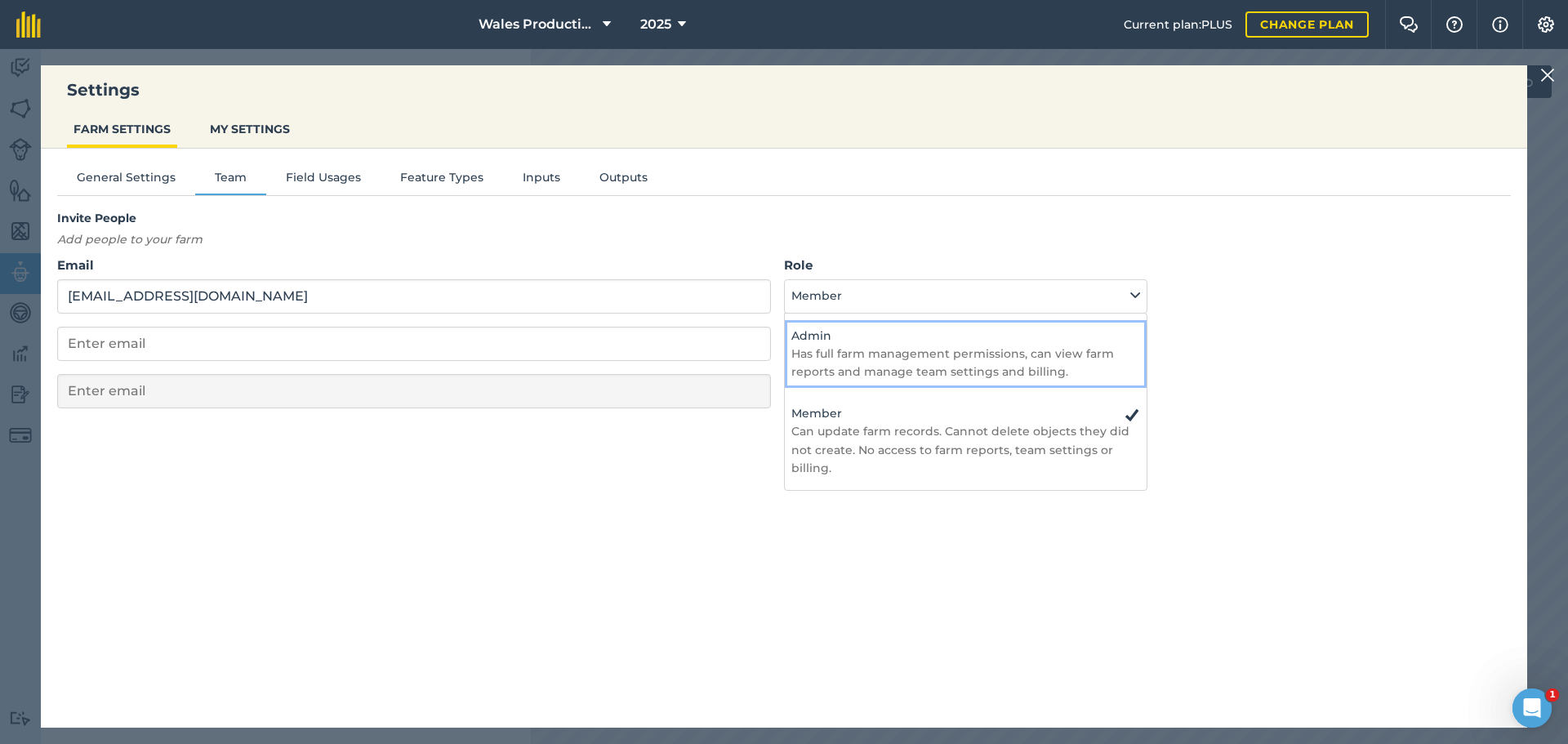
click at [859, 358] on p "Has full farm management permissions, can view farm reports and manage team set…" at bounding box center [966, 364] width 348 height 37
select select "ADMIN"
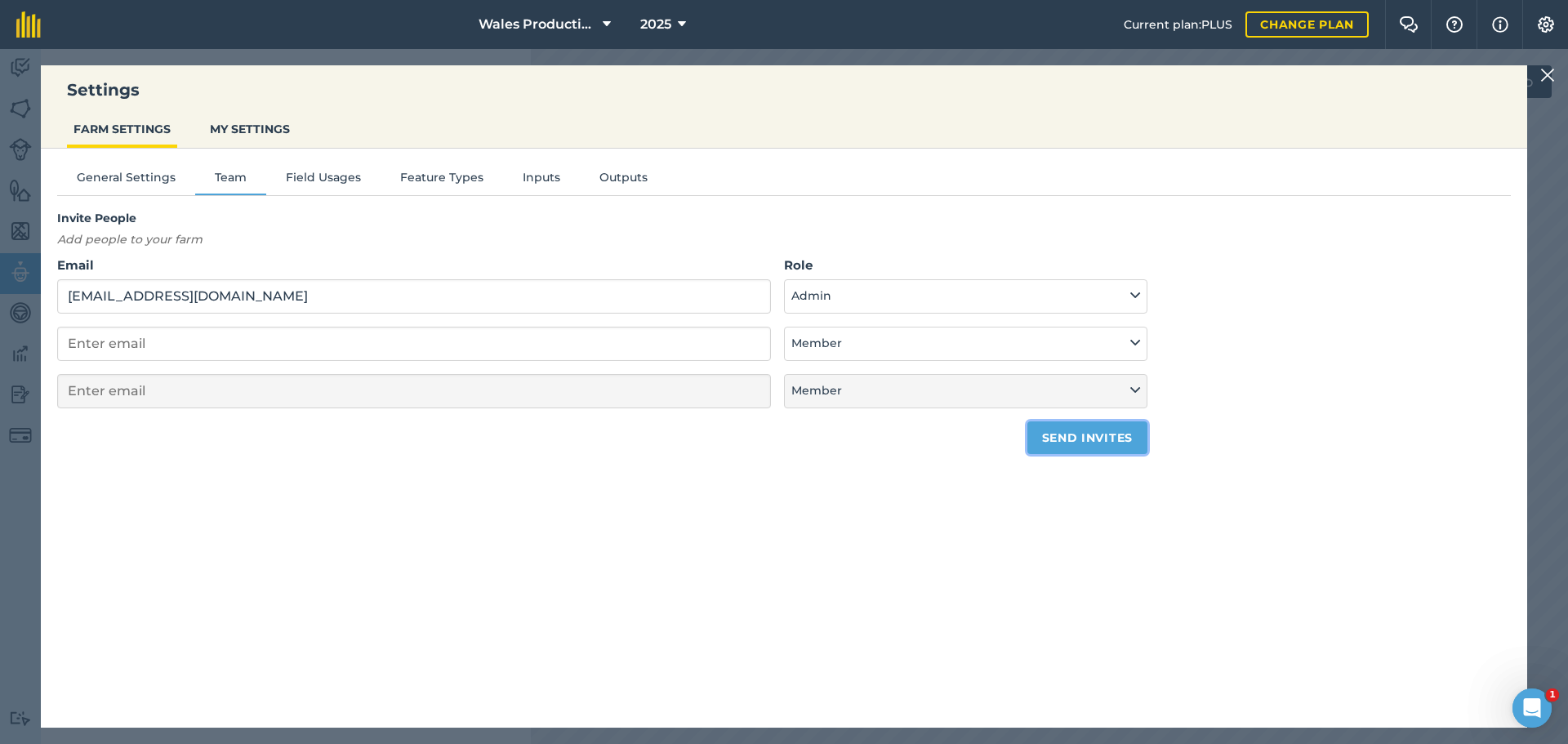
click at [1059, 435] on button "Send invites" at bounding box center [1087, 437] width 120 height 33
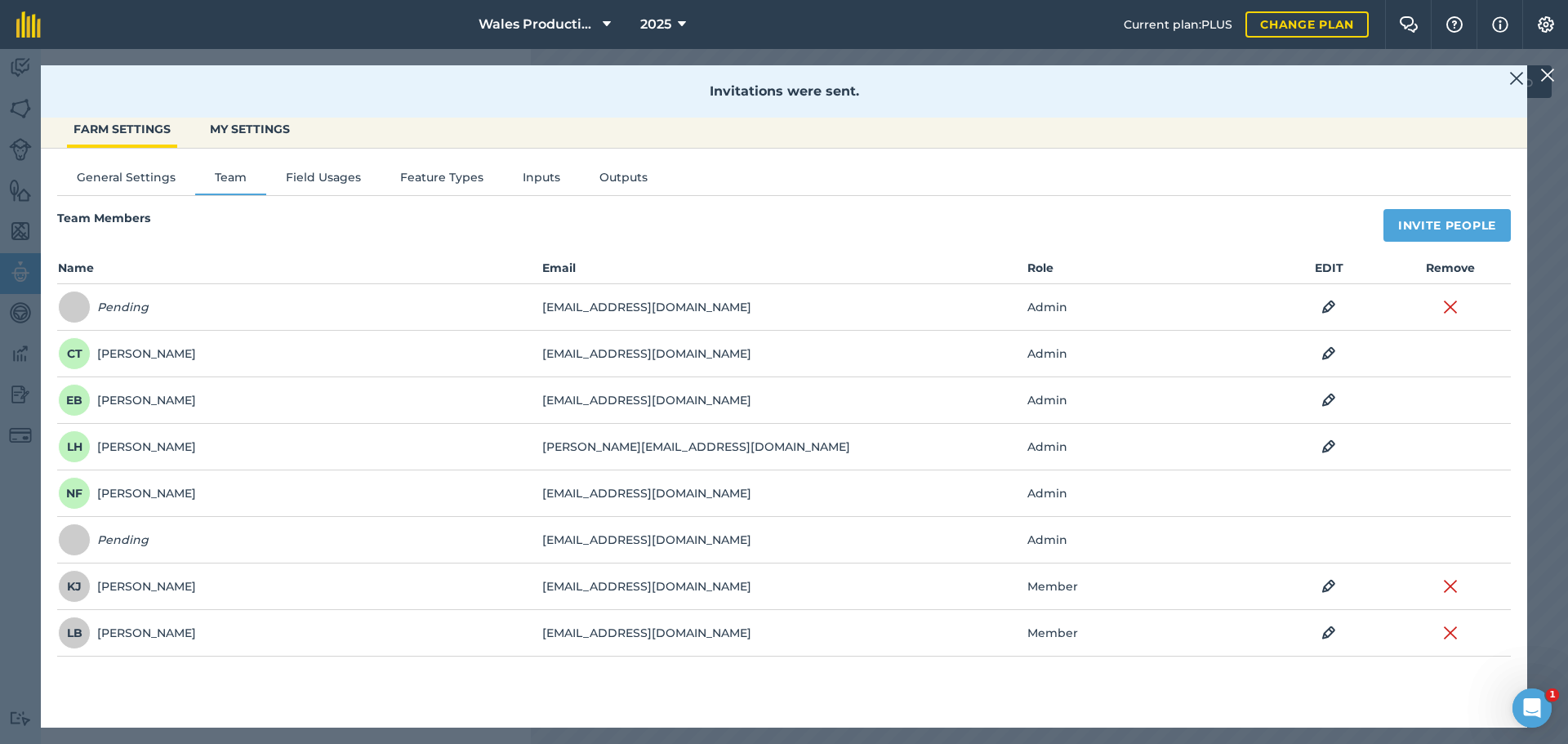
click at [1548, 71] on img at bounding box center [1547, 75] width 15 height 19
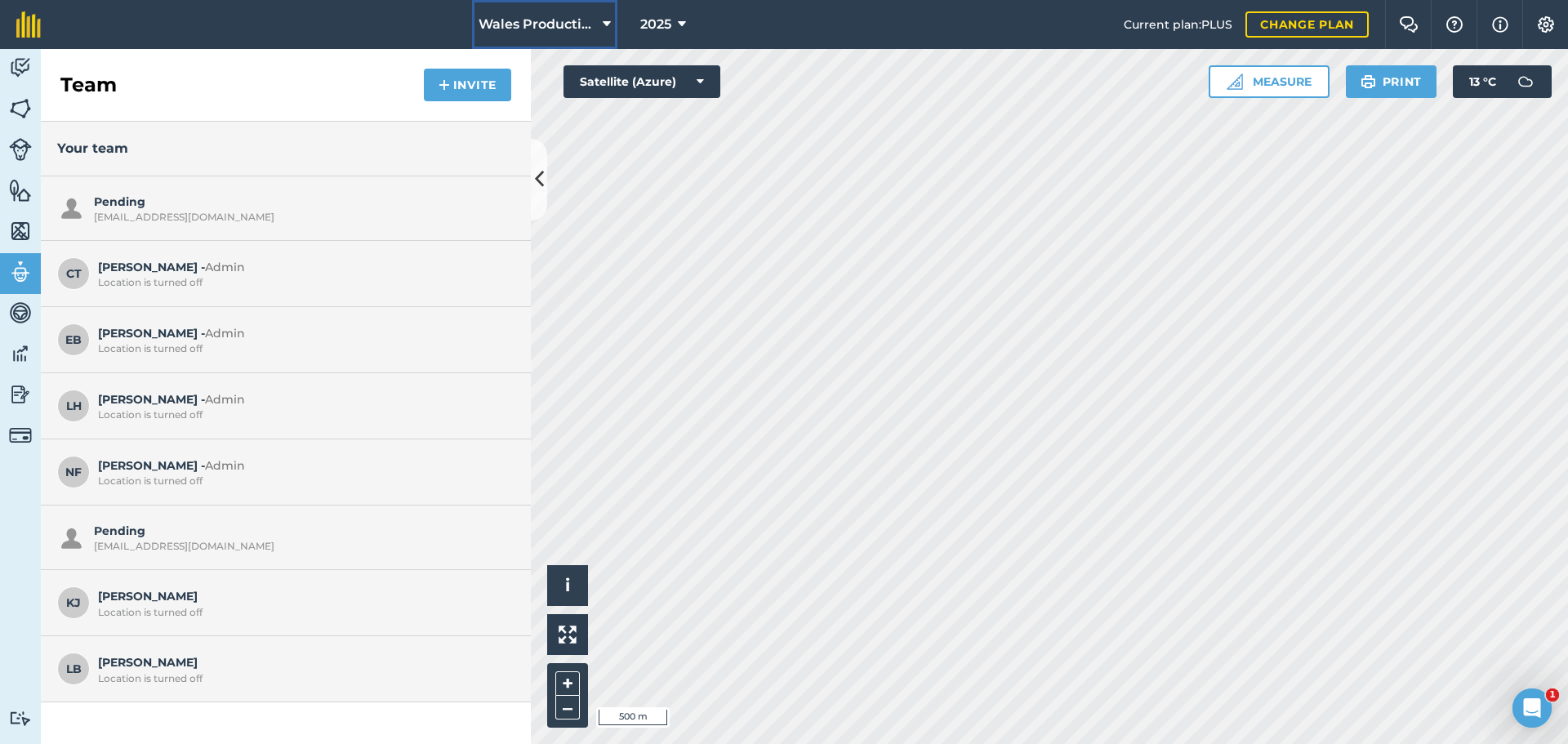
click at [540, 14] on button "Wales Production" at bounding box center [545, 24] width 145 height 49
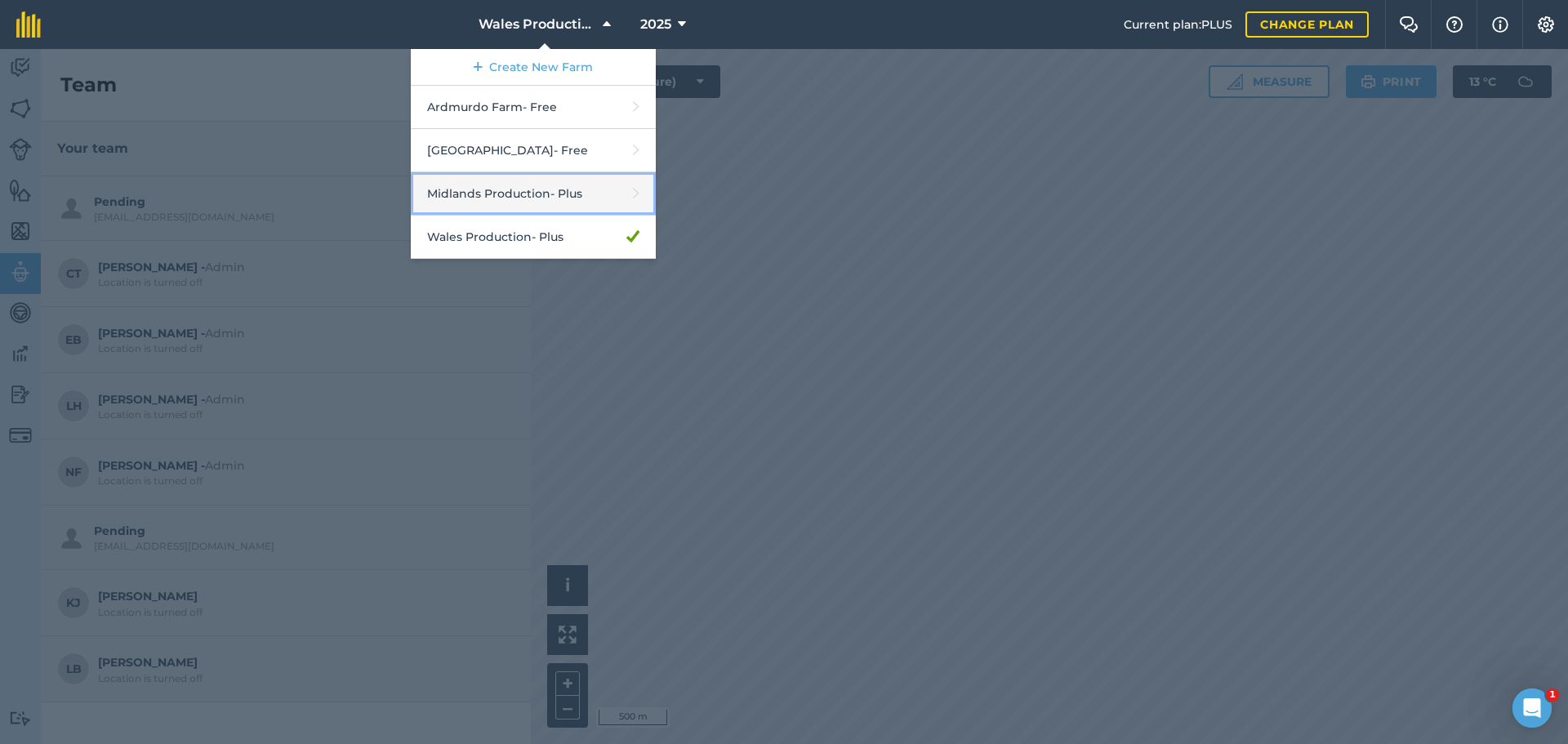
click at [501, 192] on link "Midlands Production - Plus" at bounding box center [532, 194] width 245 height 43
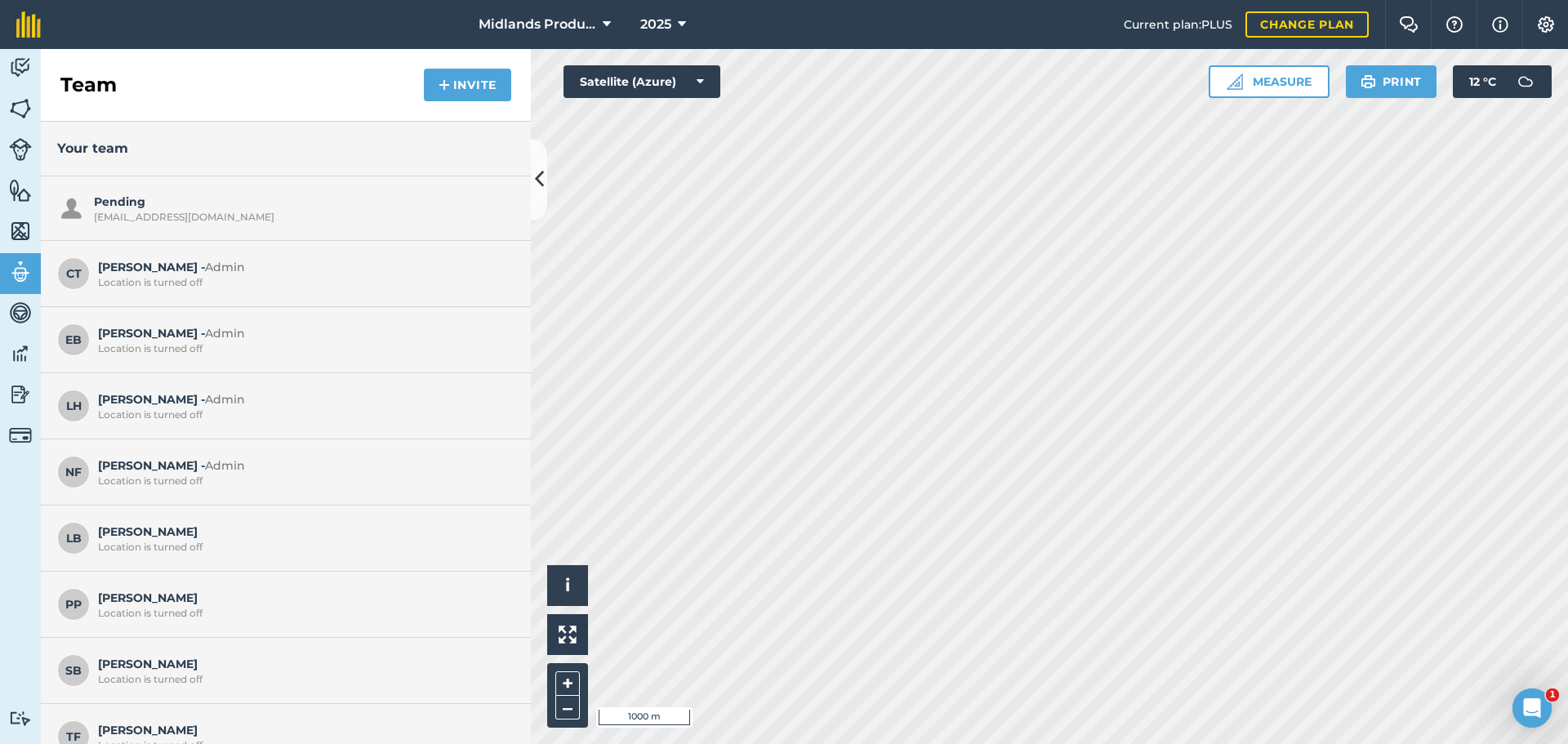
scroll to position [27, 0]
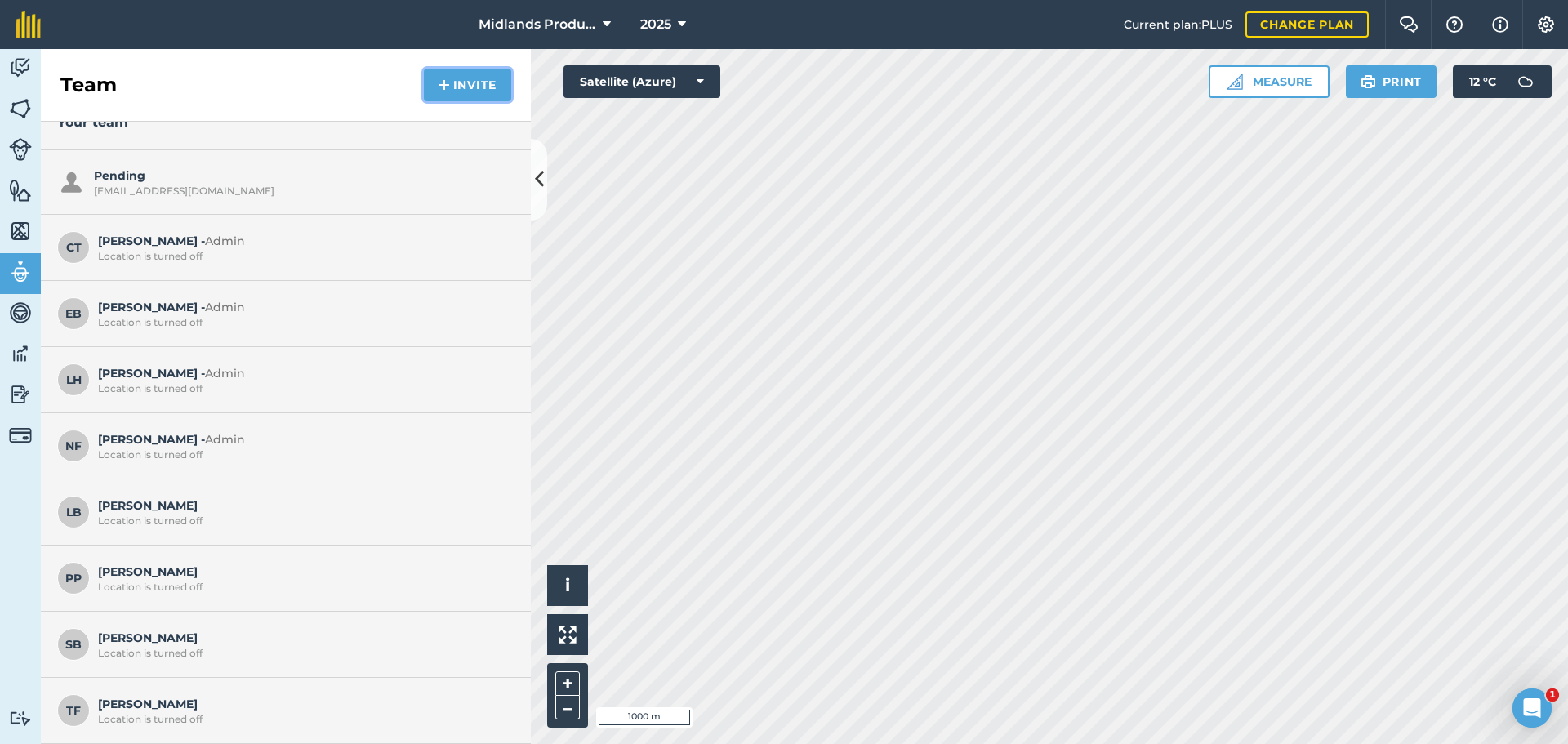
click at [471, 93] on button "Invite" at bounding box center [467, 85] width 88 height 33
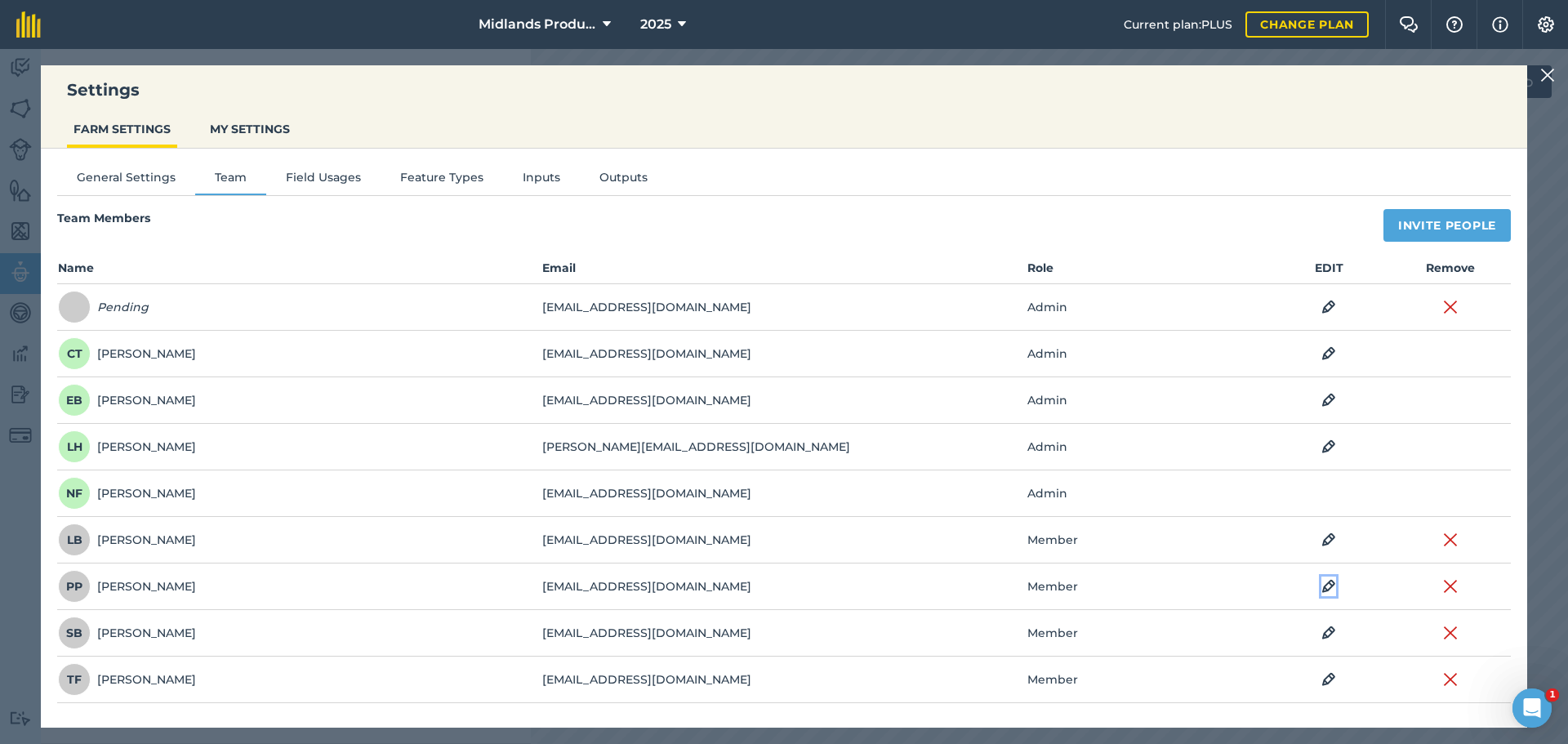
click at [1323, 589] on img at bounding box center [1328, 587] width 15 height 19
click at [1095, 588] on icon at bounding box center [1096, 587] width 10 height 18
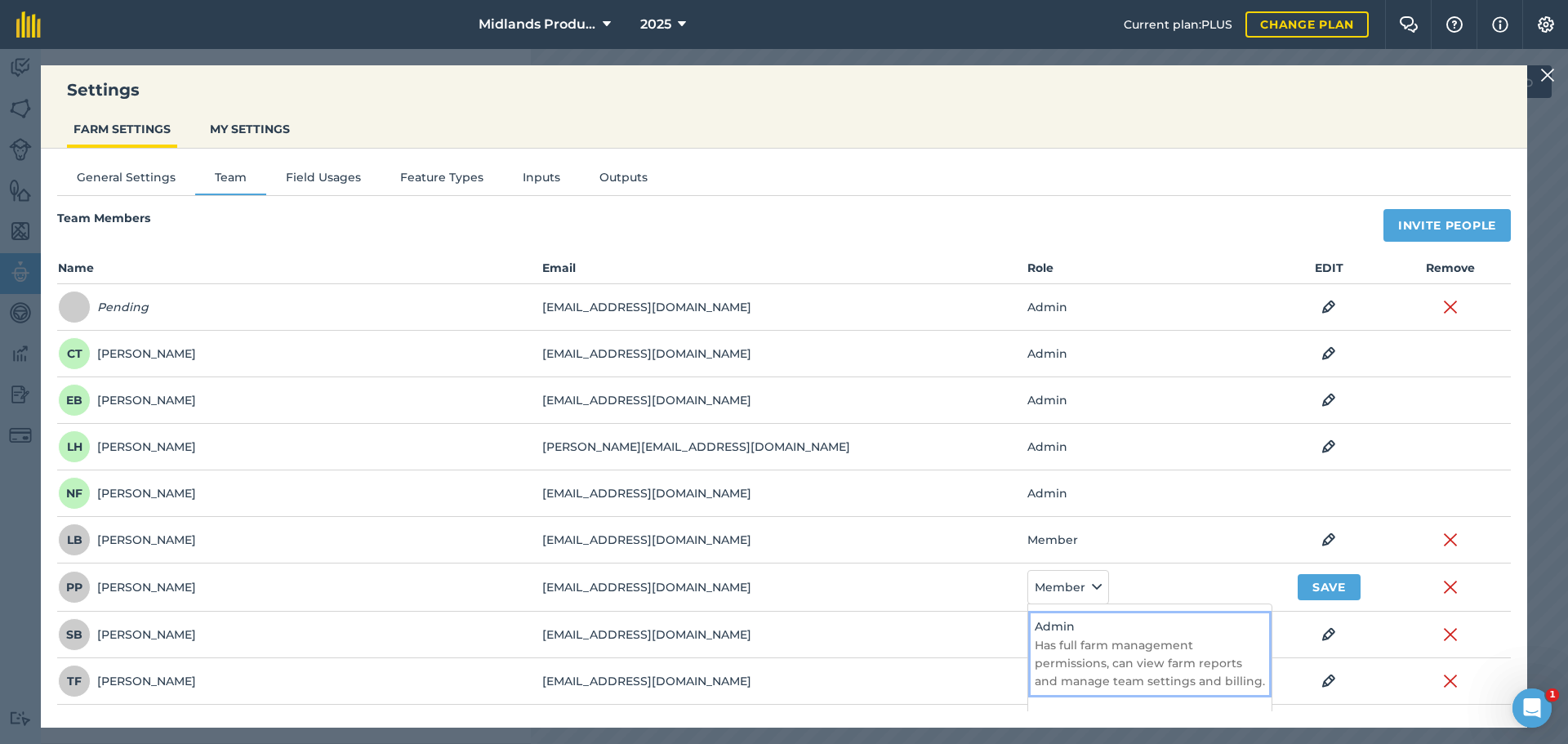
click at [1047, 648] on p "Has full farm management permissions, can view farm reports and manage team set…" at bounding box center [1150, 663] width 230 height 55
select select "ADMIN"
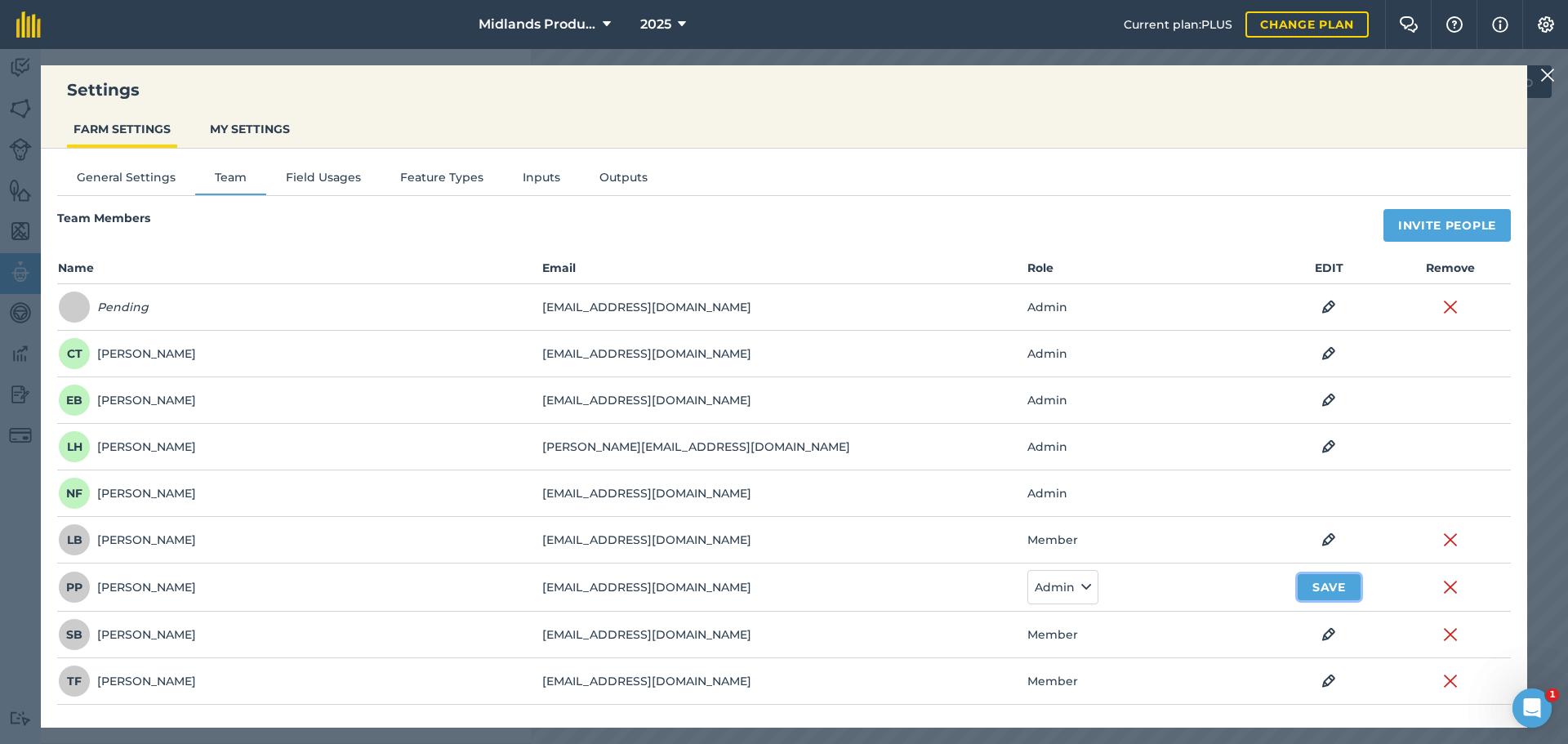
click at [1336, 585] on button "Save" at bounding box center [1328, 587] width 63 height 27
click at [688, 672] on td "timbr@hotmail.co.uk" at bounding box center [783, 679] width 484 height 47
drag, startPoint x: 695, startPoint y: 685, endPoint x: 544, endPoint y: 673, distance: 151.5
click at [544, 673] on td "timbr@hotmail.co.uk" at bounding box center [783, 679] width 484 height 47
copy td "timbr@hotmail.co.uk"
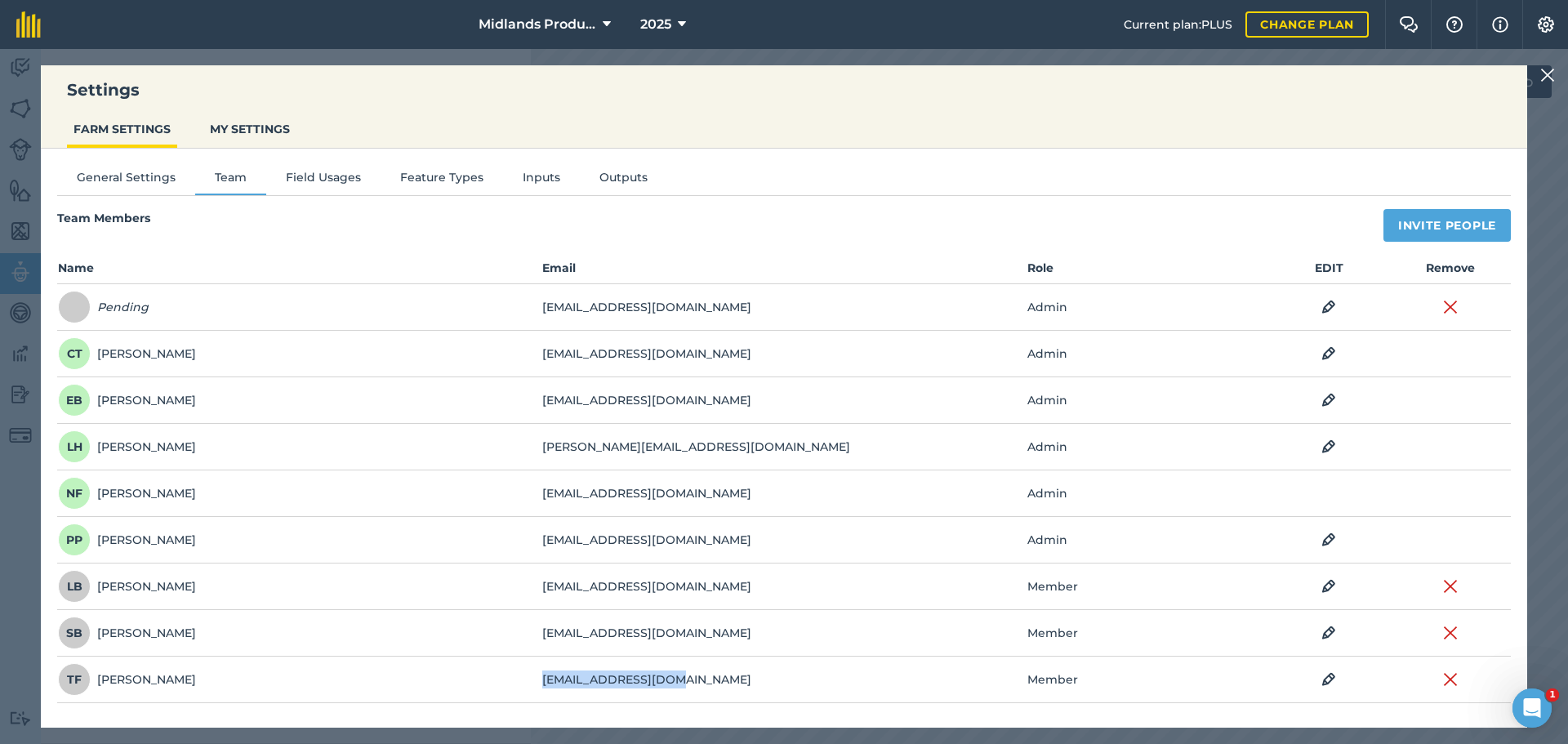
click at [1544, 73] on img at bounding box center [1547, 75] width 15 height 19
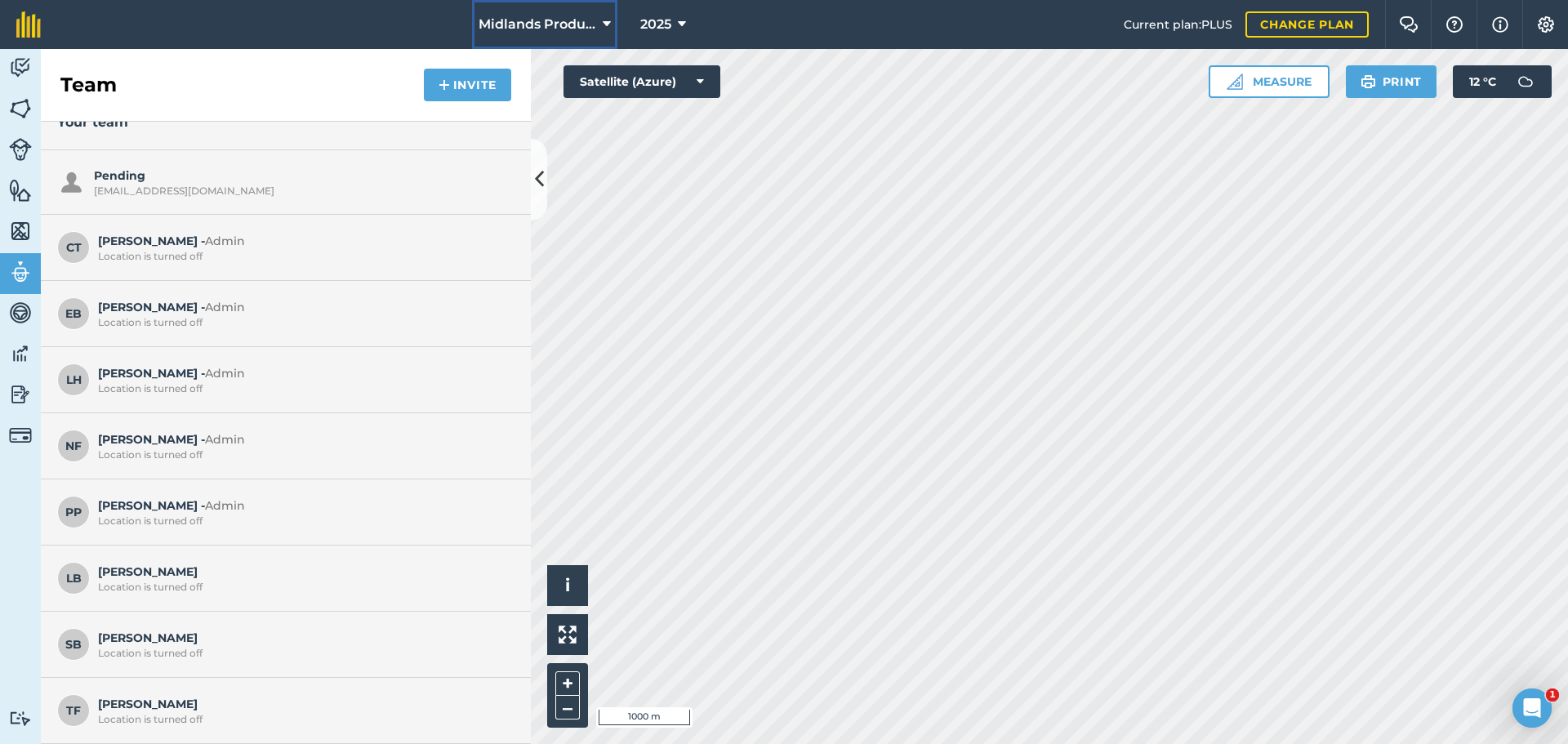
click at [555, 26] on span "Midlands Production" at bounding box center [537, 25] width 118 height 19
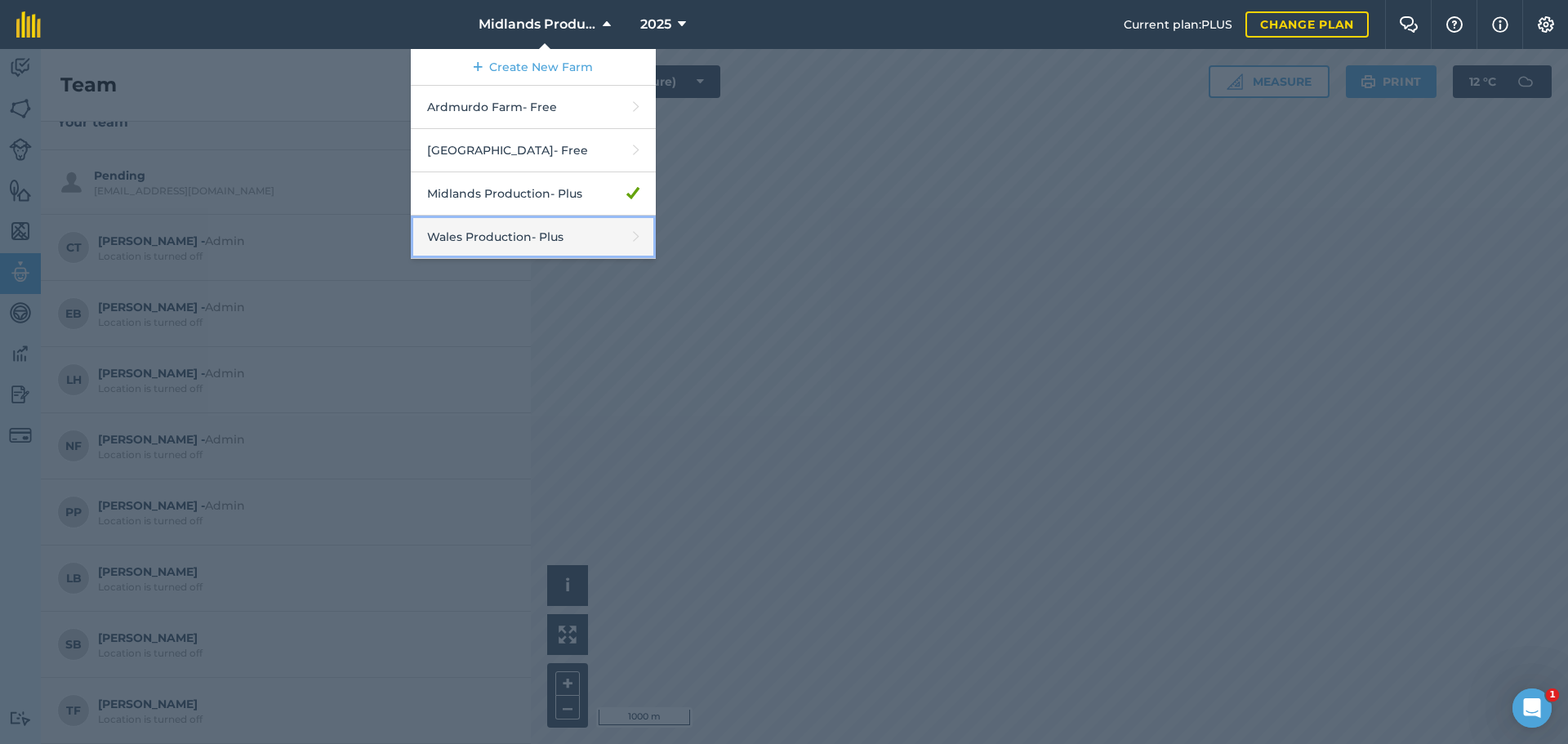
click at [498, 234] on link "Wales Production - Plus" at bounding box center [532, 237] width 245 height 43
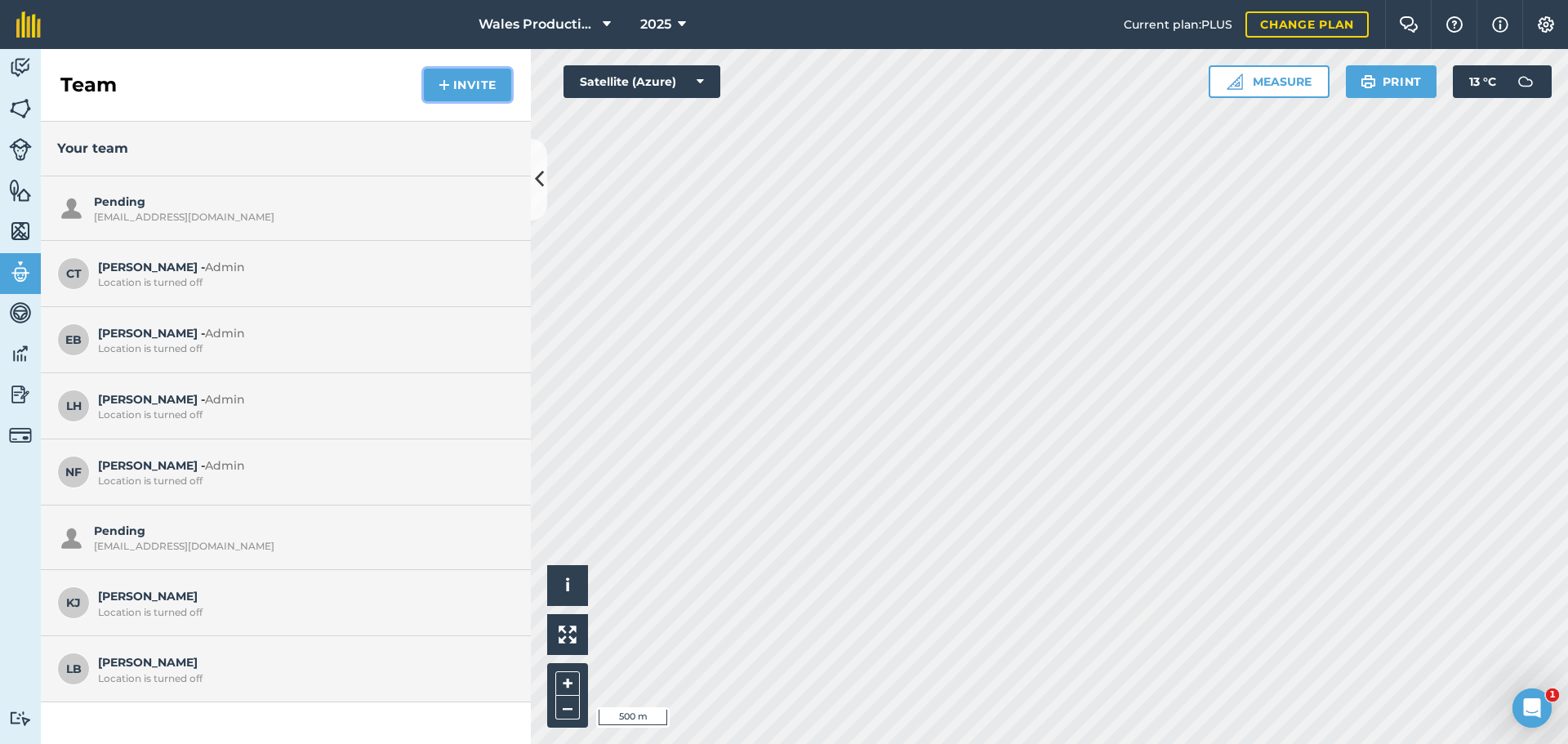
click at [468, 80] on button "Invite" at bounding box center [467, 85] width 88 height 33
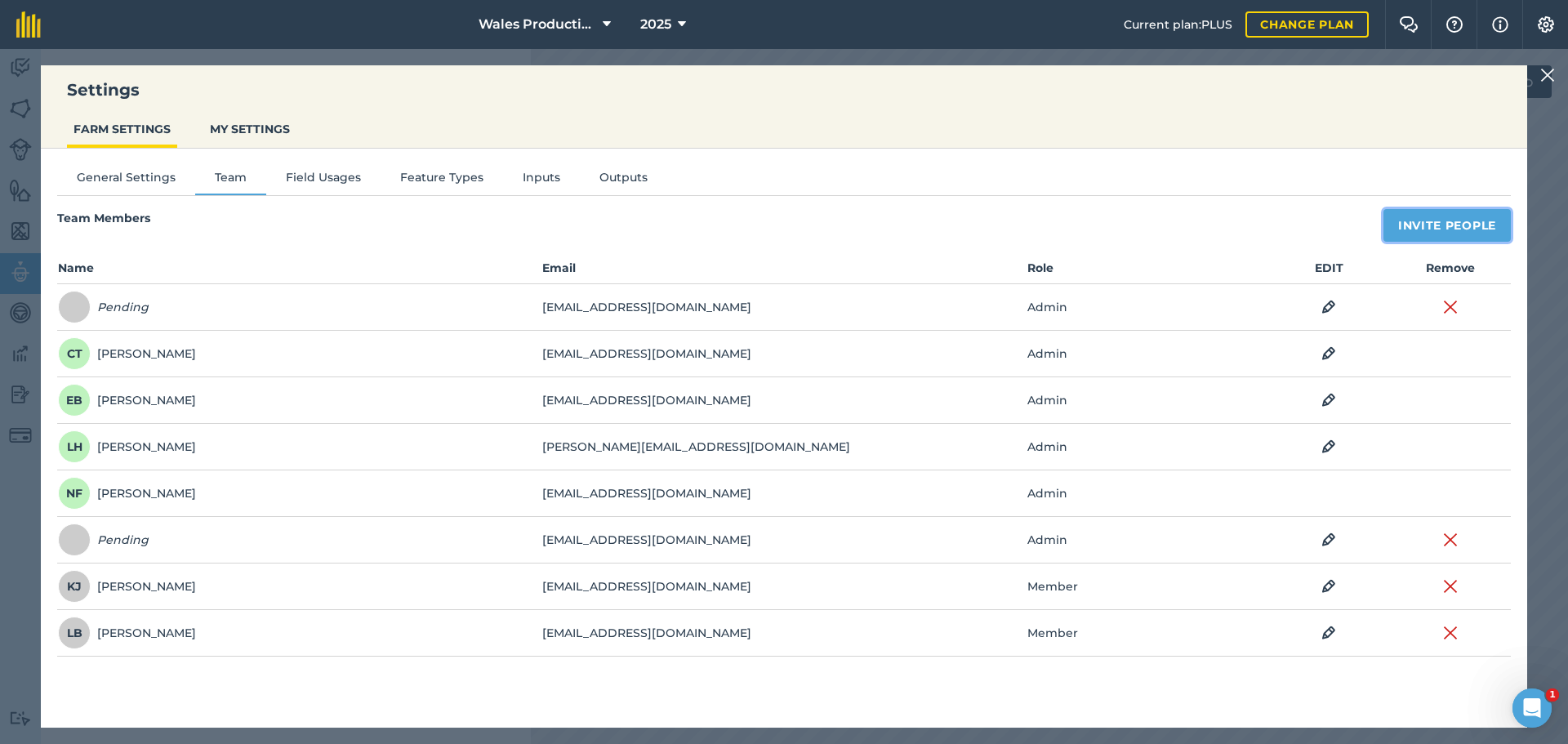
click at [1454, 226] on button "Invite People" at bounding box center [1447, 225] width 127 height 33
select select "MEMBER"
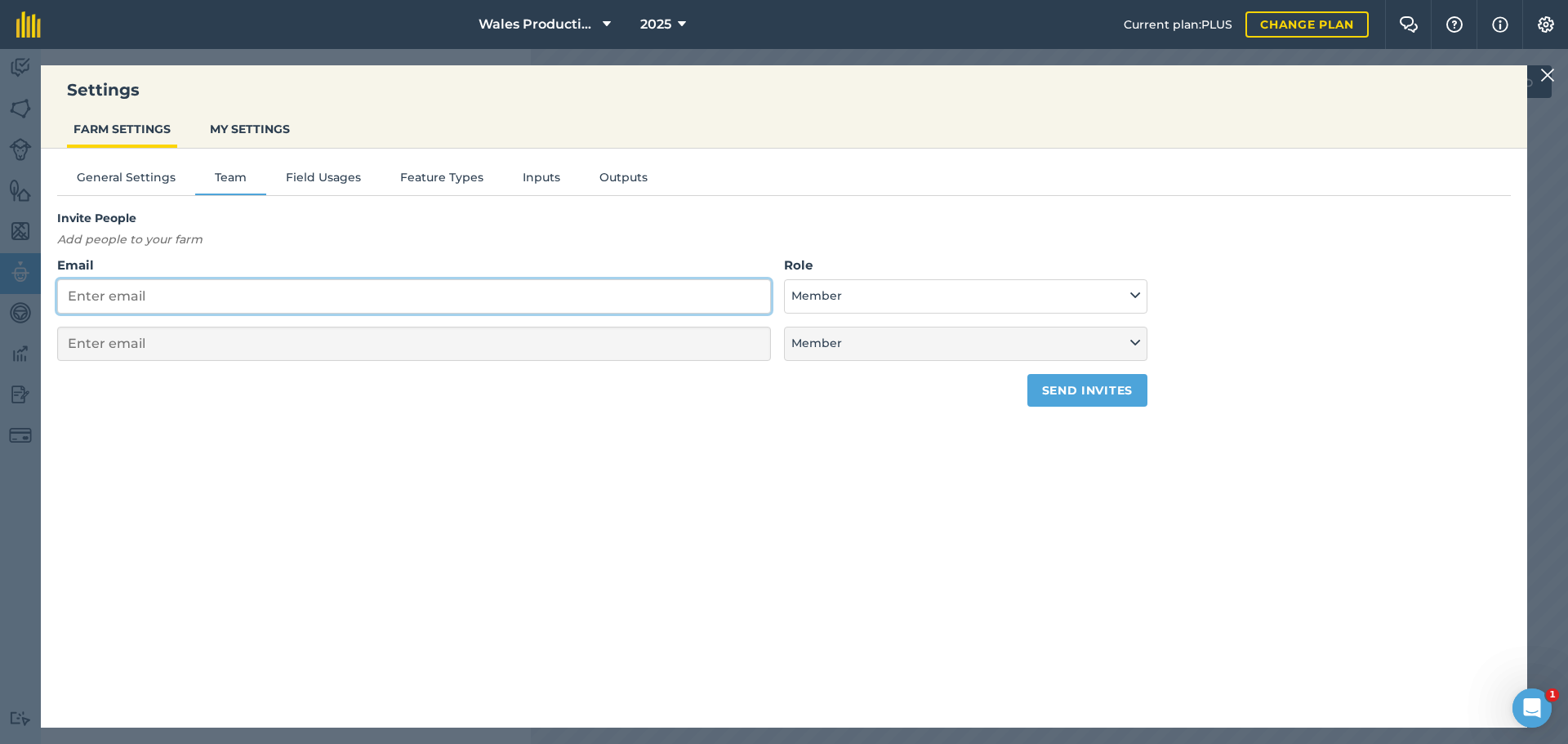
click at [272, 293] on input "Email" at bounding box center [414, 296] width 714 height 35
paste input "timbr@hotmail.co.uk"
type input "timbr@hotmail.co.uk"
select select "MEMBER"
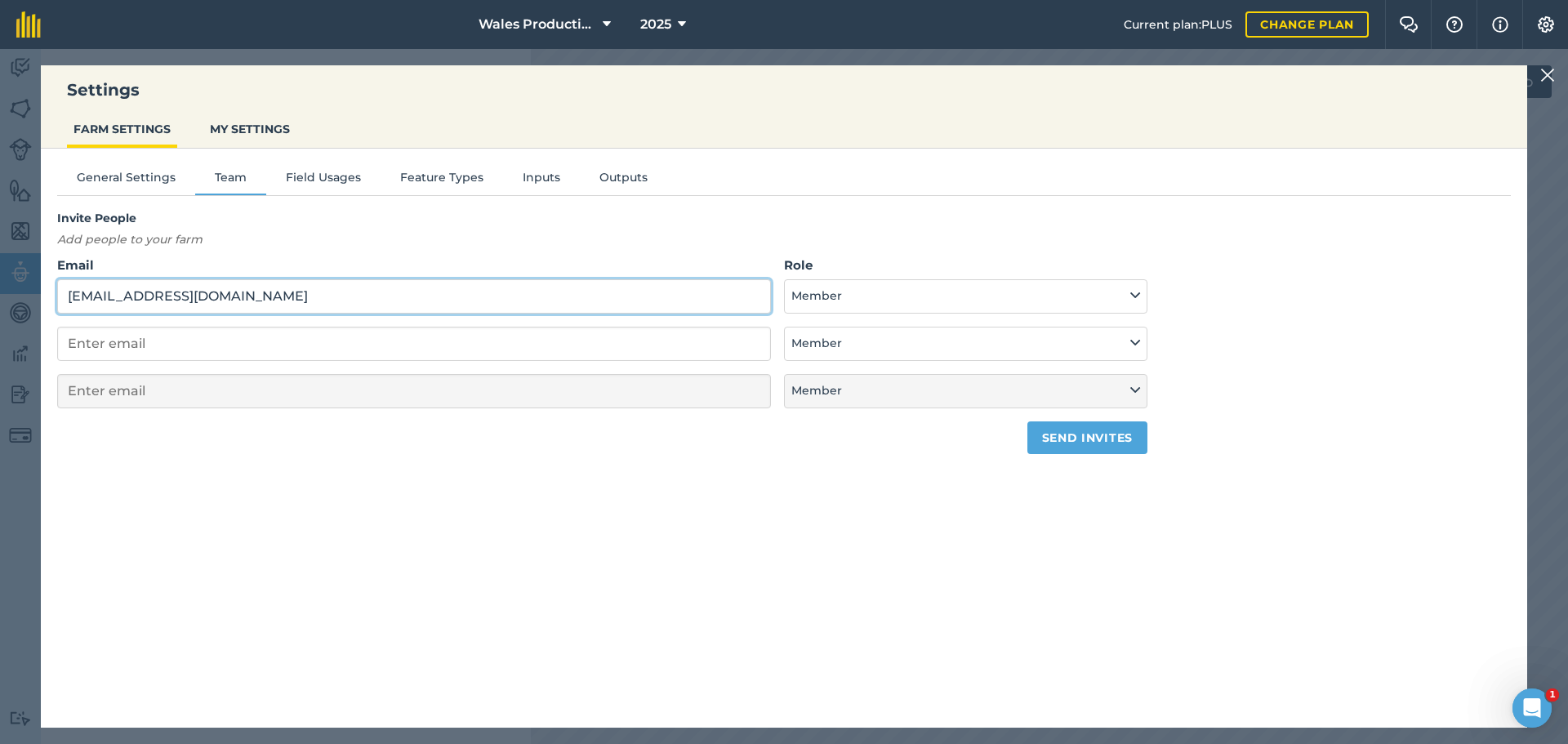
type input "timbr@hotmail.co.uk"
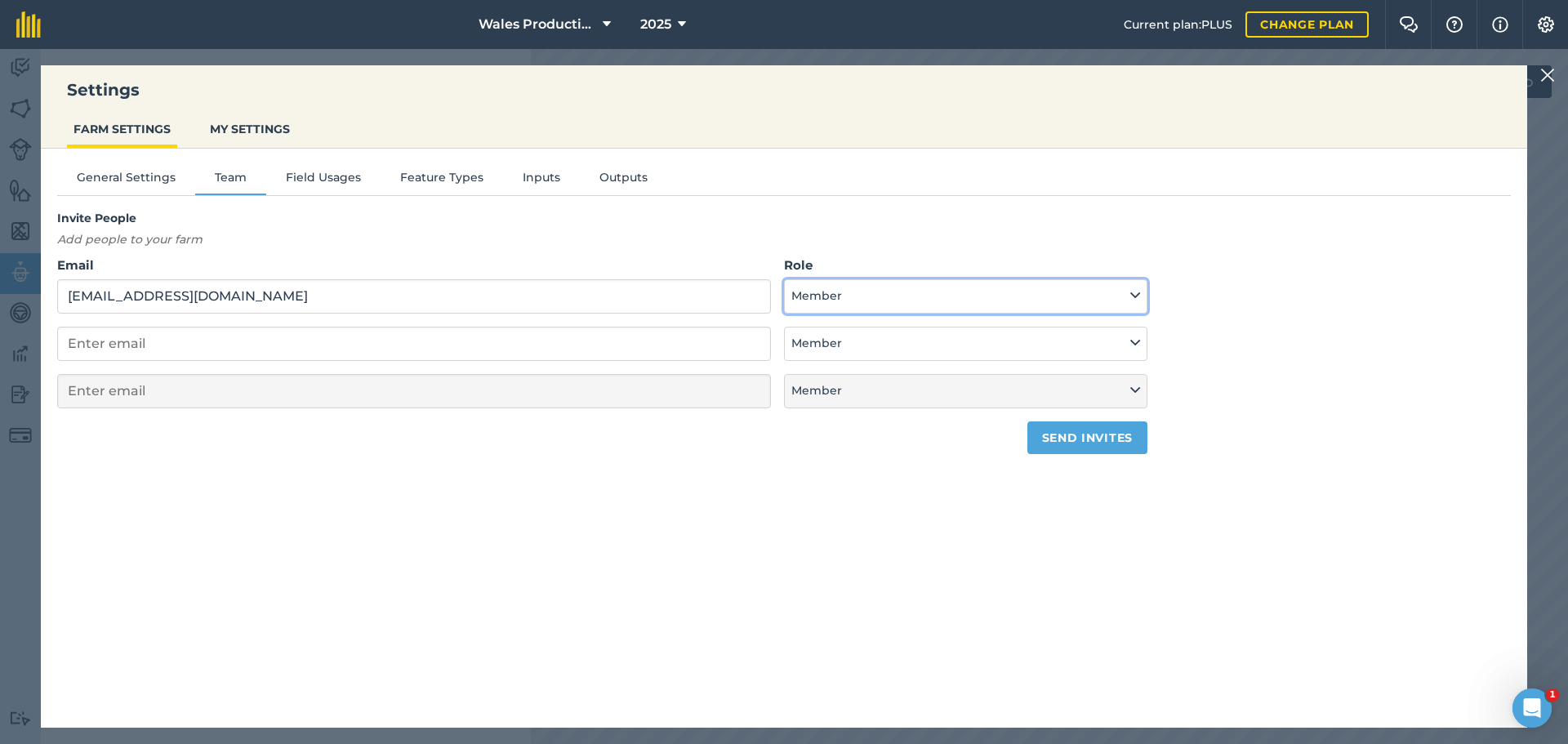
click at [898, 303] on button "Member" at bounding box center [965, 296] width 363 height 35
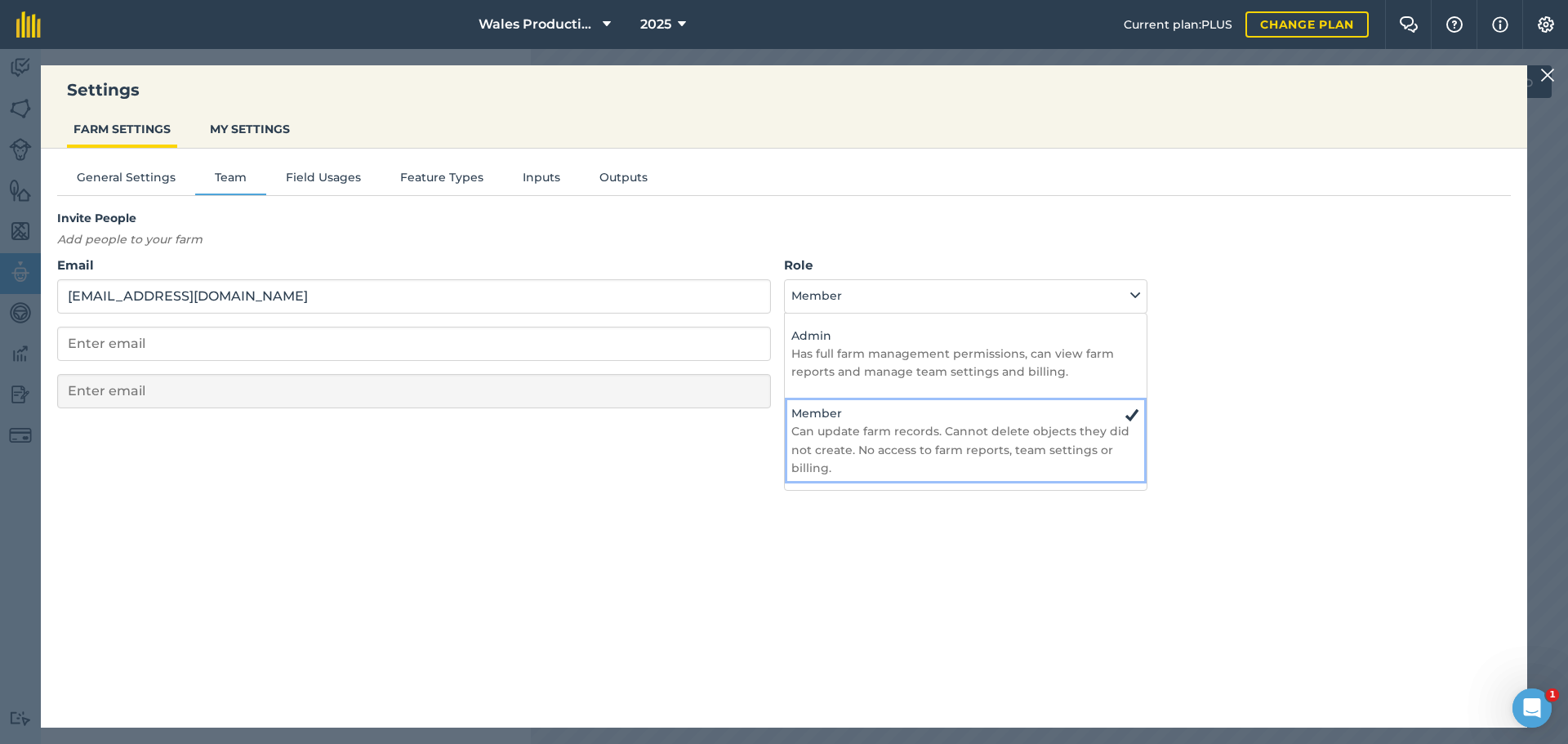
click at [831, 448] on p "Can update farm records. Cannot delete objects they did not create. No access t…" at bounding box center [966, 449] width 348 height 55
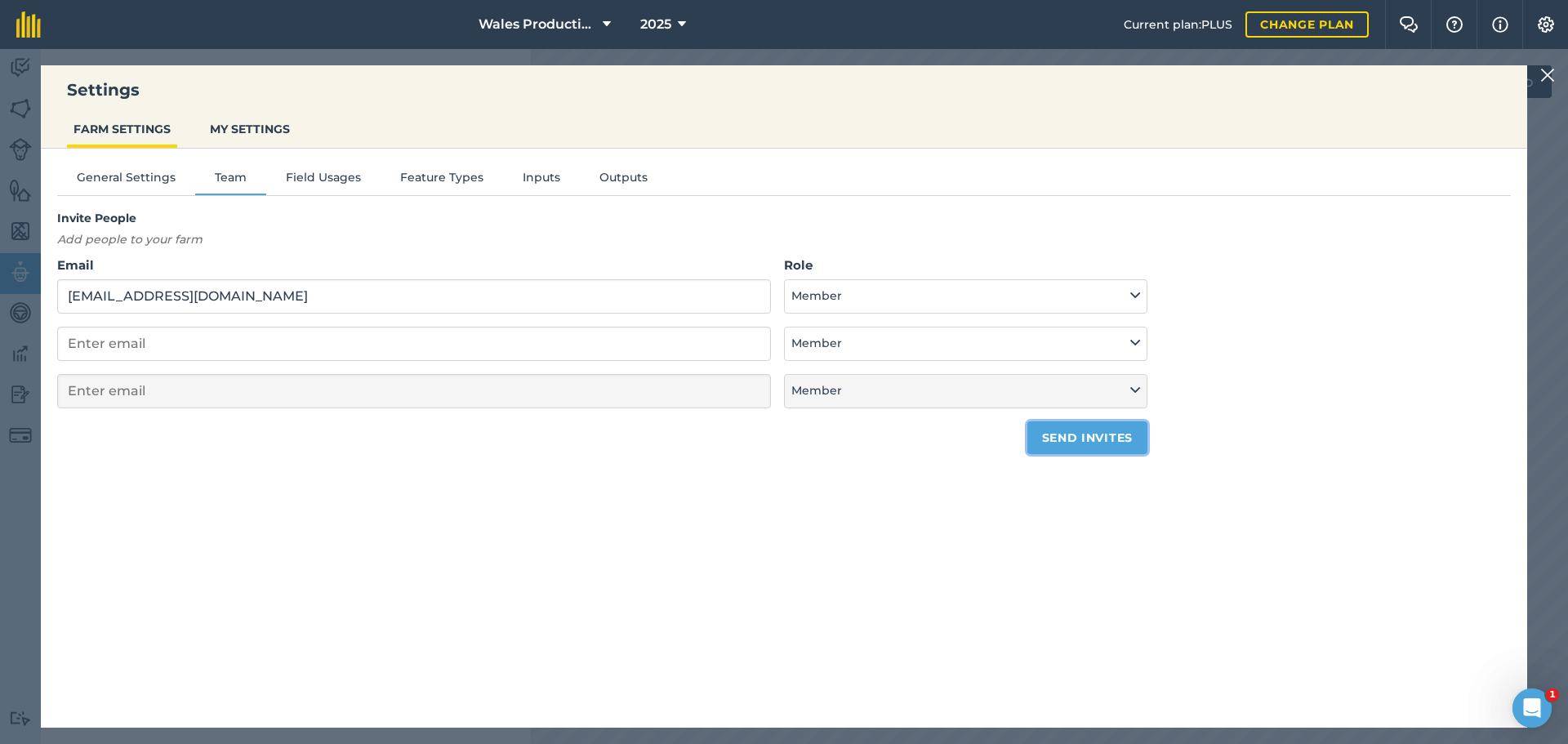
click at [1085, 437] on button "Send invites" at bounding box center [1087, 437] width 120 height 33
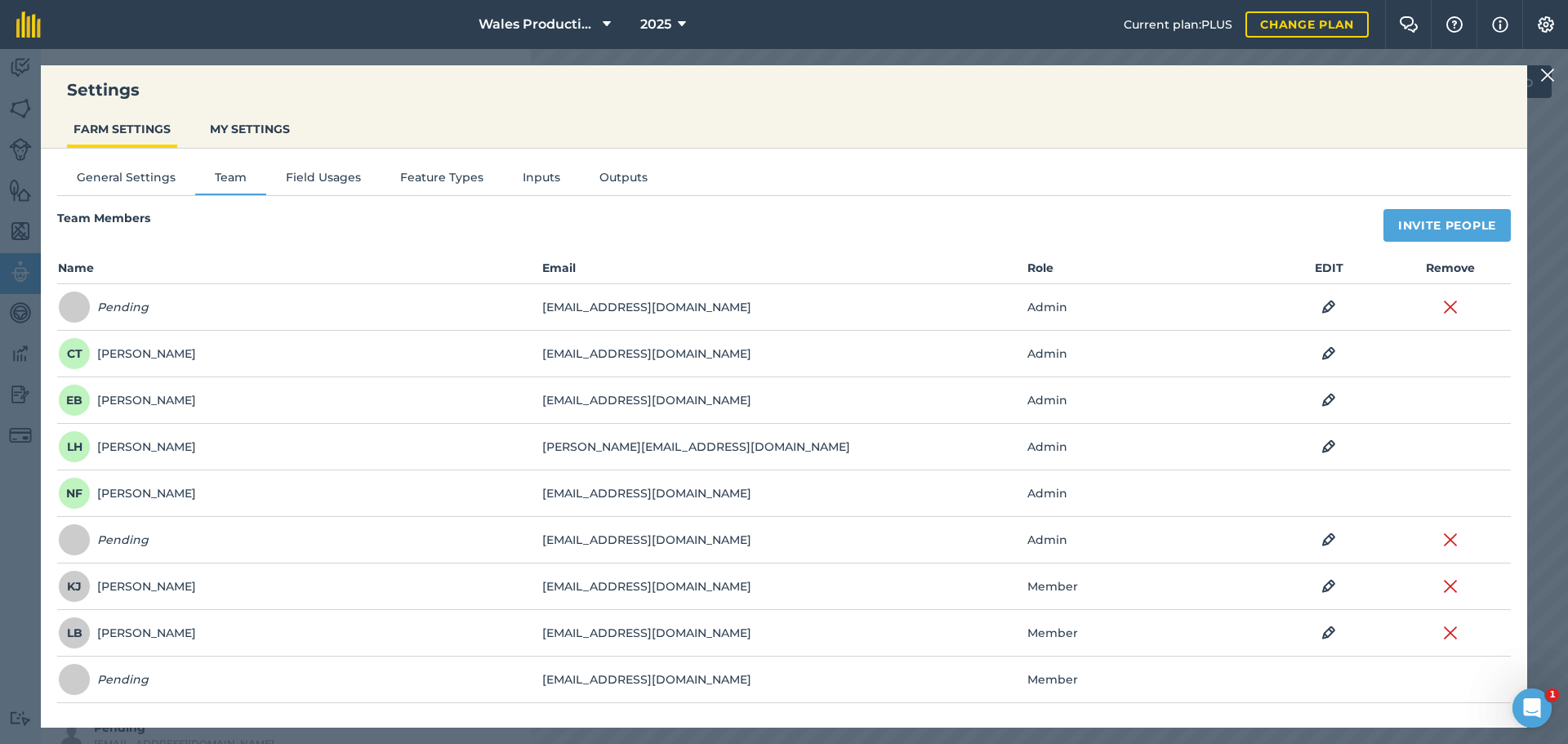
click at [1547, 82] on img at bounding box center [1547, 75] width 15 height 19
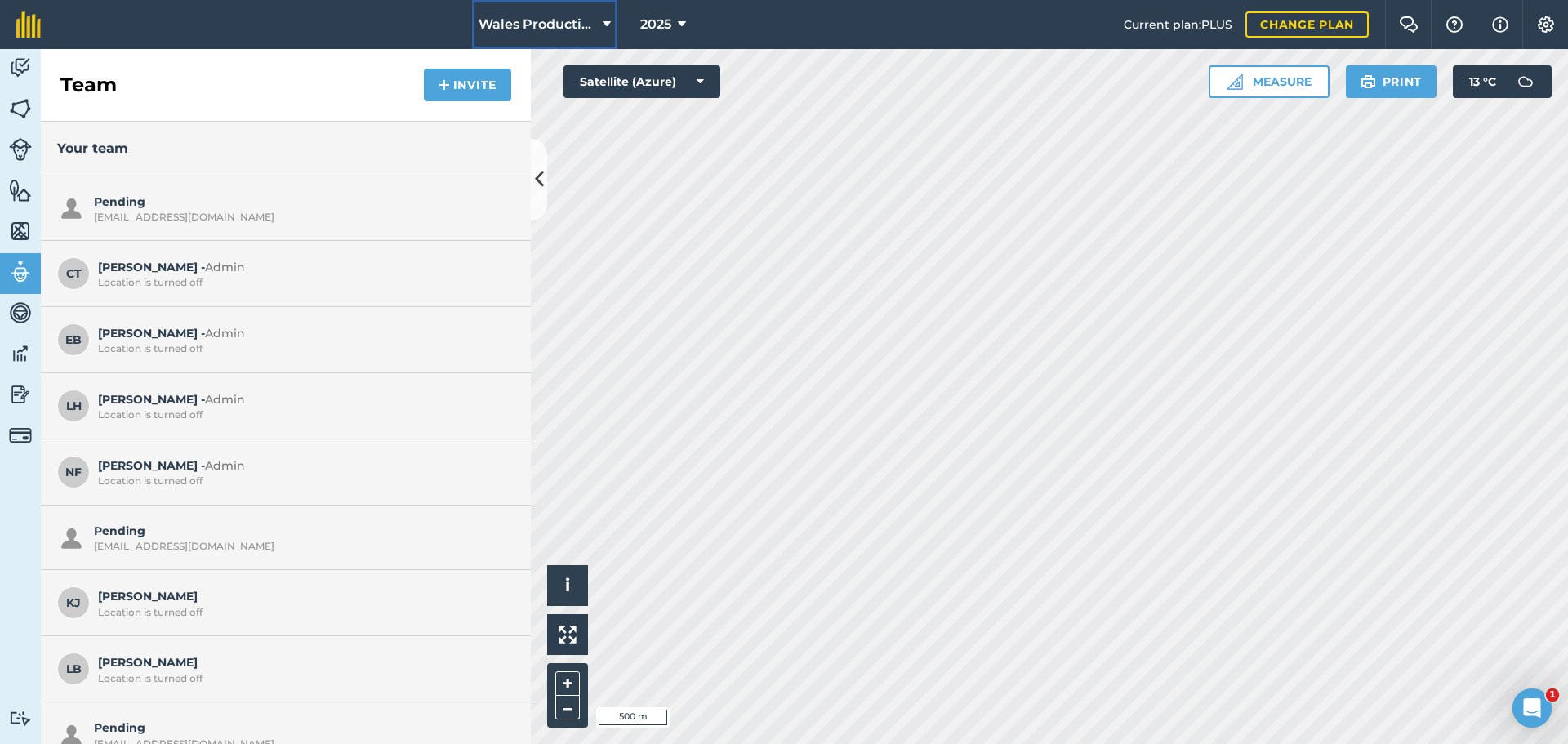
click at [493, 30] on span "Wales Production" at bounding box center [537, 25] width 118 height 19
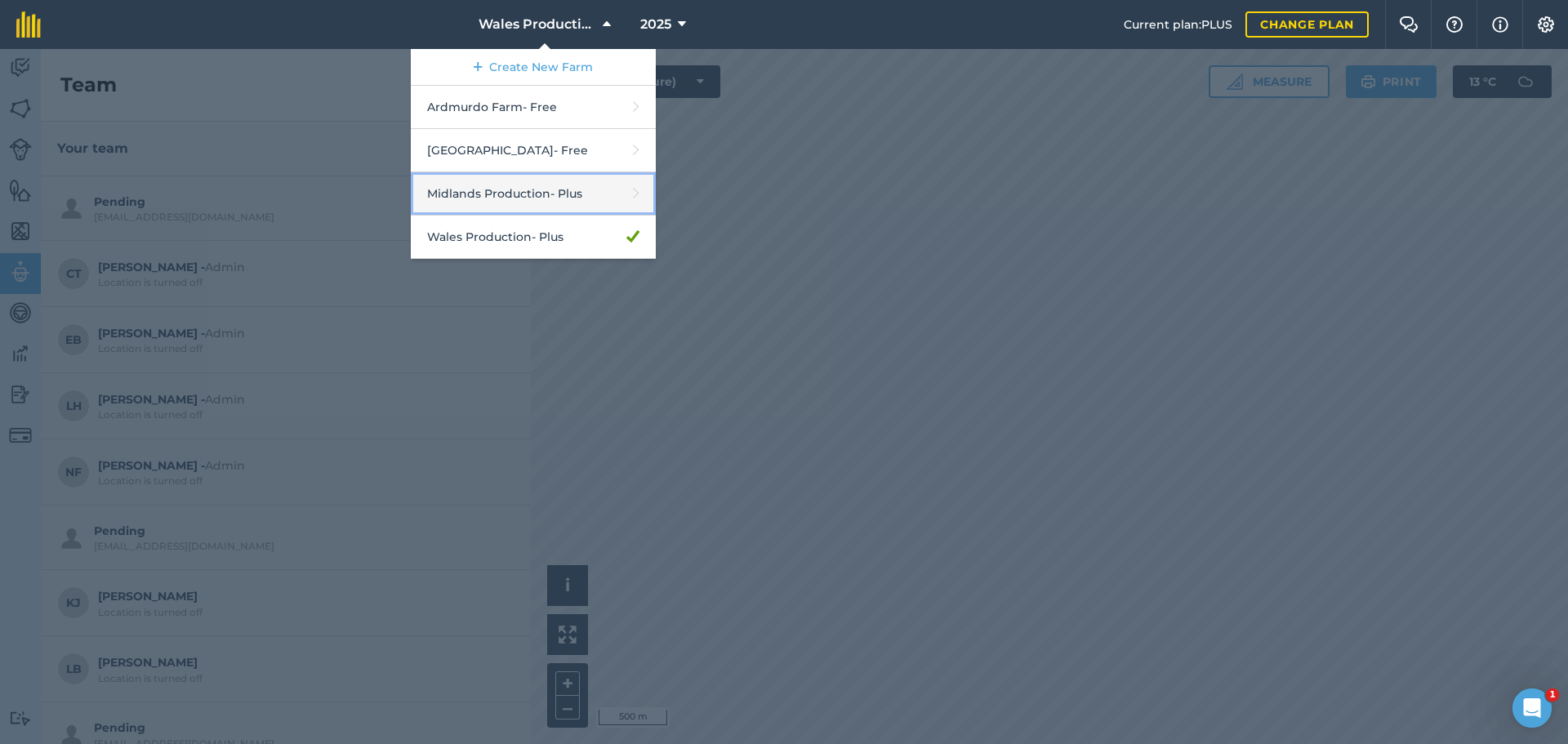
click at [478, 188] on link "Midlands Production - Plus" at bounding box center [532, 194] width 245 height 43
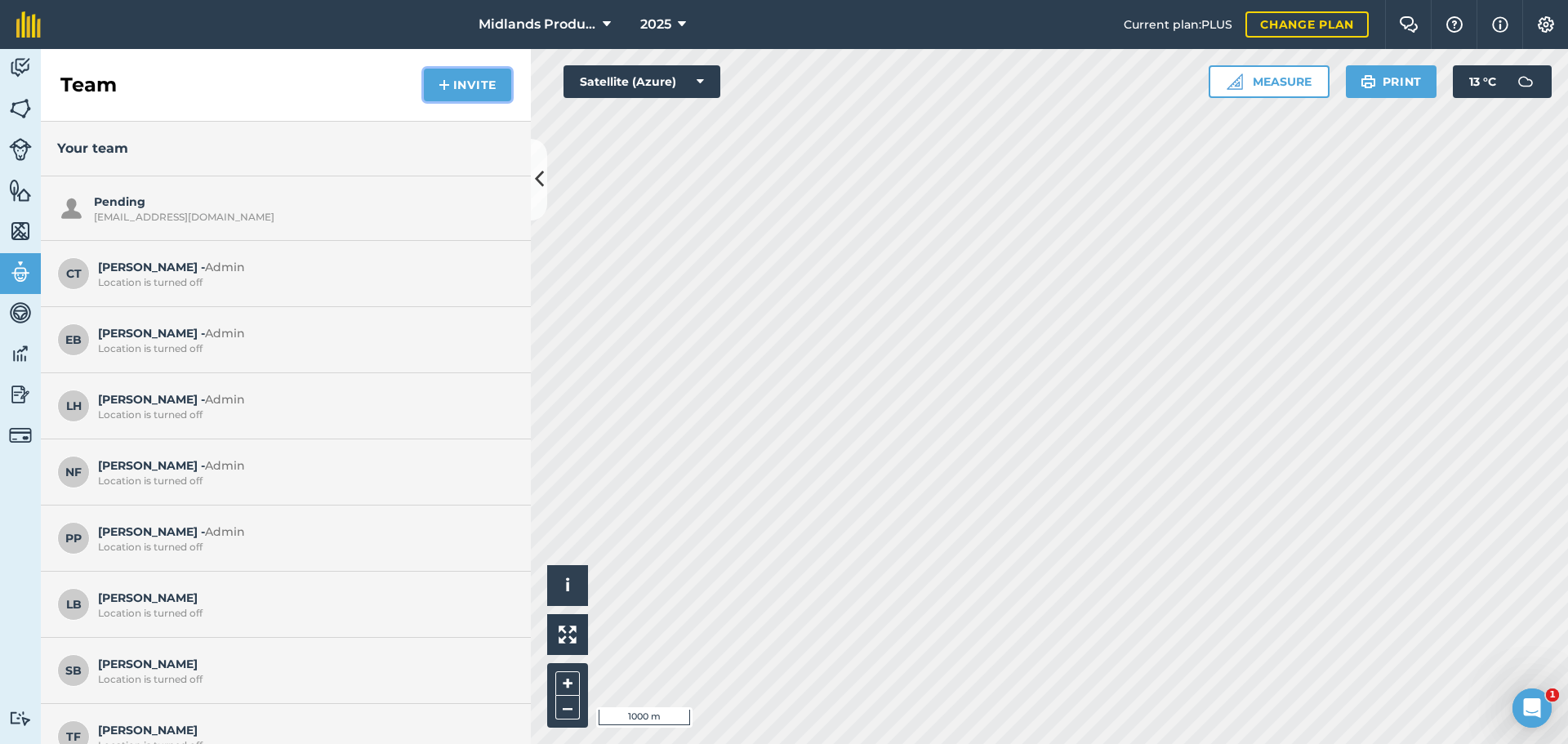
click at [463, 89] on button "Invite" at bounding box center [467, 85] width 88 height 33
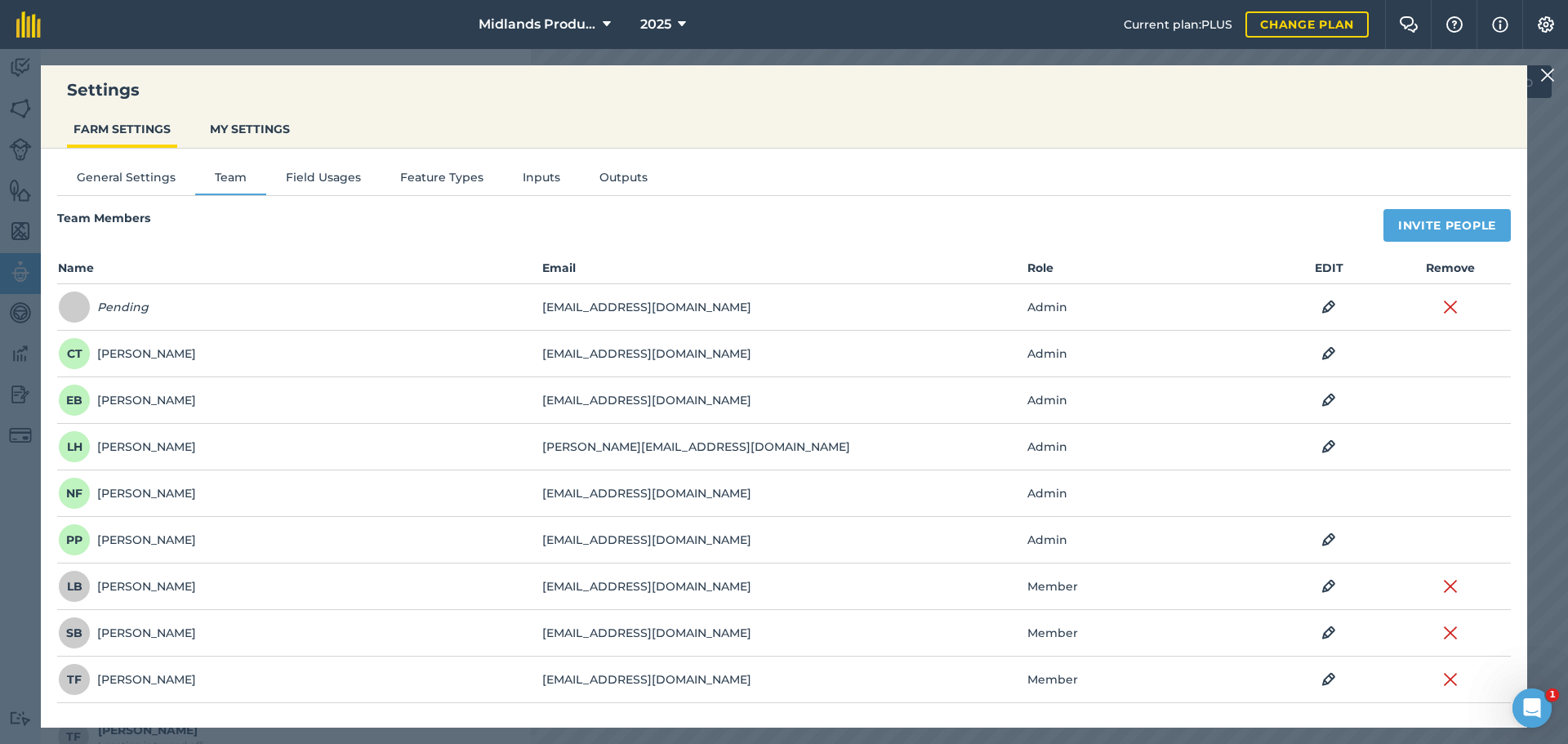
click at [1548, 75] on img at bounding box center [1547, 75] width 15 height 19
